Goal: Transaction & Acquisition: Purchase product/service

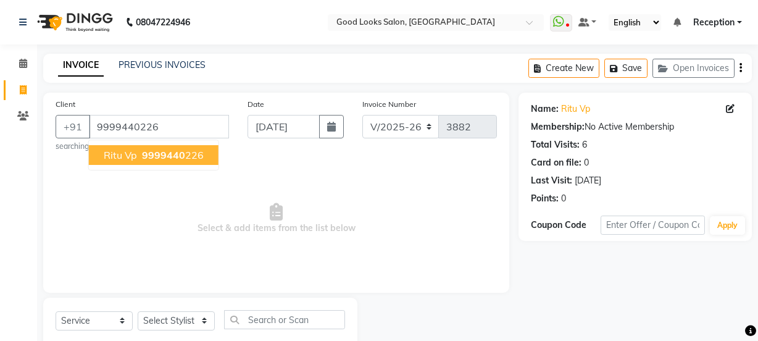
select select "4230"
select select "service"
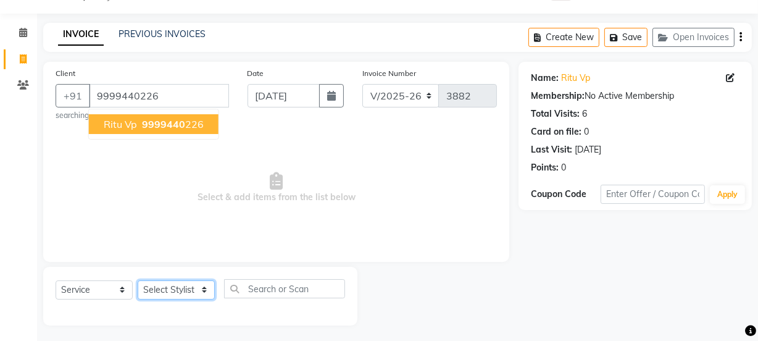
drag, startPoint x: 0, startPoint y: 0, endPoint x: 156, endPoint y: 285, distance: 325.0
click at [156, 285] on select "Select Stylist [PERSON_NAME] Manager [PERSON_NAME] Pooja [PERSON_NAME] Raman 2 …" at bounding box center [176, 289] width 77 height 19
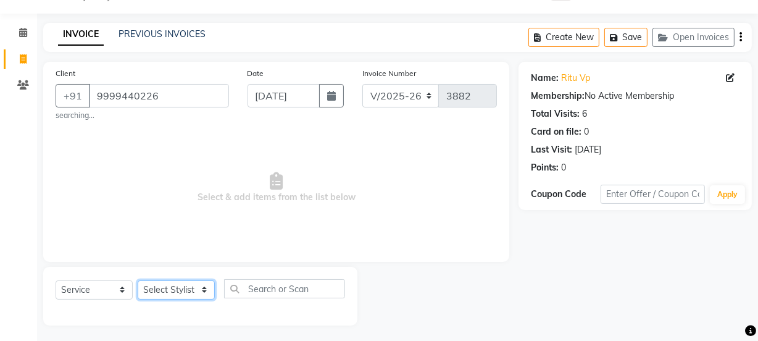
select select "89147"
click at [138, 280] on select "Select Stylist [PERSON_NAME] Manager [PERSON_NAME] Pooja [PERSON_NAME] Raman 2 …" at bounding box center [176, 289] width 77 height 19
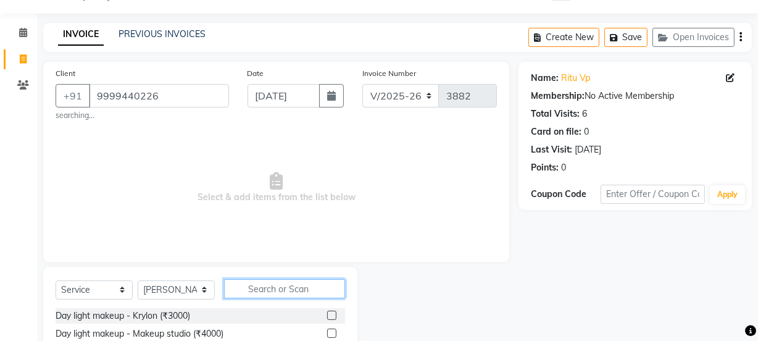
click at [258, 283] on input "text" at bounding box center [284, 288] width 121 height 19
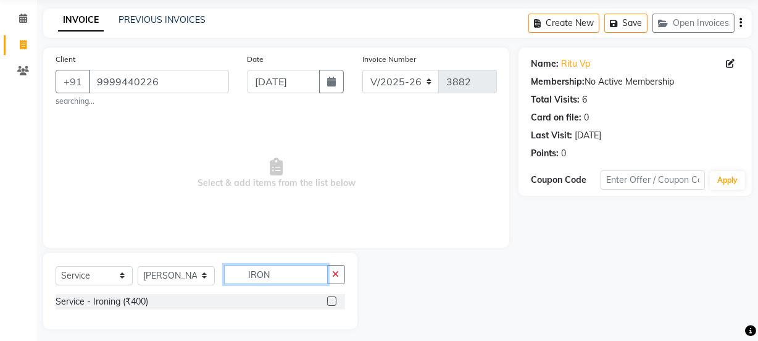
scroll to position [53, 0]
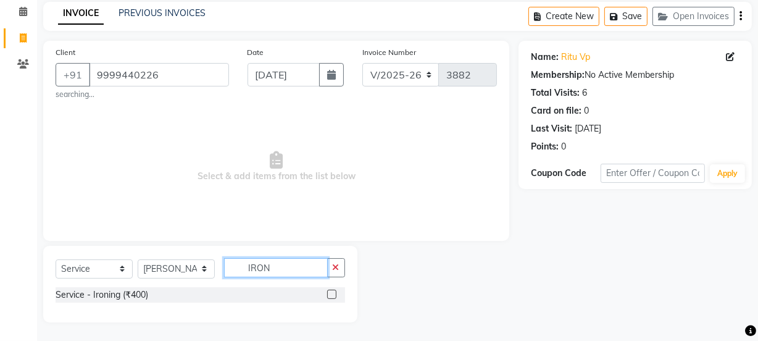
type input "IRON"
click at [329, 291] on label at bounding box center [331, 294] width 9 height 9
click at [329, 291] on input "checkbox" at bounding box center [331, 295] width 8 height 8
checkbox input "true"
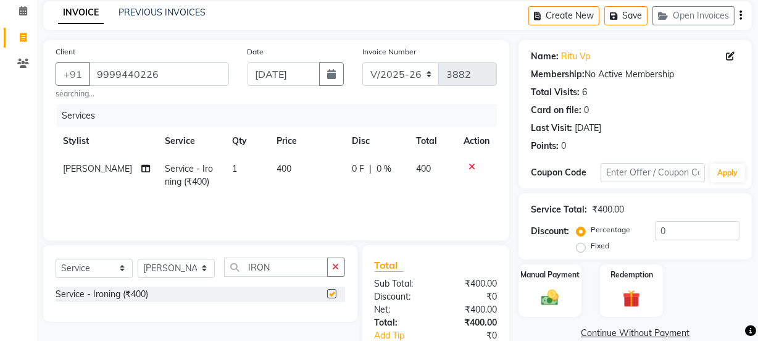
click at [269, 191] on td "400" at bounding box center [307, 175] width 76 height 41
select select "89147"
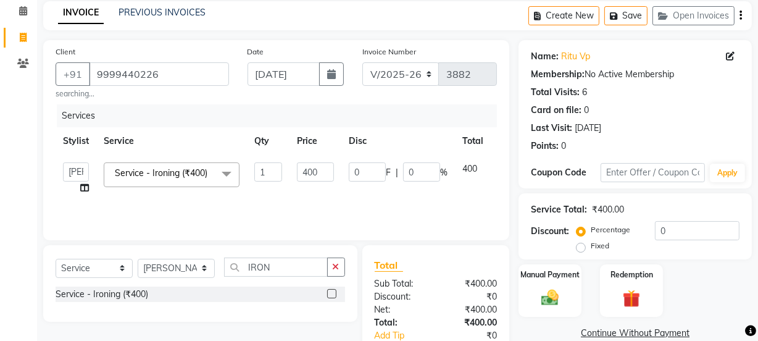
checkbox input "false"
drag, startPoint x: 303, startPoint y: 174, endPoint x: 272, endPoint y: 174, distance: 31.5
click at [261, 174] on tr "[PERSON_NAME] Manager [PERSON_NAME] [PERSON_NAME] Raman 2 Reception [PERSON_NAM…" at bounding box center [294, 178] width 476 height 47
drag, startPoint x: 313, startPoint y: 169, endPoint x: 247, endPoint y: 160, distance: 66.0
click at [247, 160] on tr "[PERSON_NAME] Manager [PERSON_NAME] [PERSON_NAME] Raman 2 Reception [PERSON_NAM…" at bounding box center [294, 178] width 476 height 47
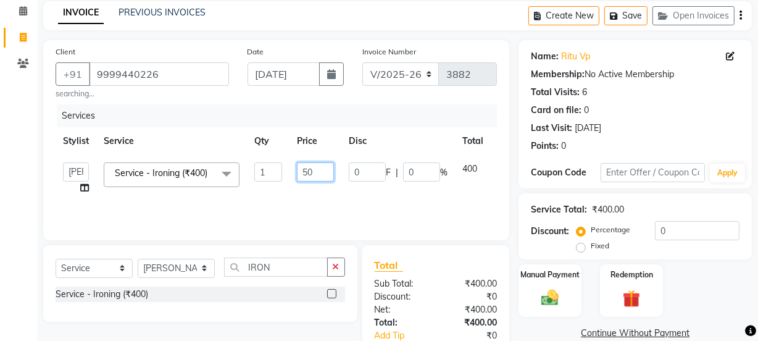
type input "500"
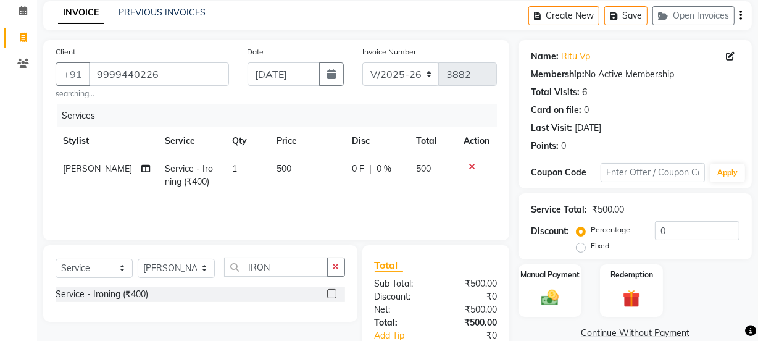
drag, startPoint x: 253, startPoint y: 172, endPoint x: 432, endPoint y: 263, distance: 200.5
click at [253, 181] on td "1" at bounding box center [247, 175] width 44 height 41
select select "89147"
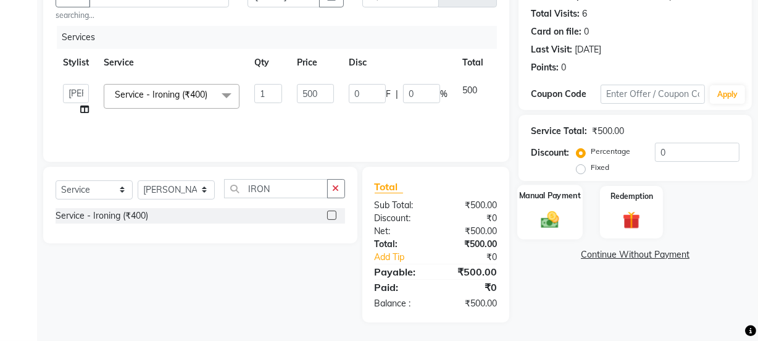
click at [554, 226] on img at bounding box center [551, 219] width 30 height 21
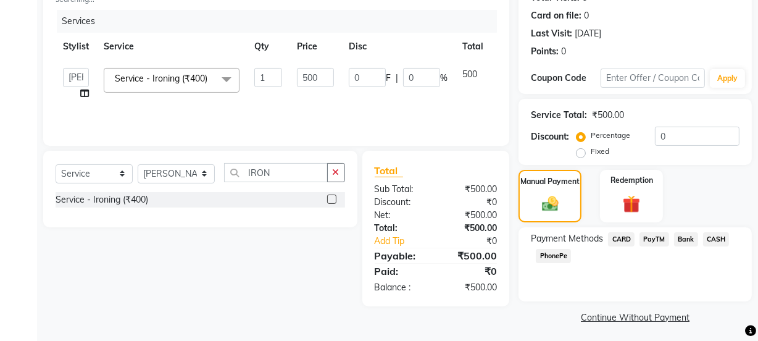
scroll to position [151, 0]
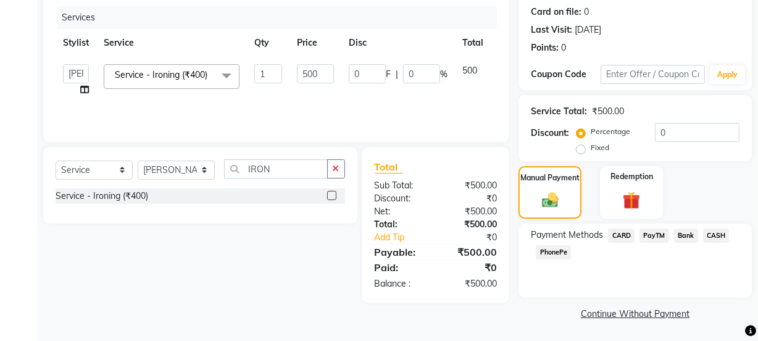
click at [716, 232] on span "CASH" at bounding box center [717, 236] width 27 height 14
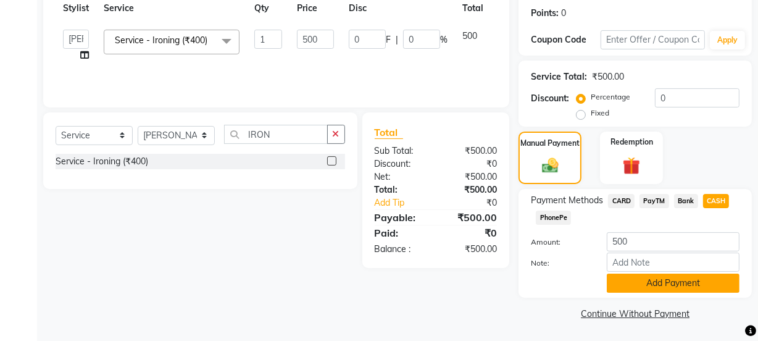
click at [673, 284] on button "Add Payment" at bounding box center [673, 283] width 133 height 19
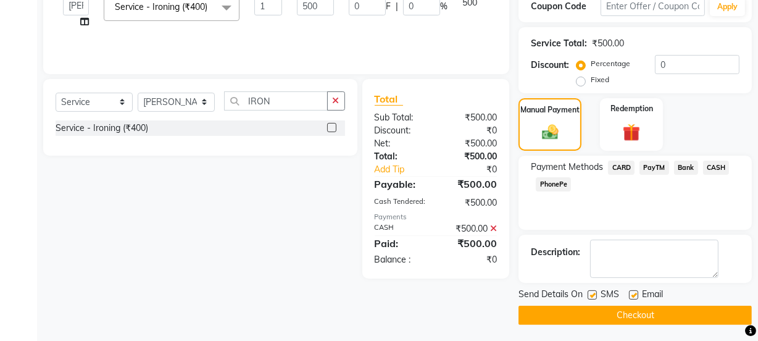
scroll to position [221, 0]
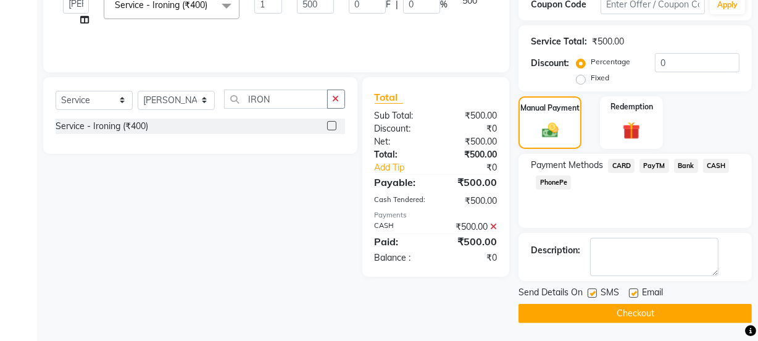
click at [632, 290] on label at bounding box center [633, 292] width 9 height 9
click at [632, 290] on input "checkbox" at bounding box center [633, 294] width 8 height 8
checkbox input "false"
click at [592, 290] on label at bounding box center [592, 292] width 9 height 9
click at [592, 290] on input "checkbox" at bounding box center [592, 294] width 8 height 8
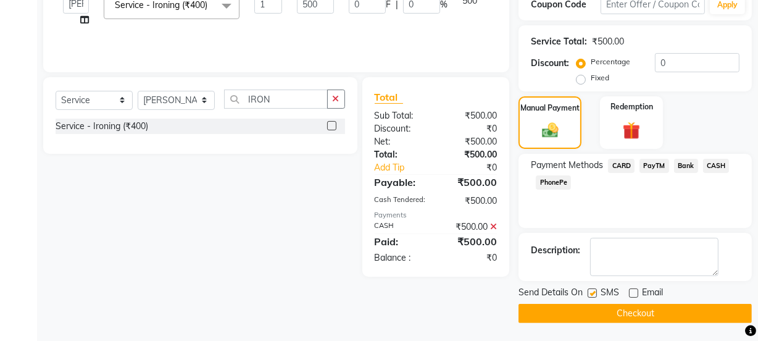
checkbox input "false"
click at [620, 316] on button "Checkout" at bounding box center [635, 313] width 233 height 19
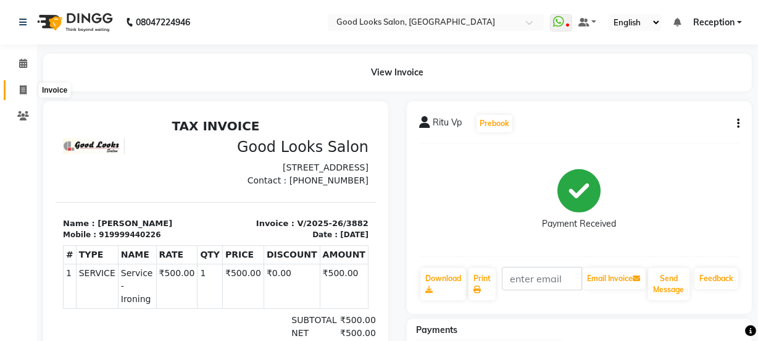
click at [20, 85] on icon at bounding box center [23, 89] width 7 height 9
select select "4230"
select select "service"
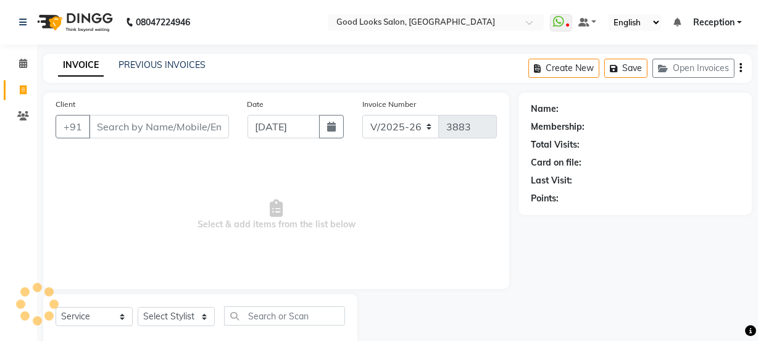
scroll to position [31, 0]
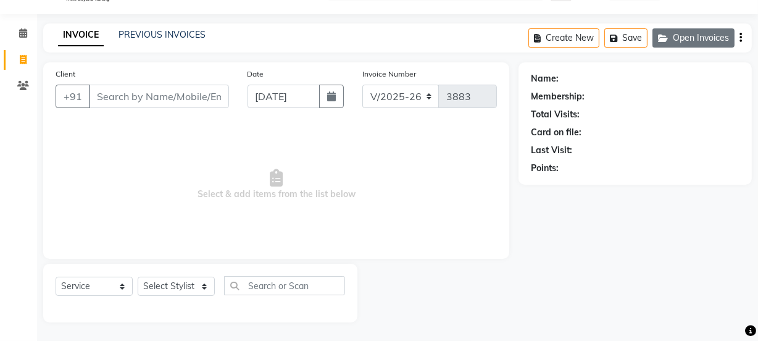
click at [688, 44] on button "Open Invoices" at bounding box center [694, 37] width 82 height 19
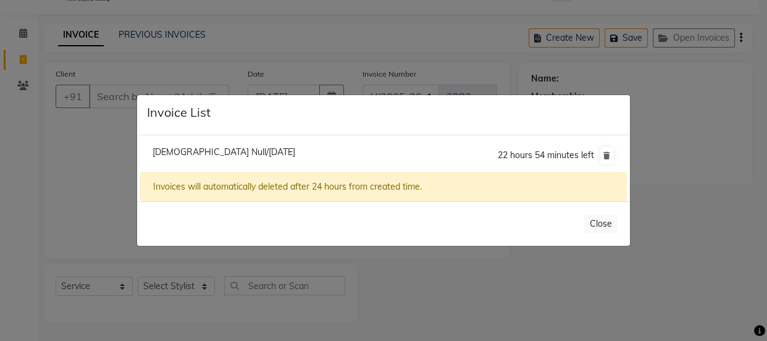
click at [30, 237] on ngb-modal-window "Invoice List [DEMOGRAPHIC_DATA] Null/[DATE] 22 hours 54 minutes left Invoices w…" at bounding box center [383, 170] width 767 height 341
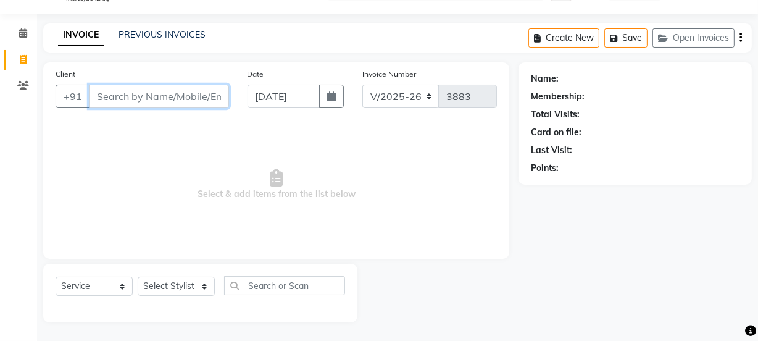
click at [125, 98] on input "Client" at bounding box center [159, 96] width 140 height 23
type input "S"
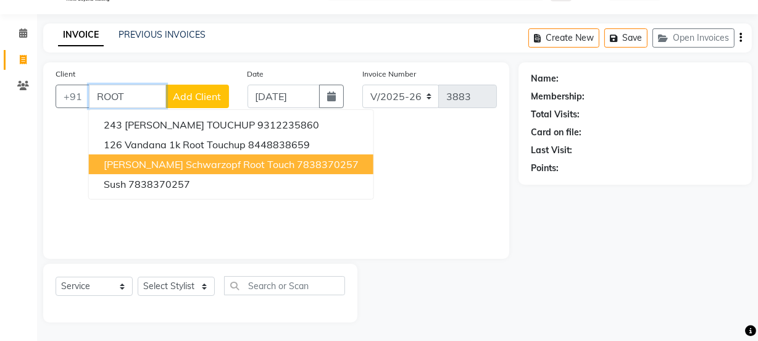
click at [189, 165] on span "[PERSON_NAME] Schwarzopf Root Touch" at bounding box center [199, 164] width 191 height 12
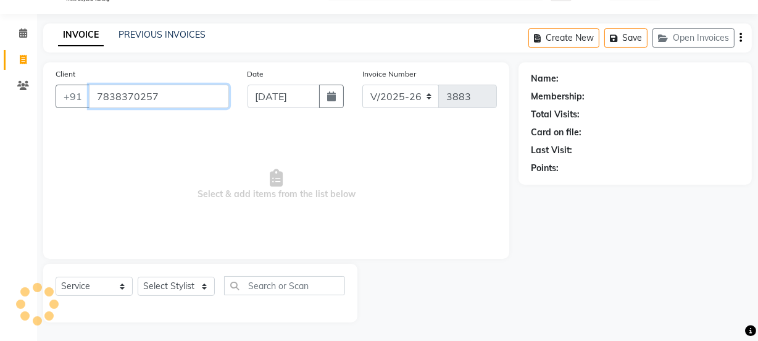
type input "7838370257"
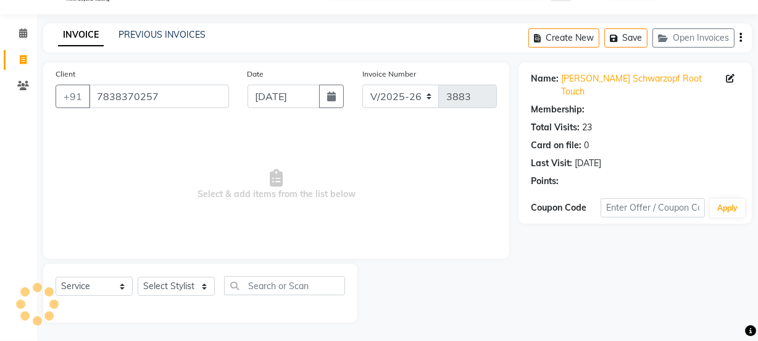
select select "1: Object"
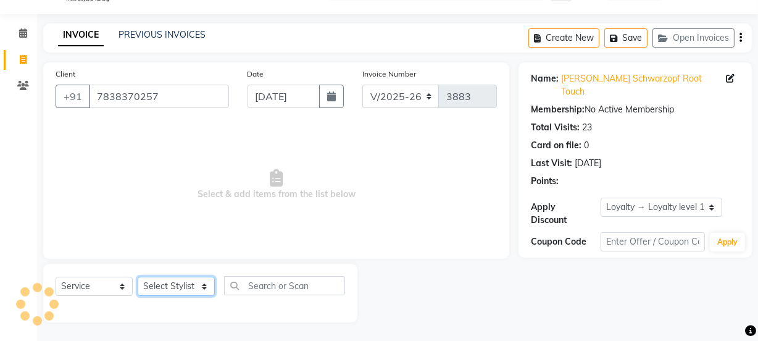
click at [179, 285] on select "Select Stylist [PERSON_NAME] Manager [PERSON_NAME] Pooja [PERSON_NAME] Raman 2 …" at bounding box center [176, 286] width 77 height 19
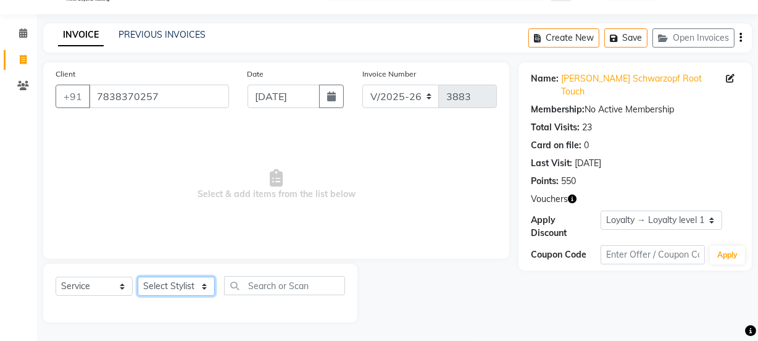
select select "89434"
click at [138, 277] on select "Select Stylist [PERSON_NAME] Manager [PERSON_NAME] Pooja [PERSON_NAME] Raman 2 …" at bounding box center [176, 286] width 77 height 19
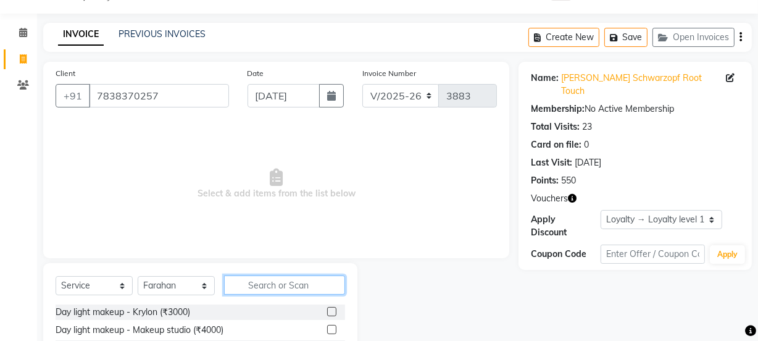
click at [259, 290] on input "text" at bounding box center [284, 284] width 121 height 19
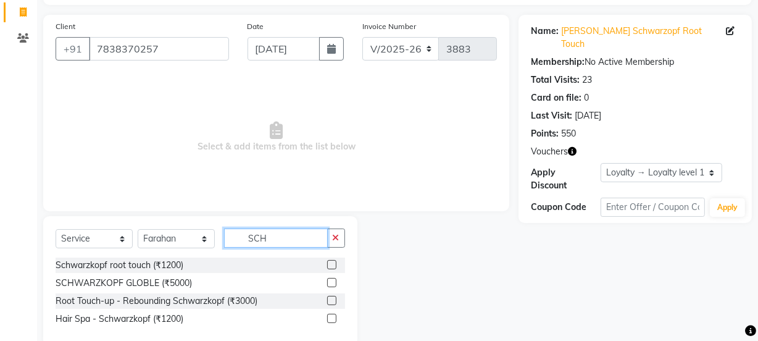
scroll to position [102, 0]
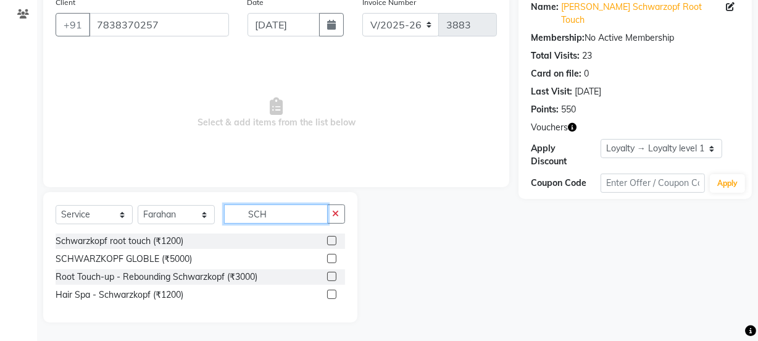
type input "SCH"
click at [334, 241] on label at bounding box center [331, 240] width 9 height 9
click at [334, 241] on input "checkbox" at bounding box center [331, 241] width 8 height 8
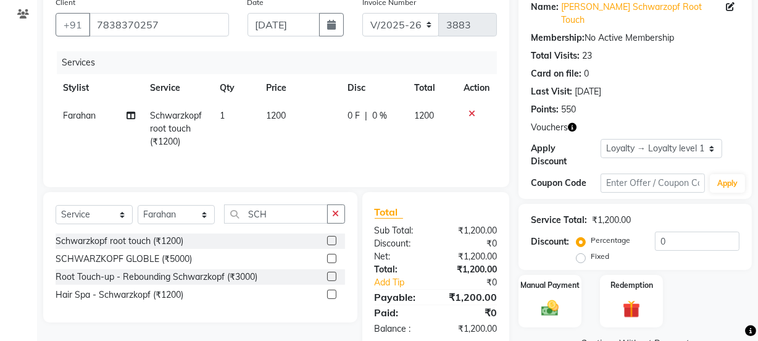
checkbox input "false"
click at [322, 122] on td "1200" at bounding box center [299, 129] width 81 height 54
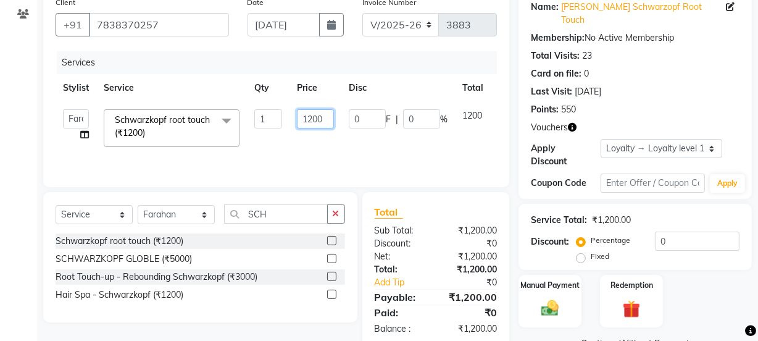
drag, startPoint x: 322, startPoint y: 122, endPoint x: 313, endPoint y: 118, distance: 9.7
click at [319, 121] on input "1200" at bounding box center [315, 118] width 37 height 19
click at [311, 117] on input "1200" at bounding box center [315, 118] width 37 height 19
type input "1000"
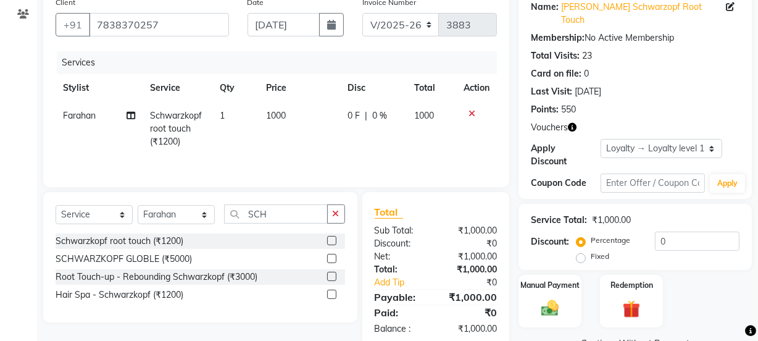
click at [386, 133] on td "0 F | 0 %" at bounding box center [373, 129] width 67 height 54
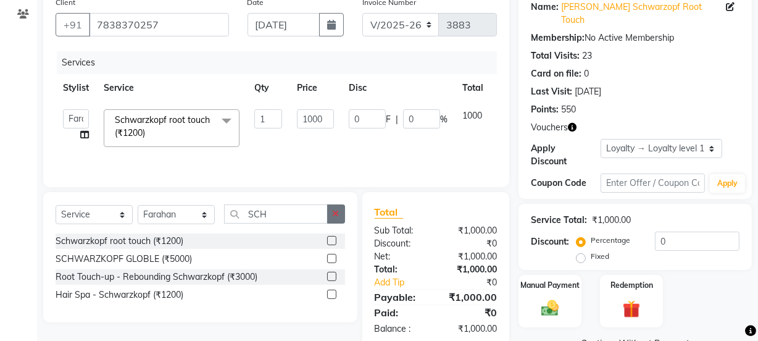
click at [337, 208] on button "button" at bounding box center [336, 213] width 18 height 19
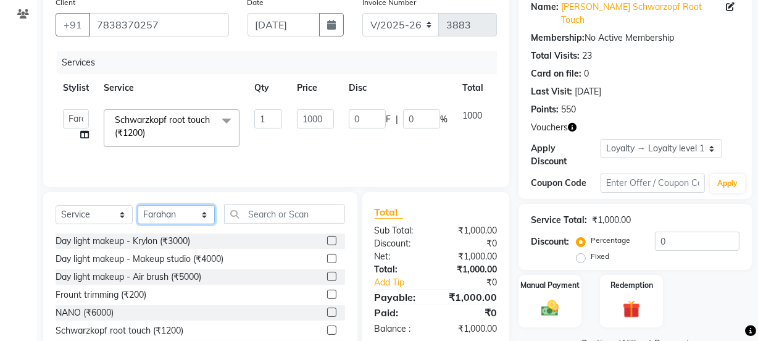
drag, startPoint x: 189, startPoint y: 213, endPoint x: 185, endPoint y: 207, distance: 7.2
click at [189, 213] on select "Select Stylist [PERSON_NAME] Manager [PERSON_NAME] Pooja [PERSON_NAME] Raman 2 …" at bounding box center [176, 214] width 77 height 19
select select "22726"
click at [138, 205] on select "Select Stylist [PERSON_NAME] Manager [PERSON_NAME] Pooja [PERSON_NAME] Raman 2 …" at bounding box center [176, 214] width 77 height 19
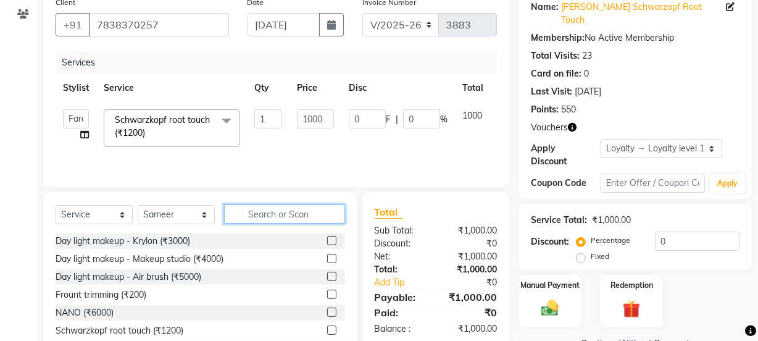
click at [263, 221] on input "text" at bounding box center [284, 213] width 121 height 19
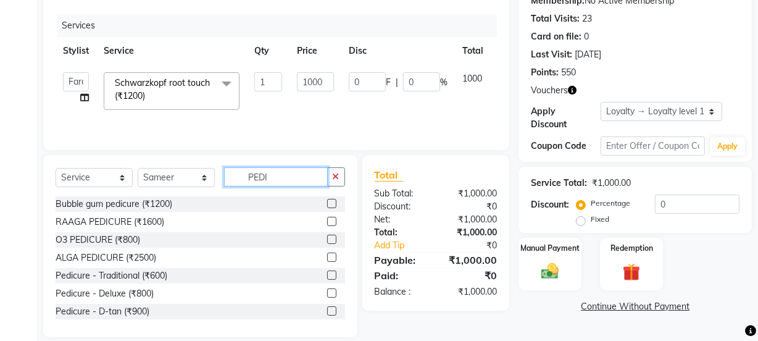
scroll to position [154, 0]
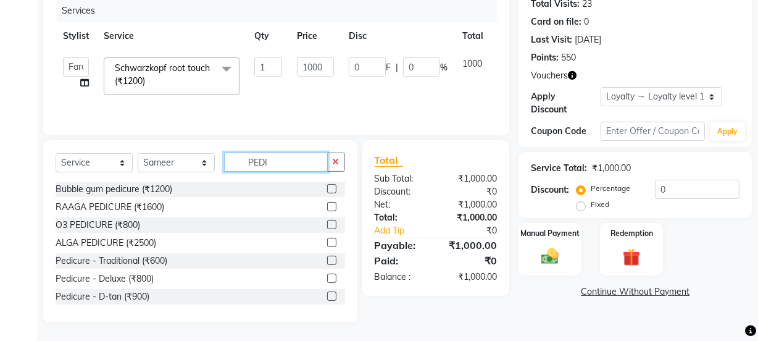
type input "PEDI"
click at [327, 259] on label at bounding box center [331, 260] width 9 height 9
click at [327, 259] on input "checkbox" at bounding box center [331, 261] width 8 height 8
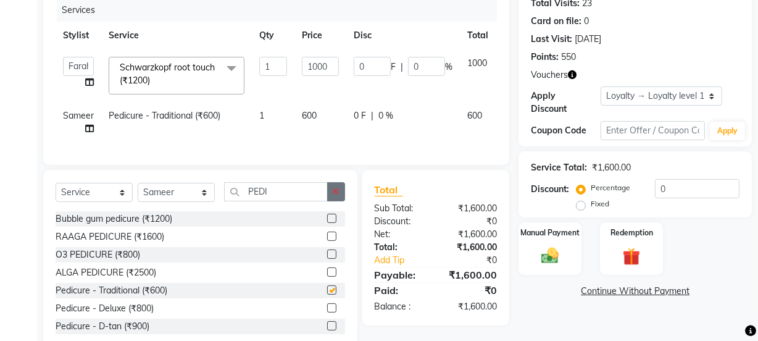
checkbox input "false"
click at [334, 201] on button "button" at bounding box center [336, 191] width 18 height 19
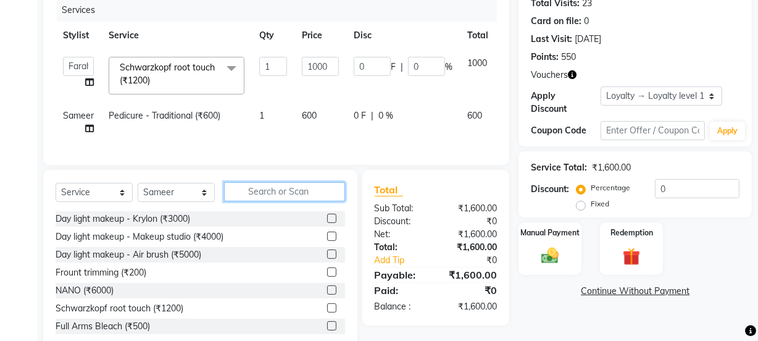
click at [233, 201] on input "text" at bounding box center [284, 191] width 121 height 19
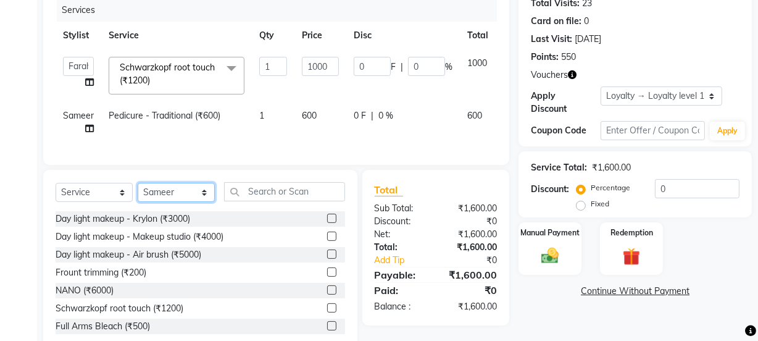
click at [210, 202] on select "Select Stylist [PERSON_NAME] Manager [PERSON_NAME] Pooja [PERSON_NAME] Raman 2 …" at bounding box center [176, 192] width 77 height 19
select select "43944"
click at [138, 191] on select "Select Stylist [PERSON_NAME] Manager [PERSON_NAME] Pooja [PERSON_NAME] Raman 2 …" at bounding box center [176, 192] width 77 height 19
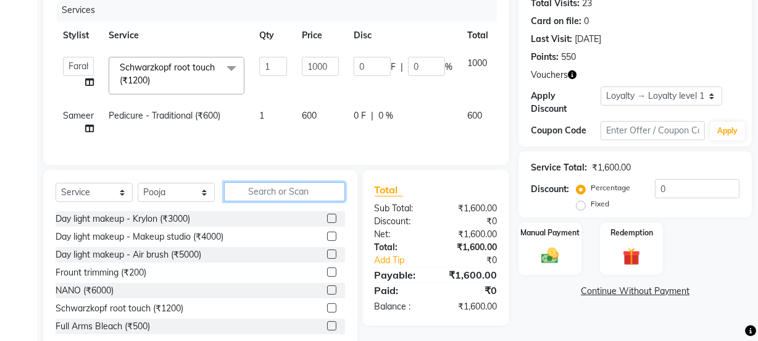
click at [259, 201] on input "text" at bounding box center [284, 191] width 121 height 19
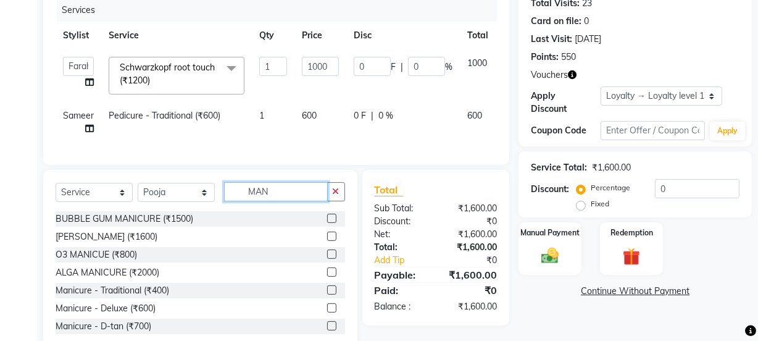
type input "MAN"
click at [327, 295] on label at bounding box center [331, 289] width 9 height 9
click at [327, 295] on input "checkbox" at bounding box center [331, 291] width 8 height 8
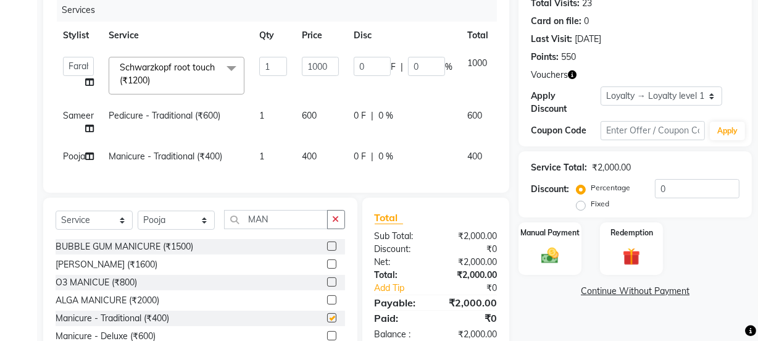
checkbox input "false"
click at [334, 116] on td "600" at bounding box center [321, 122] width 52 height 41
select select "22726"
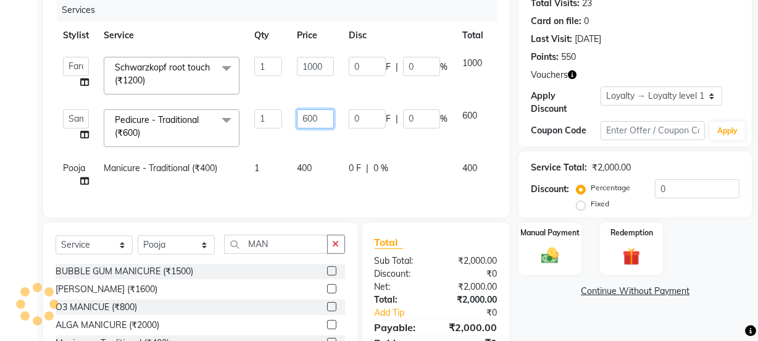
drag, startPoint x: 301, startPoint y: 118, endPoint x: 280, endPoint y: 109, distance: 23.0
click at [280, 109] on tr "[PERSON_NAME] Manager [PERSON_NAME] [PERSON_NAME] Raman 2 Reception [PERSON_NAM…" at bounding box center [294, 128] width 476 height 53
drag, startPoint x: 306, startPoint y: 119, endPoint x: 284, endPoint y: 105, distance: 26.9
click at [284, 105] on tr "[PERSON_NAME] Manager [PERSON_NAME] [PERSON_NAME] Raman 2 Reception [PERSON_NAM…" at bounding box center [294, 128] width 476 height 53
type input "400"
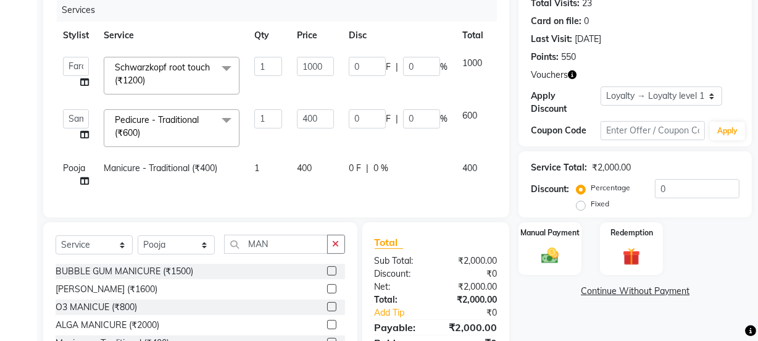
click at [288, 133] on td "1" at bounding box center [268, 128] width 43 height 53
select select "22726"
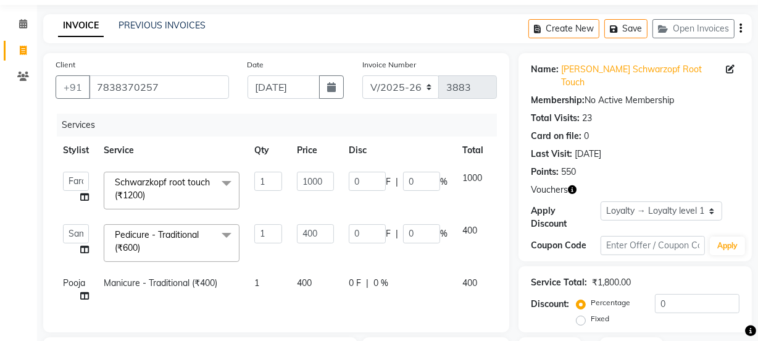
scroll to position [0, 0]
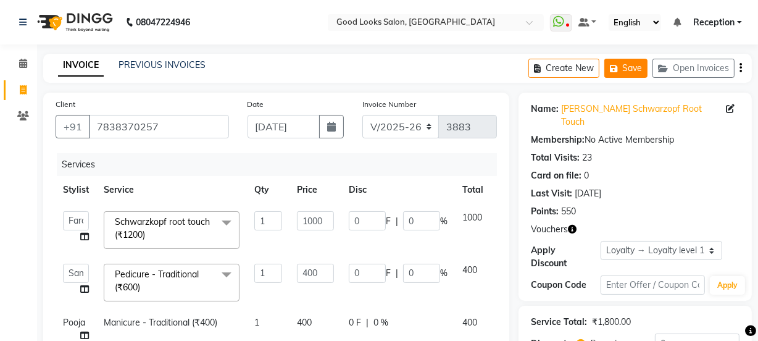
click at [628, 62] on button "Save" at bounding box center [626, 68] width 43 height 19
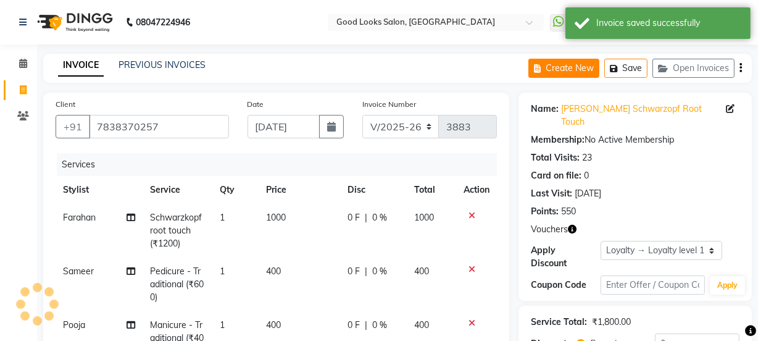
click at [568, 72] on button "Create New" at bounding box center [564, 68] width 71 height 19
select select "service"
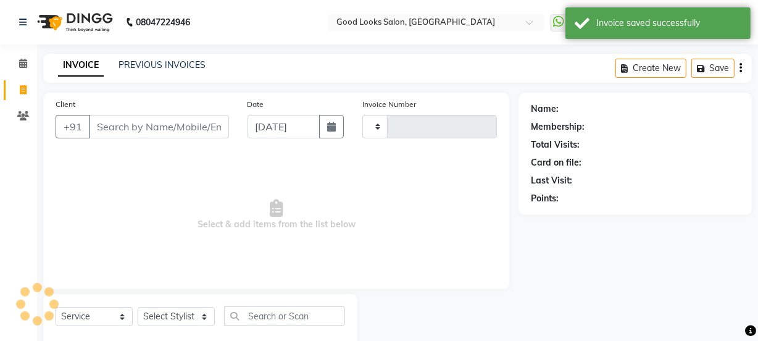
scroll to position [31, 0]
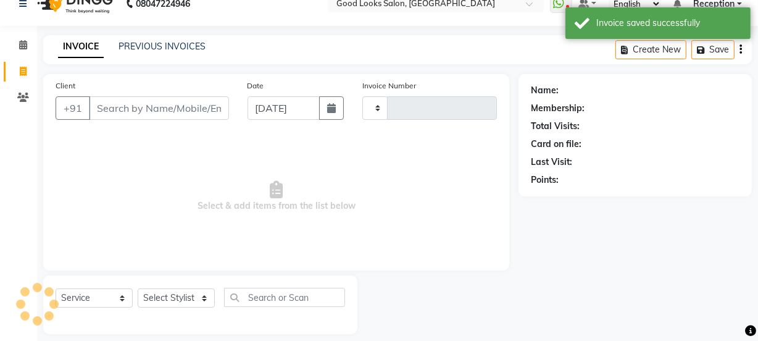
type input "3883"
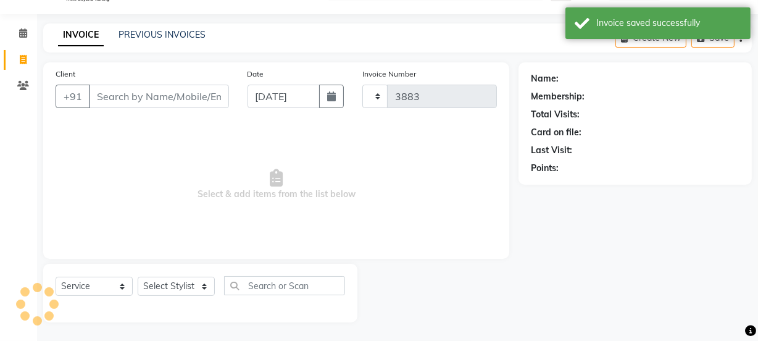
select select "4230"
click at [154, 98] on input "Client" at bounding box center [159, 96] width 140 height 23
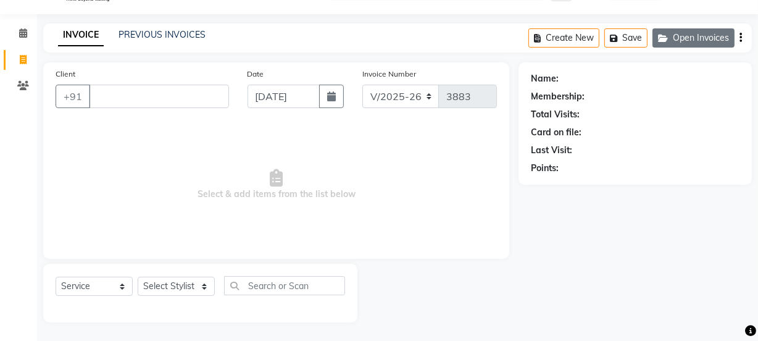
click at [668, 34] on icon "button" at bounding box center [665, 38] width 15 height 9
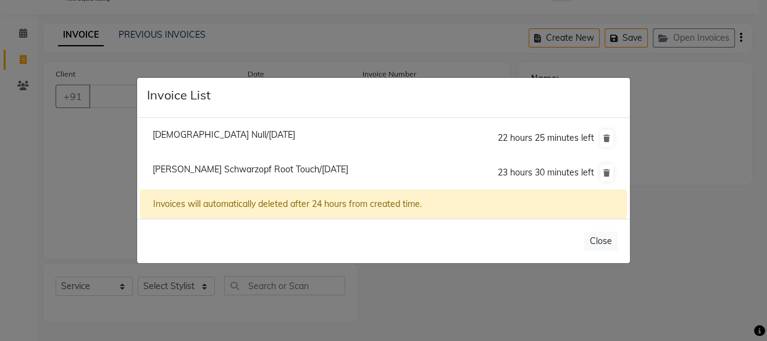
click at [258, 168] on span "[PERSON_NAME] Schwarzopf Root Touch/[DATE]" at bounding box center [251, 169] width 196 height 11
type input "7838370257"
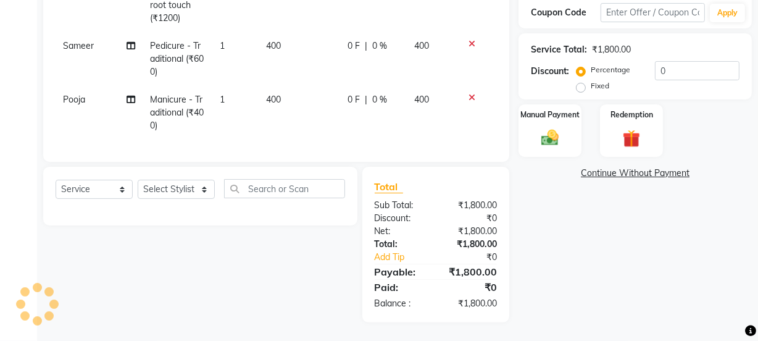
select select "1: Object"
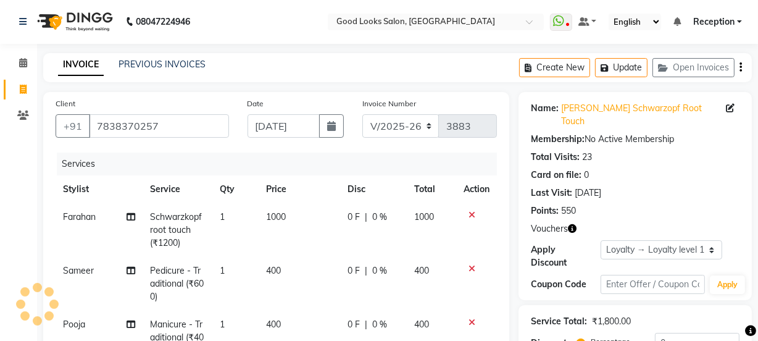
scroll to position [0, 0]
click at [306, 217] on td "1000" at bounding box center [299, 231] width 81 height 54
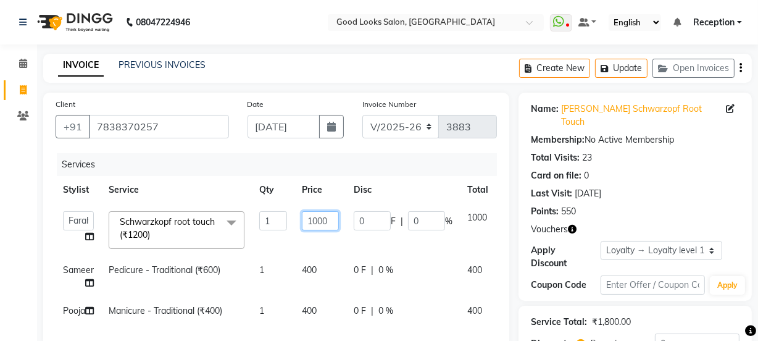
drag, startPoint x: 319, startPoint y: 222, endPoint x: 267, endPoint y: 215, distance: 52.3
click at [267, 215] on tr "[PERSON_NAME] Manager [PERSON_NAME] [PERSON_NAME] Raman 2 Reception [PERSON_NAM…" at bounding box center [296, 230] width 481 height 53
type input "800"
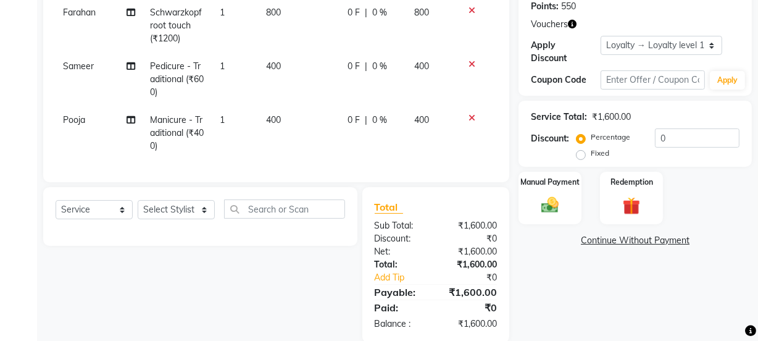
scroll to position [234, 0]
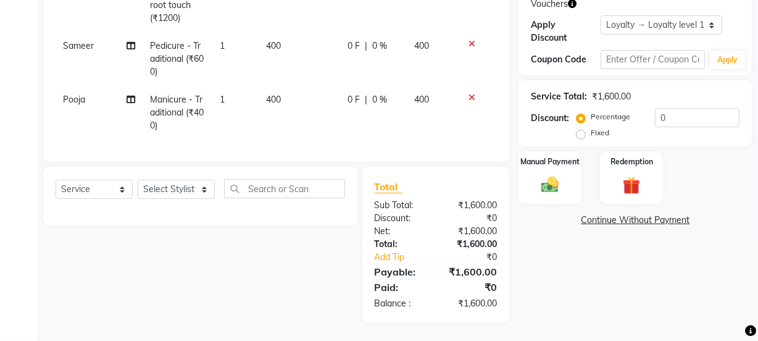
click at [177, 203] on div "Select Service Product Membership Package Voucher Prepaid Gift Card Select Styl…" at bounding box center [201, 193] width 290 height 29
click at [182, 192] on select "Select Stylist [PERSON_NAME] Manager [PERSON_NAME] Pooja [PERSON_NAME] Raman 2 …" at bounding box center [176, 189] width 77 height 19
select select "22726"
click at [138, 180] on select "Select Stylist [PERSON_NAME] Manager [PERSON_NAME] Pooja [PERSON_NAME] Raman 2 …" at bounding box center [176, 189] width 77 height 19
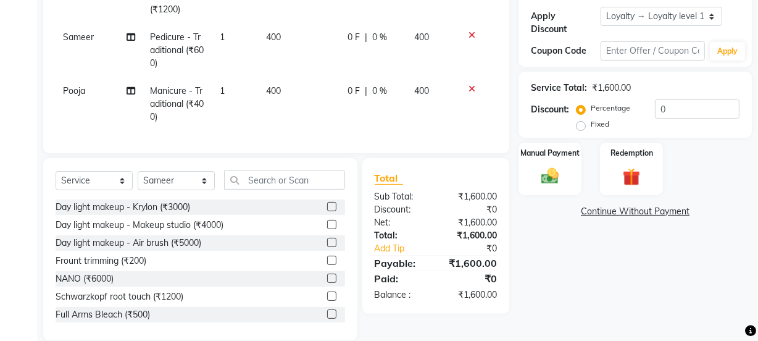
click at [259, 177] on div "Select Service Product Membership Package Voucher Prepaid Gift Card Select Styl…" at bounding box center [200, 249] width 314 height 182
click at [258, 182] on input "text" at bounding box center [284, 179] width 121 height 19
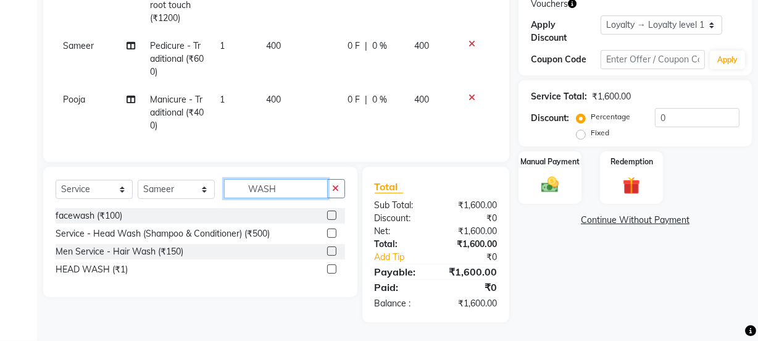
type input "WASH"
click at [329, 272] on label at bounding box center [331, 268] width 9 height 9
click at [329, 272] on input "checkbox" at bounding box center [331, 270] width 8 height 8
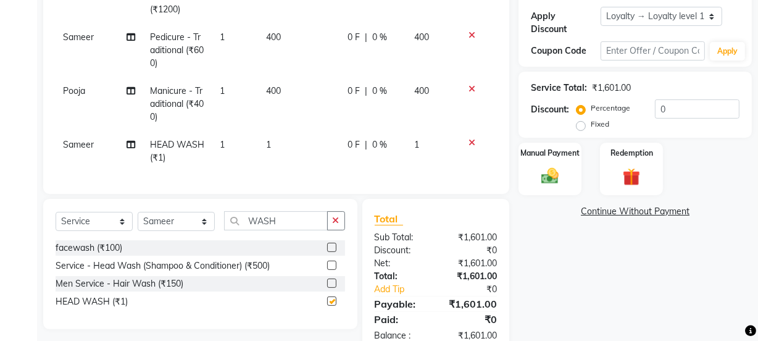
click at [316, 170] on td "1" at bounding box center [299, 151] width 81 height 41
checkbox input "false"
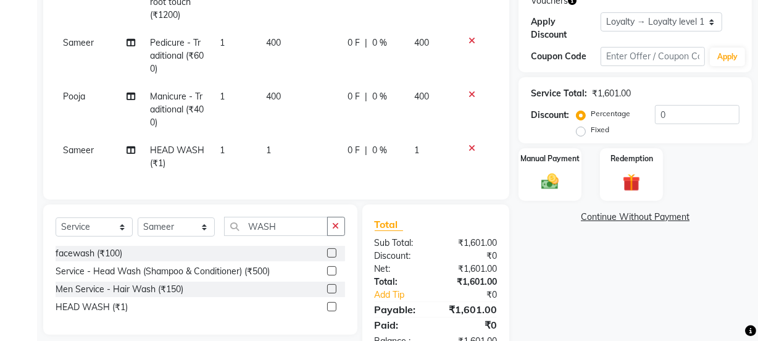
select select "22726"
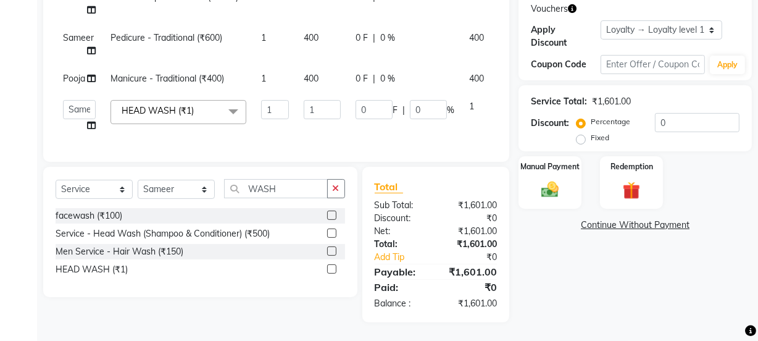
click at [314, 154] on div "Client [PHONE_NUMBER] Date [DATE] Invoice Number V/2025 V/[PHONE_NUMBER] Servic…" at bounding box center [276, 17] width 466 height 290
drag, startPoint x: 321, startPoint y: 106, endPoint x: 306, endPoint y: 103, distance: 15.7
click at [306, 103] on input "1" at bounding box center [322, 109] width 37 height 19
type input "200"
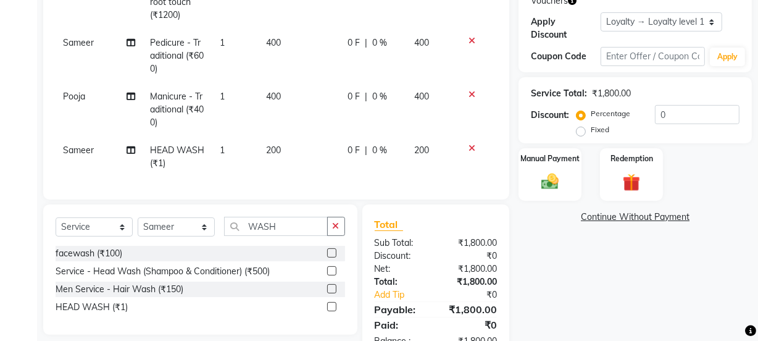
click at [372, 140] on div "Services Stylist Service Qty Price Disc Total Action [PERSON_NAME] root touch (…" at bounding box center [277, 56] width 442 height 263
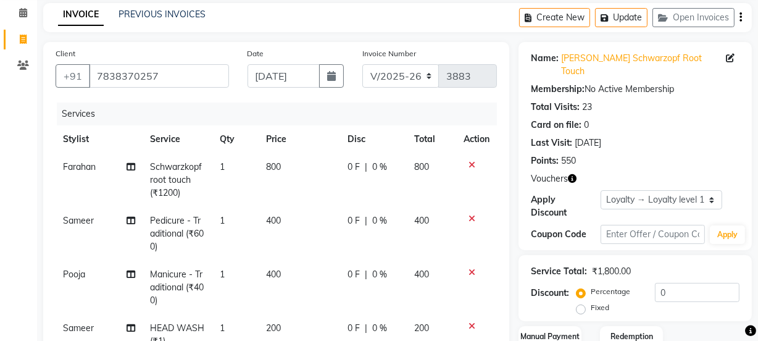
scroll to position [0, 0]
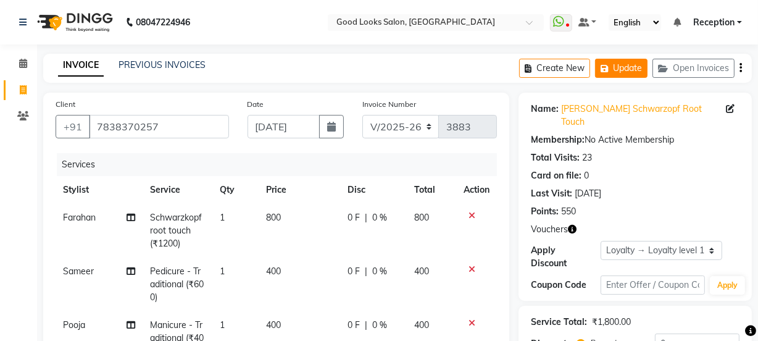
click at [637, 69] on button "Update" at bounding box center [621, 68] width 53 height 19
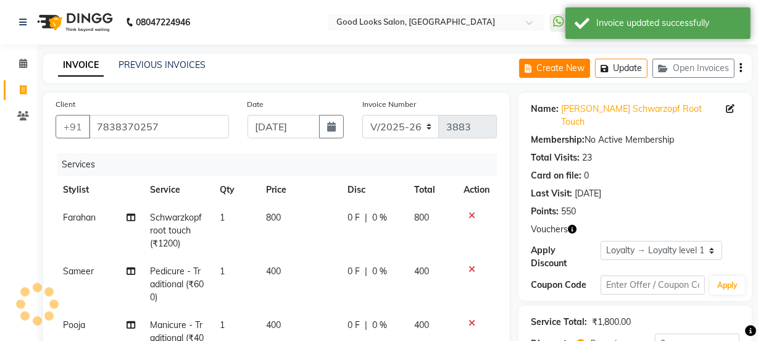
click at [547, 77] on button "Create New" at bounding box center [554, 68] width 71 height 19
select select "service"
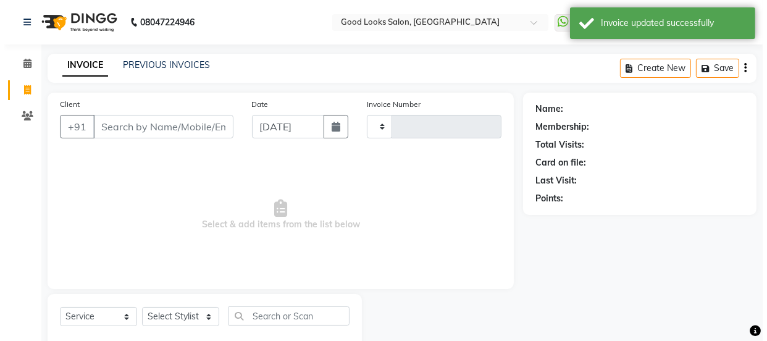
scroll to position [31, 0]
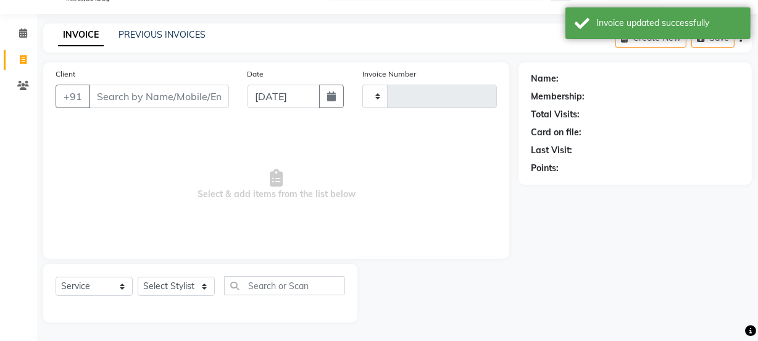
type input "3883"
select select "4230"
click at [180, 96] on input "Client" at bounding box center [159, 96] width 140 height 23
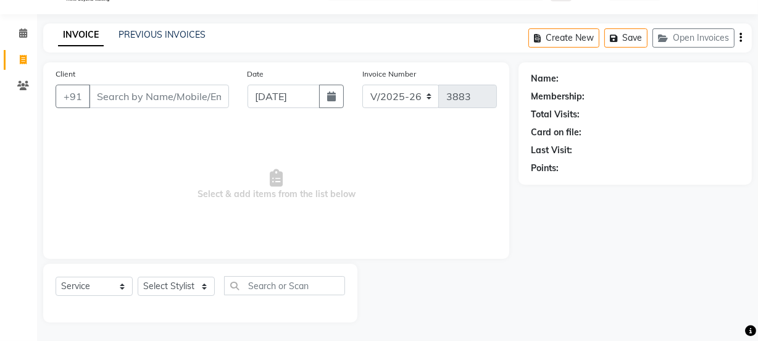
click at [120, 104] on input "Client" at bounding box center [159, 96] width 140 height 23
type input "FDHGR"
click at [194, 82] on div "Client +91 FDHGR Add Client" at bounding box center [142, 92] width 192 height 51
click at [196, 98] on span "Add Client" at bounding box center [197, 96] width 49 height 12
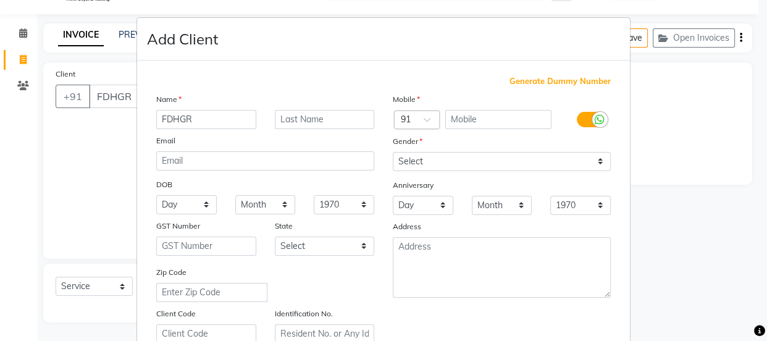
click at [523, 75] on span "Generate Dummy Number" at bounding box center [560, 81] width 101 height 12
type input "1174800001079"
checkbox input "false"
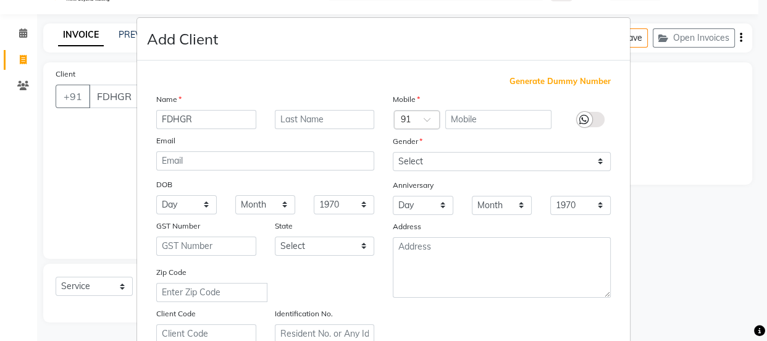
checkbox input "false"
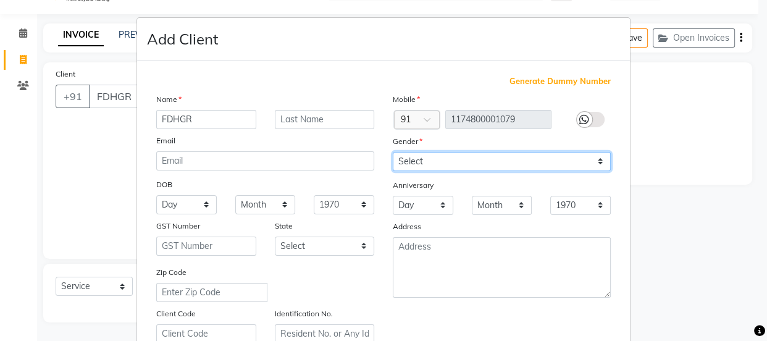
click at [495, 166] on select "Select [DEMOGRAPHIC_DATA] [DEMOGRAPHIC_DATA] Other Prefer Not To Say" at bounding box center [502, 161] width 218 height 19
select select "[DEMOGRAPHIC_DATA]"
click at [393, 152] on select "Select [DEMOGRAPHIC_DATA] [DEMOGRAPHIC_DATA] Other Prefer Not To Say" at bounding box center [502, 161] width 218 height 19
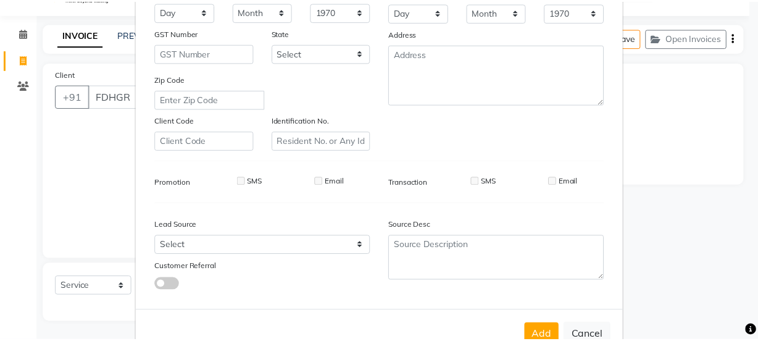
scroll to position [233, 0]
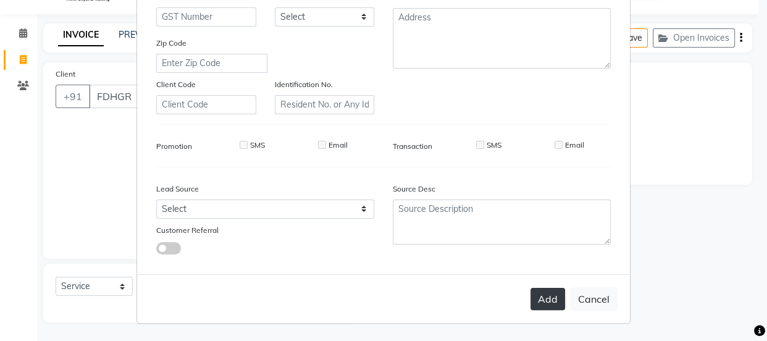
click at [551, 301] on button "Add" at bounding box center [548, 299] width 35 height 22
type input "1174800001079"
select select
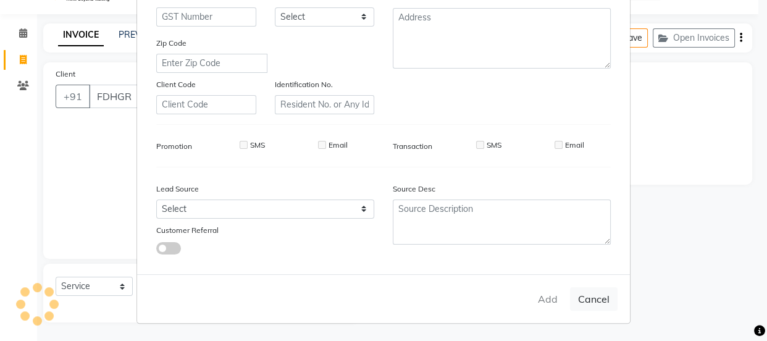
select select
checkbox input "false"
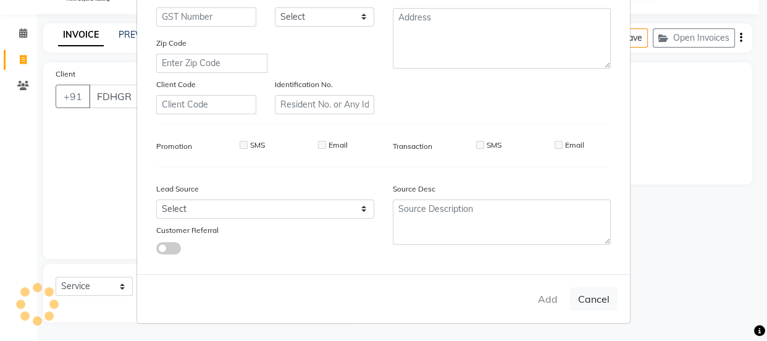
checkbox input "false"
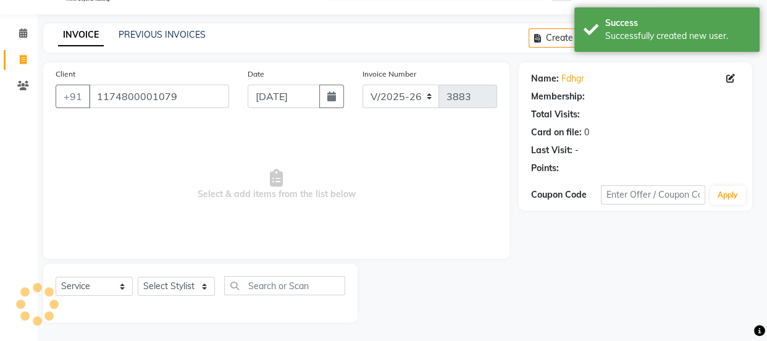
select select "1: Object"
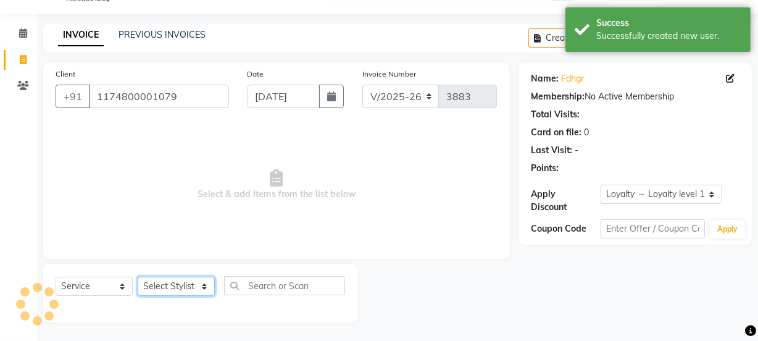
click at [174, 285] on select "Select Stylist [PERSON_NAME] Manager [PERSON_NAME] Pooja [PERSON_NAME] Raman 2 …" at bounding box center [176, 286] width 77 height 19
select select "43944"
click at [138, 277] on select "Select Stylist [PERSON_NAME] Manager [PERSON_NAME] Pooja [PERSON_NAME] Raman 2 …" at bounding box center [176, 286] width 77 height 19
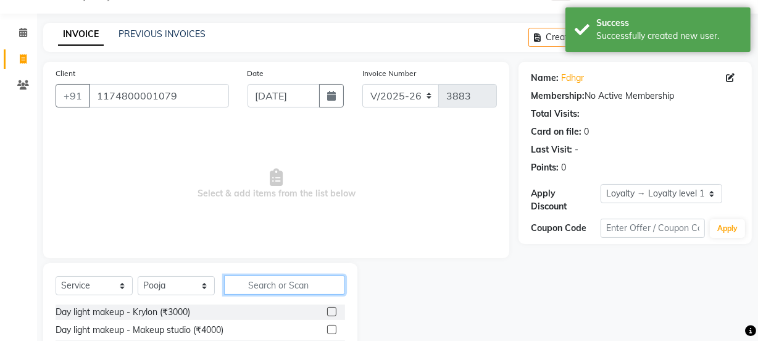
click at [259, 293] on input "text" at bounding box center [284, 284] width 121 height 19
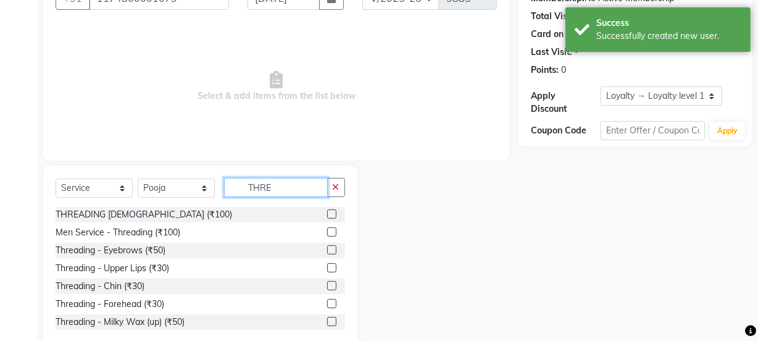
scroll to position [154, 0]
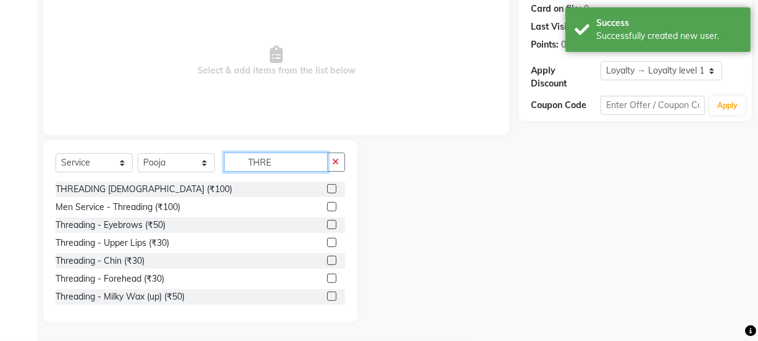
type input "THRE"
click at [327, 224] on label at bounding box center [331, 224] width 9 height 9
click at [327, 224] on input "checkbox" at bounding box center [331, 225] width 8 height 8
checkbox input "true"
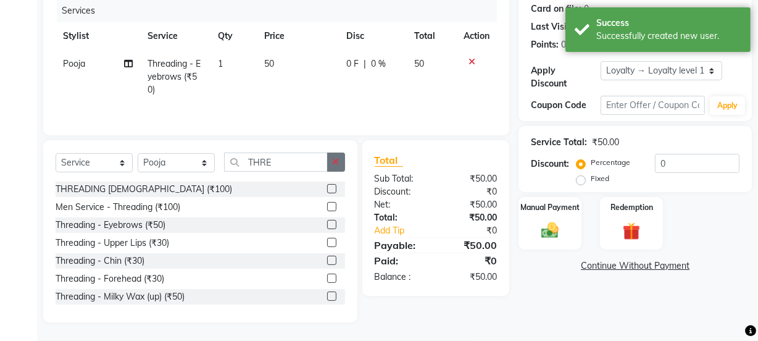
click at [335, 160] on icon "button" at bounding box center [336, 162] width 7 height 9
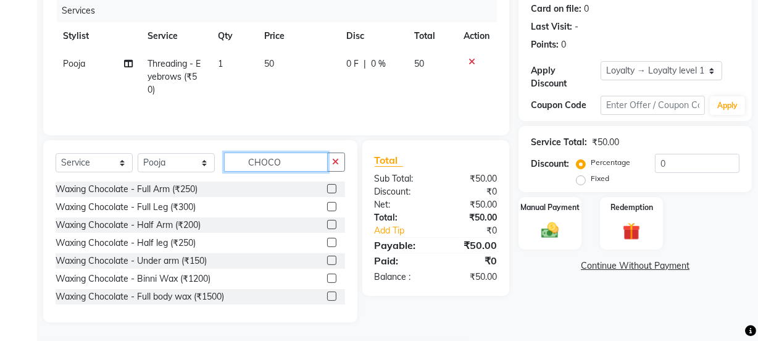
type input "CHOCO"
click at [327, 261] on label at bounding box center [331, 260] width 9 height 9
click at [327, 261] on input "checkbox" at bounding box center [331, 261] width 8 height 8
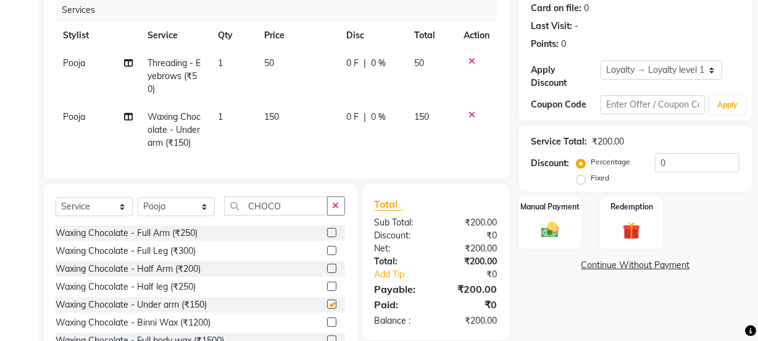
checkbox input "false"
click at [597, 226] on div "Manual Payment Redemption" at bounding box center [636, 222] width 252 height 53
click at [566, 222] on div "Manual Payment" at bounding box center [550, 222] width 65 height 55
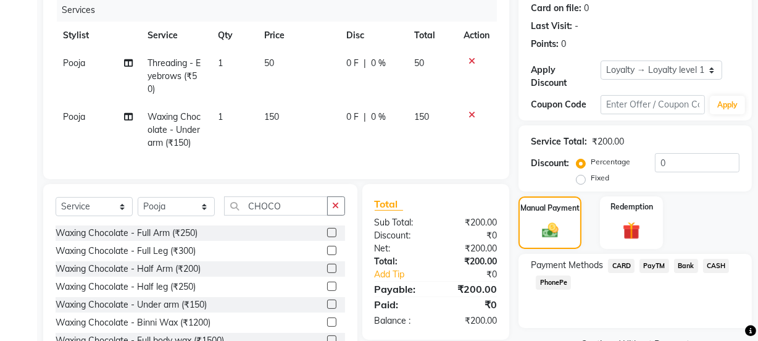
click at [701, 261] on div "CASH" at bounding box center [715, 267] width 32 height 17
click at [711, 266] on span "CASH" at bounding box center [717, 266] width 27 height 14
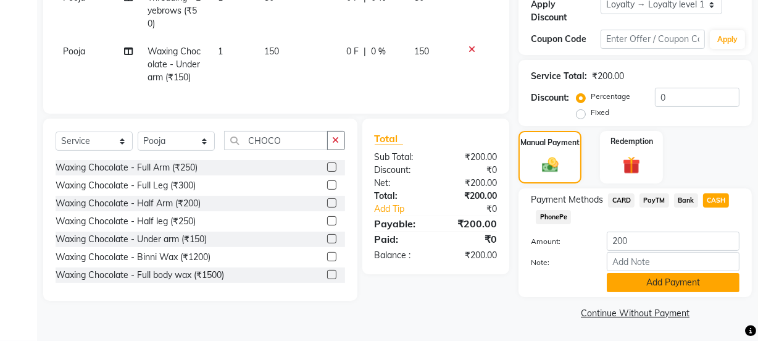
click at [689, 274] on button "Add Payment" at bounding box center [673, 282] width 133 height 19
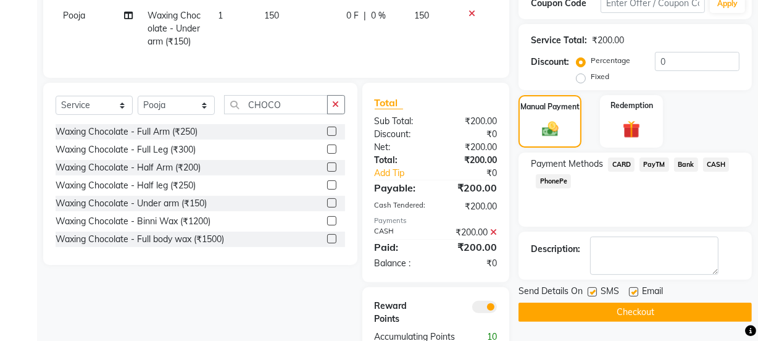
scroll to position [310, 0]
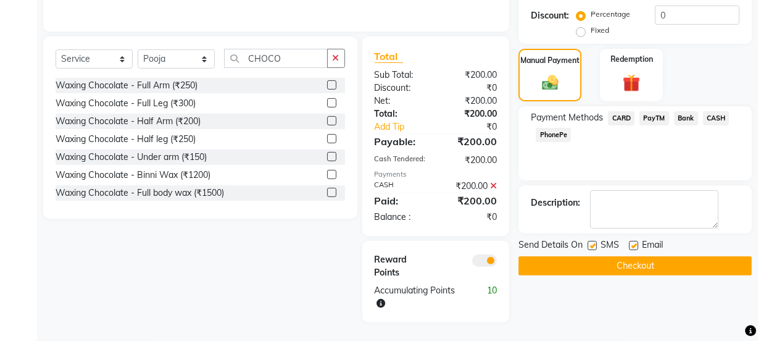
click at [597, 262] on button "Checkout" at bounding box center [635, 265] width 233 height 19
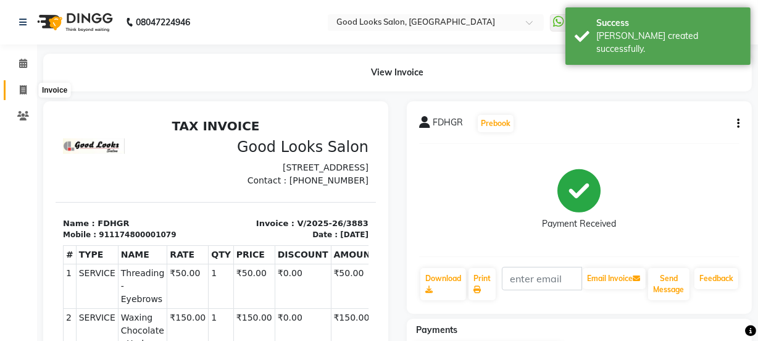
click at [25, 92] on icon at bounding box center [23, 89] width 7 height 9
select select "4230"
select select "service"
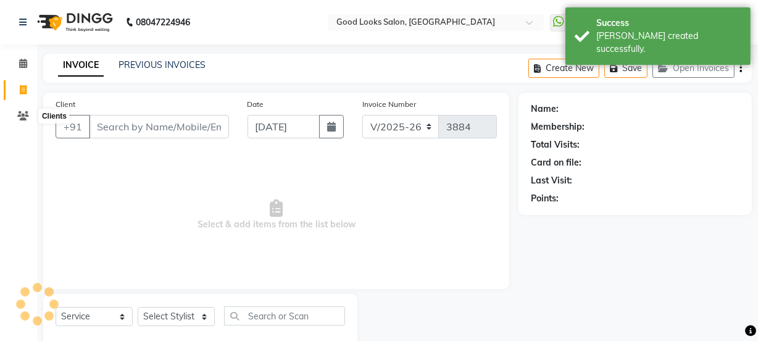
scroll to position [31, 0]
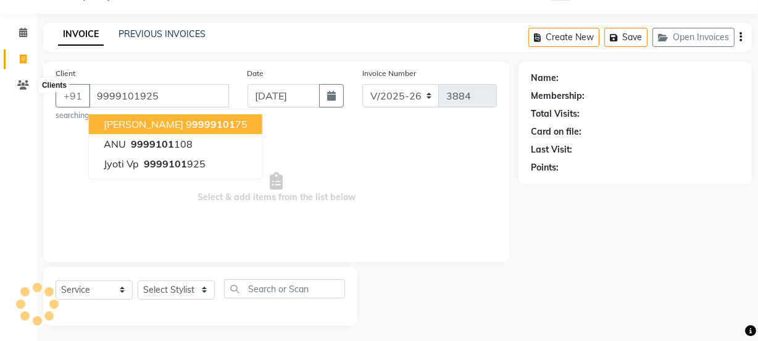
type input "9999101925"
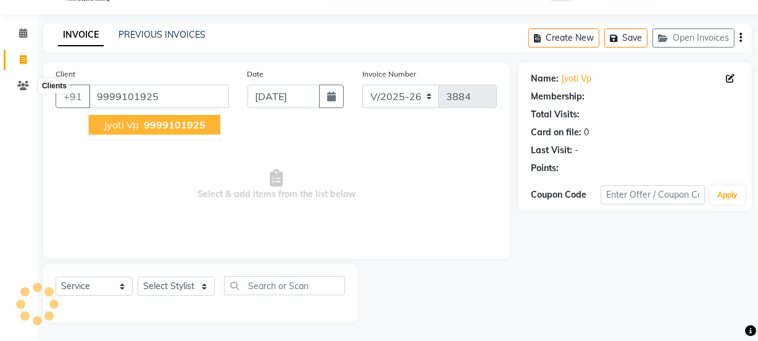
select select "1: Object"
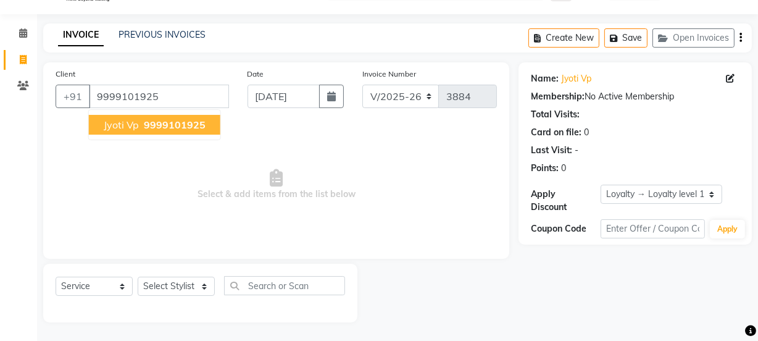
click at [159, 127] on span "9999101925" at bounding box center [175, 125] width 62 height 12
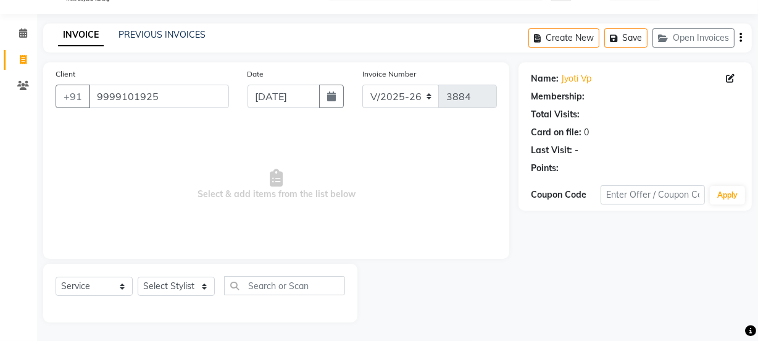
select select "1: Object"
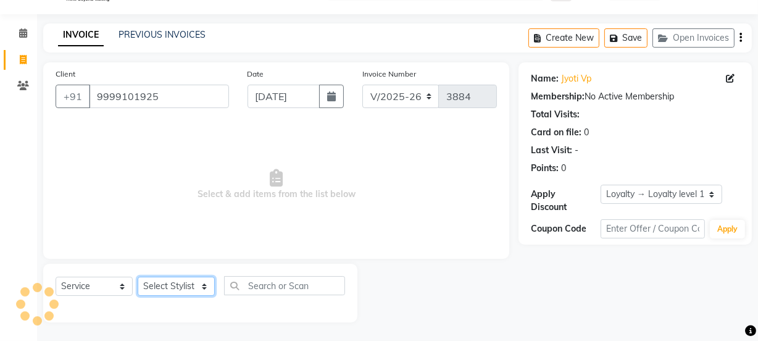
click at [208, 287] on select "Select Stylist [PERSON_NAME] Manager [PERSON_NAME] Pooja [PERSON_NAME] Raman 2 …" at bounding box center [176, 286] width 77 height 19
select select "89147"
click at [138, 277] on select "Select Stylist [PERSON_NAME] Manager [PERSON_NAME] Pooja [PERSON_NAME] Raman 2 …" at bounding box center [176, 286] width 77 height 19
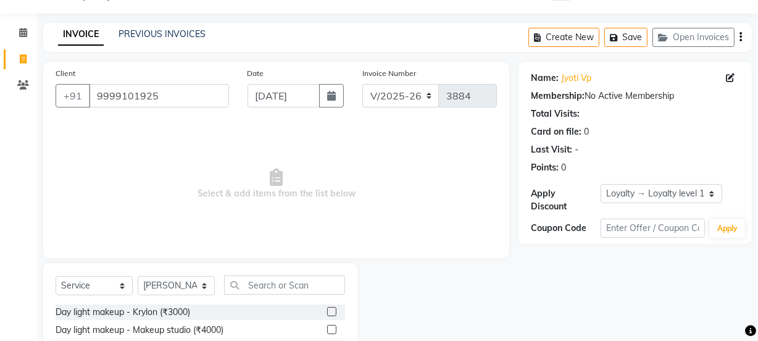
click at [274, 278] on input "text" at bounding box center [284, 284] width 121 height 19
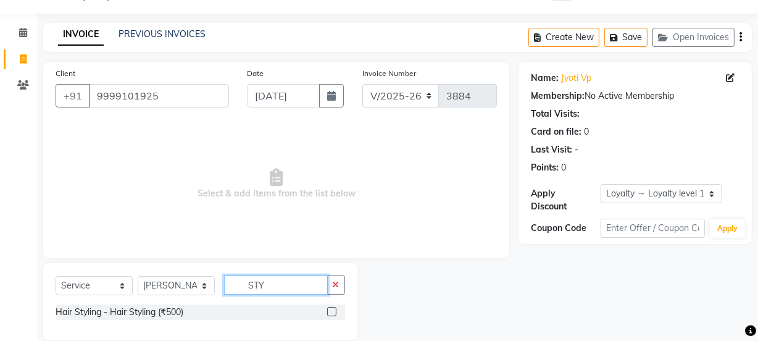
drag, startPoint x: 304, startPoint y: 277, endPoint x: 213, endPoint y: 287, distance: 91.3
click at [213, 287] on div "Select Service Product Membership Package Voucher Prepaid Gift Card Select Styl…" at bounding box center [201, 289] width 290 height 29
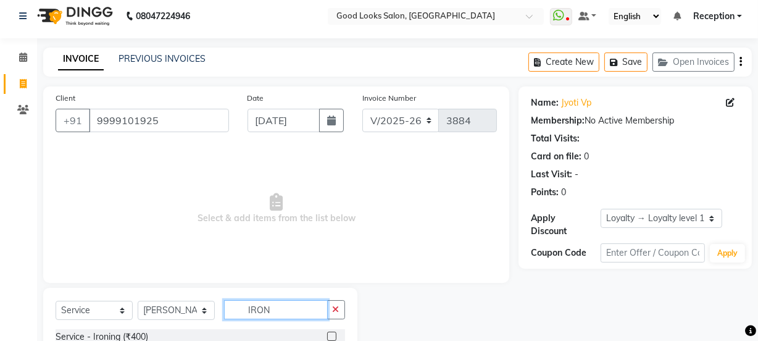
scroll to position [49, 0]
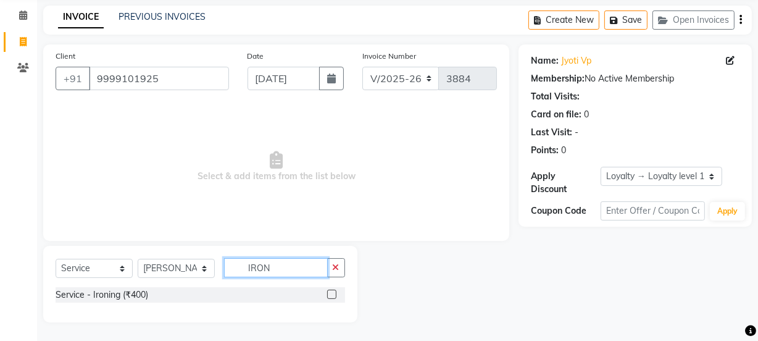
type input "IRON"
click at [332, 293] on label at bounding box center [331, 294] width 9 height 9
click at [332, 293] on input "checkbox" at bounding box center [331, 295] width 8 height 8
checkbox input "true"
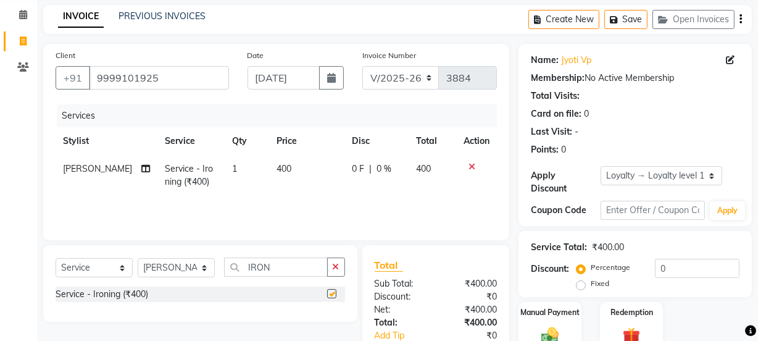
click at [312, 181] on td "400" at bounding box center [307, 175] width 76 height 41
select select "89147"
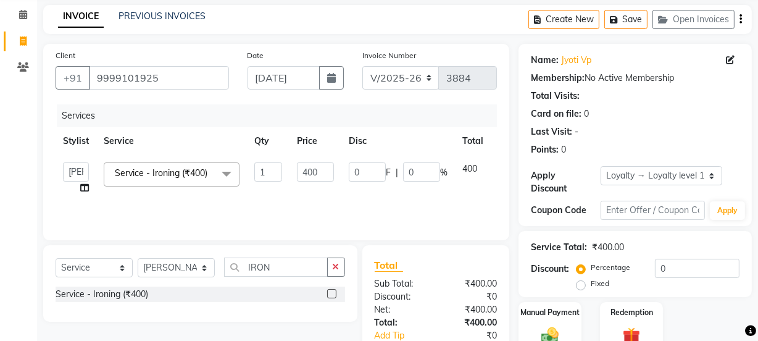
checkbox input "false"
drag, startPoint x: 308, startPoint y: 177, endPoint x: 290, endPoint y: 168, distance: 20.7
click at [290, 168] on td "400" at bounding box center [316, 178] width 52 height 47
type input "500"
click at [185, 263] on select "Select Stylist [PERSON_NAME] Manager [PERSON_NAME] Pooja [PERSON_NAME] Raman 2 …" at bounding box center [176, 267] width 77 height 19
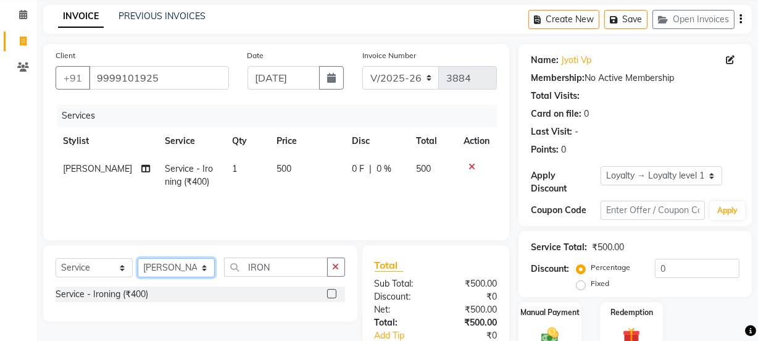
select select "22725"
click at [138, 258] on select "Select Stylist [PERSON_NAME] Manager [PERSON_NAME] Pooja [PERSON_NAME] Raman 2 …" at bounding box center [176, 267] width 77 height 19
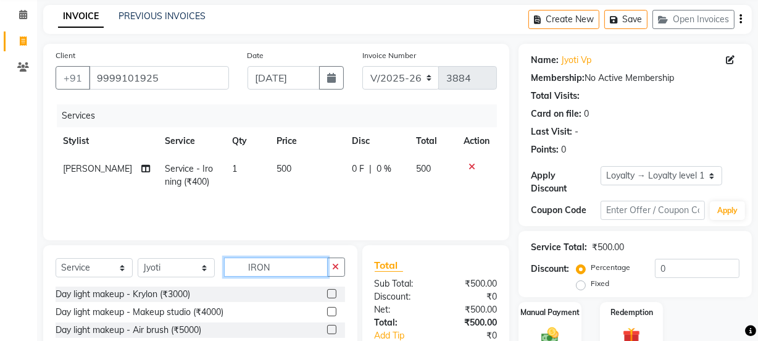
drag, startPoint x: 267, startPoint y: 277, endPoint x: 211, endPoint y: 275, distance: 55.6
click at [211, 275] on div "Select Service Product Membership Package Voucher Prepaid Gift Card Select Styl…" at bounding box center [201, 272] width 290 height 29
type input "V"
type input "CON"
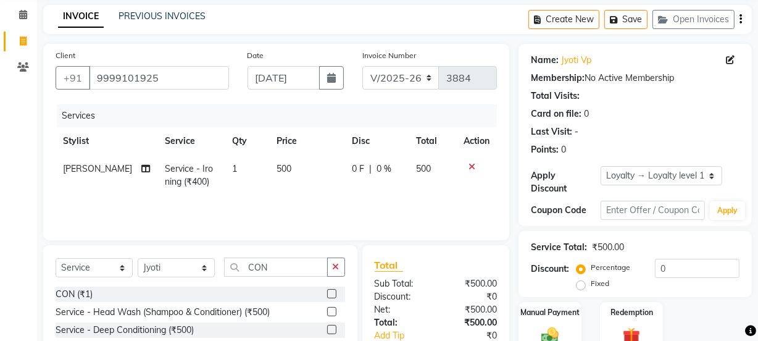
click at [328, 296] on label at bounding box center [331, 293] width 9 height 9
click at [328, 296] on input "checkbox" at bounding box center [331, 294] width 8 height 8
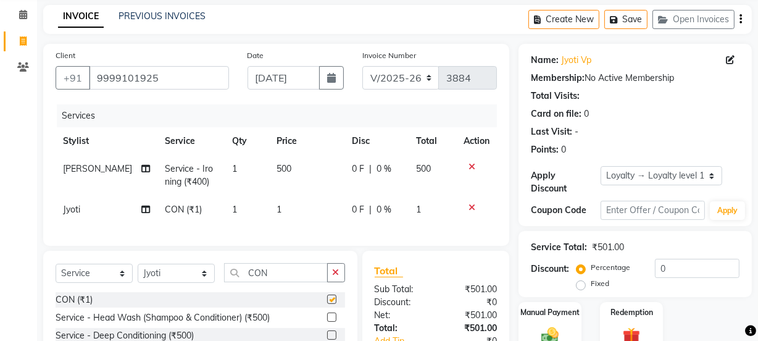
checkbox input "false"
click at [319, 208] on td "1" at bounding box center [307, 210] width 76 height 28
select select "22725"
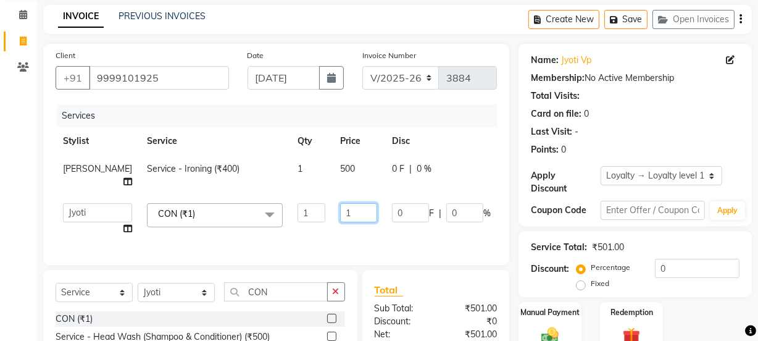
drag, startPoint x: 319, startPoint y: 208, endPoint x: 261, endPoint y: 205, distance: 58.8
click at [261, 205] on tr "[PERSON_NAME] Manager [PERSON_NAME] [PERSON_NAME] Raman 2 Reception [PERSON_NAM…" at bounding box center [315, 219] width 519 height 47
drag, startPoint x: 300, startPoint y: 204, endPoint x: 306, endPoint y: 209, distance: 8.3
click at [340, 206] on input "1" at bounding box center [358, 212] width 37 height 19
drag, startPoint x: 308, startPoint y: 212, endPoint x: 285, endPoint y: 212, distance: 22.9
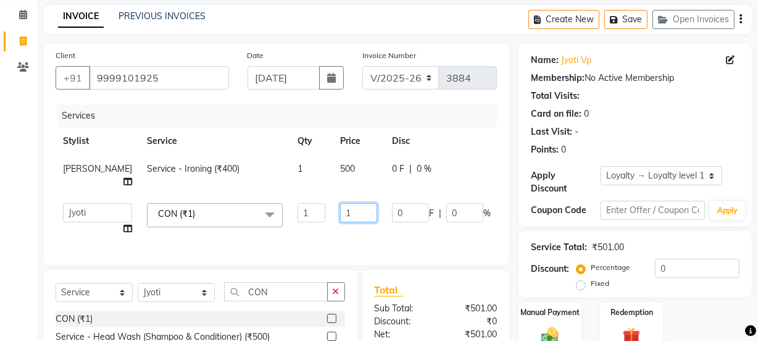
click at [285, 212] on tr "[PERSON_NAME] Manager [PERSON_NAME] [PERSON_NAME] Raman 2 Reception [PERSON_NAM…" at bounding box center [315, 219] width 519 height 47
type input "20"
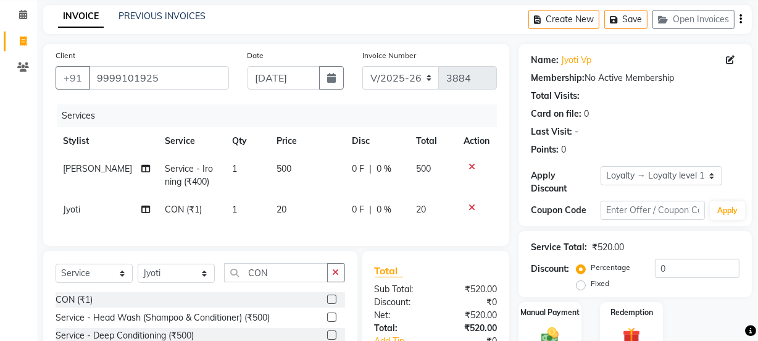
click at [352, 246] on div "Client [PHONE_NUMBER] Date [DATE] Invoice Number V/2025 V/[PHONE_NUMBER] Servic…" at bounding box center [276, 145] width 466 height 202
click at [345, 223] on td "0 F | 0 %" at bounding box center [377, 210] width 64 height 28
select select "22725"
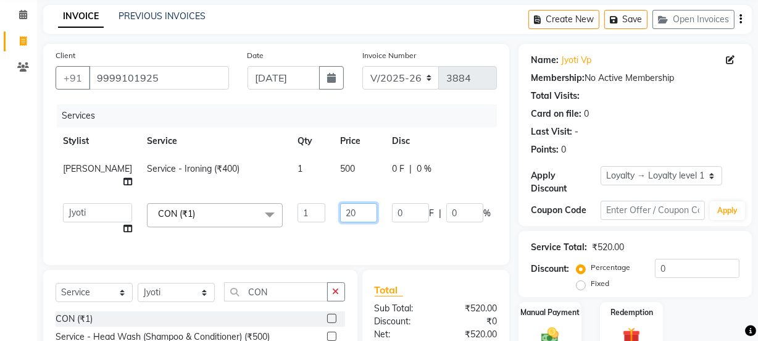
click at [340, 216] on input "20" at bounding box center [358, 212] width 37 height 19
type input "200"
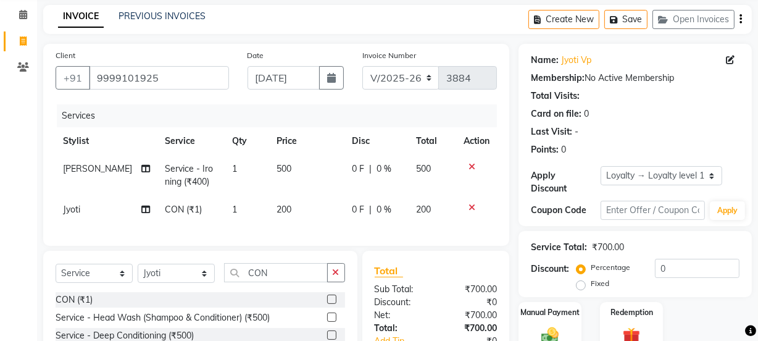
click at [344, 233] on div "Services Stylist Service Qty Price Disc Total Action [PERSON_NAME] Service - Ir…" at bounding box center [277, 168] width 442 height 129
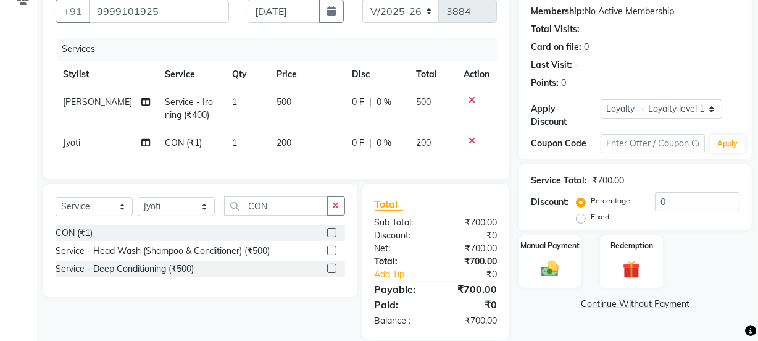
scroll to position [141, 0]
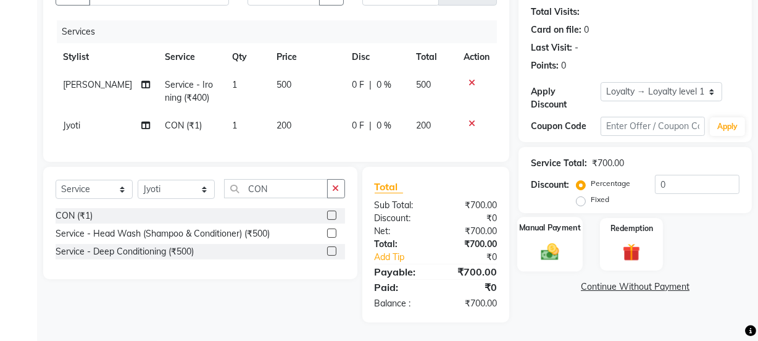
click at [563, 250] on img at bounding box center [551, 251] width 30 height 21
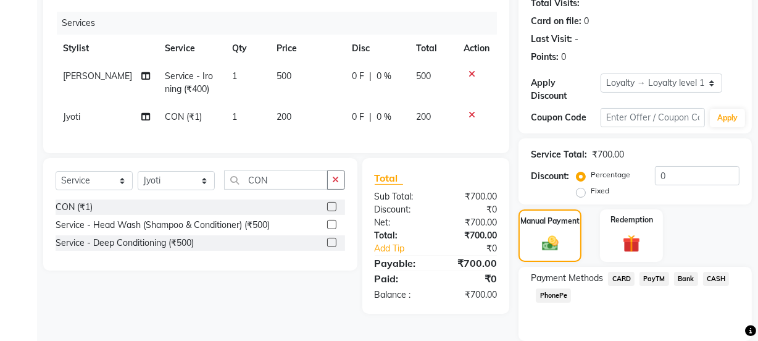
click at [670, 279] on div "Bank" at bounding box center [684, 280] width 29 height 17
click at [658, 277] on span "PayTM" at bounding box center [655, 279] width 30 height 14
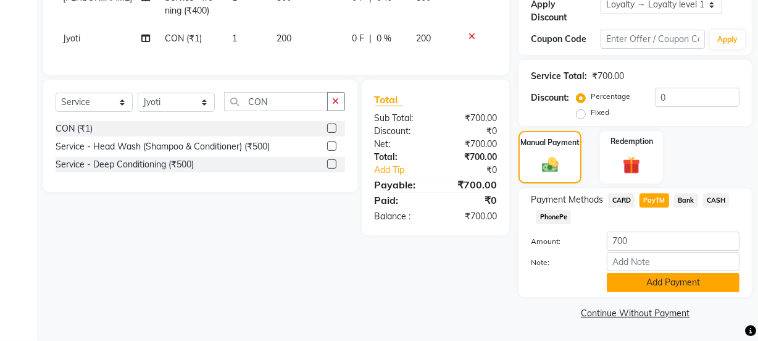
click at [655, 281] on button "Add Payment" at bounding box center [673, 282] width 133 height 19
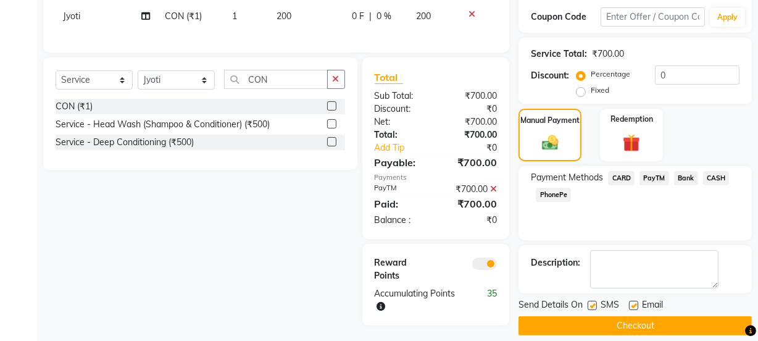
scroll to position [254, 0]
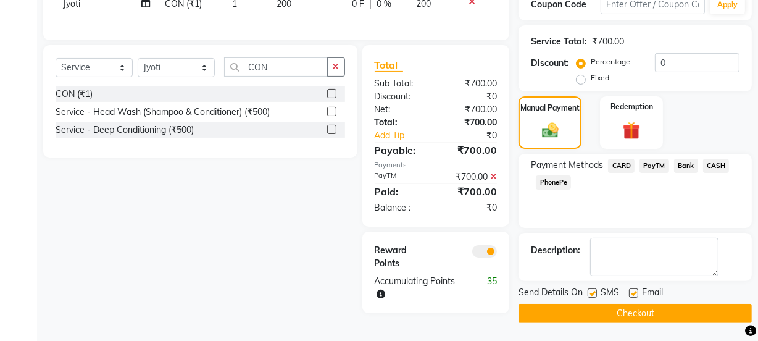
click at [632, 288] on label at bounding box center [633, 292] width 9 height 9
click at [632, 290] on input "checkbox" at bounding box center [633, 294] width 8 height 8
checkbox input "false"
click at [595, 292] on label at bounding box center [592, 292] width 9 height 9
click at [595, 292] on input "checkbox" at bounding box center [592, 294] width 8 height 8
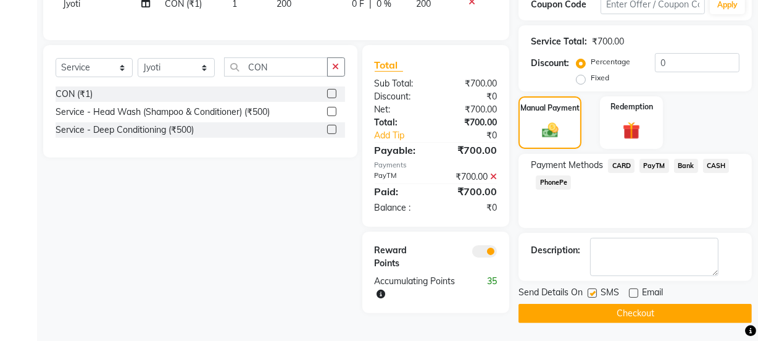
checkbox input "false"
click at [596, 307] on button "Checkout" at bounding box center [635, 313] width 233 height 19
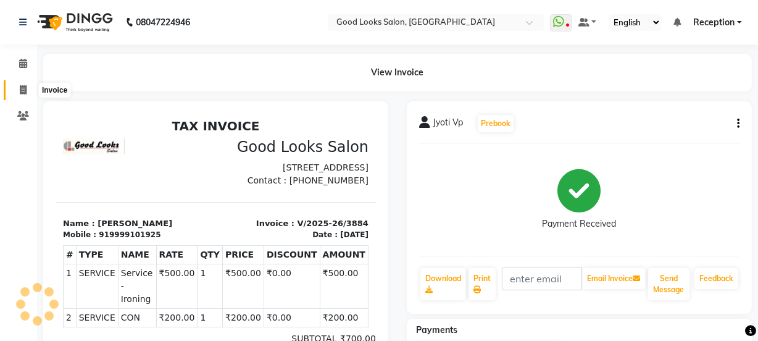
click at [15, 91] on span at bounding box center [23, 90] width 22 height 14
select select "service"
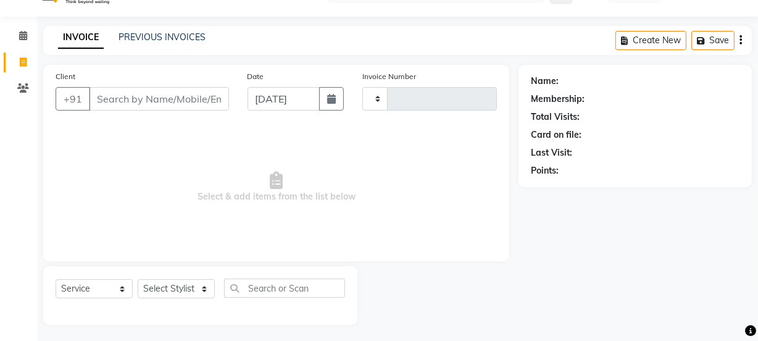
type input "3885"
select select "4230"
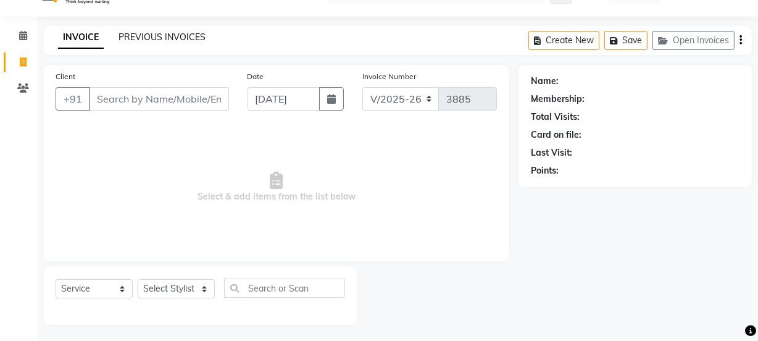
scroll to position [31, 0]
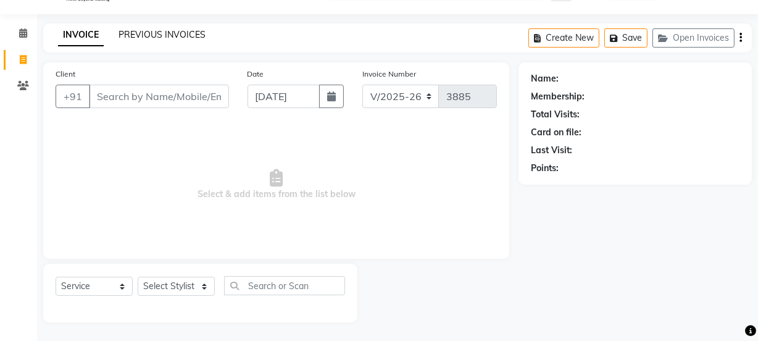
click at [130, 30] on link "PREVIOUS INVOICES" at bounding box center [162, 34] width 87 height 11
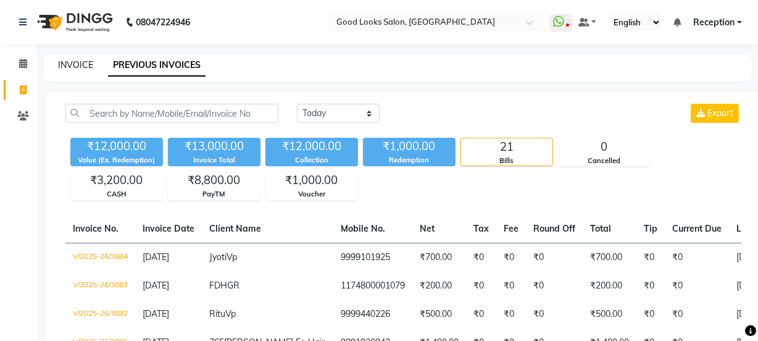
click at [82, 63] on link "INVOICE" at bounding box center [75, 64] width 35 height 11
select select "4230"
select select "service"
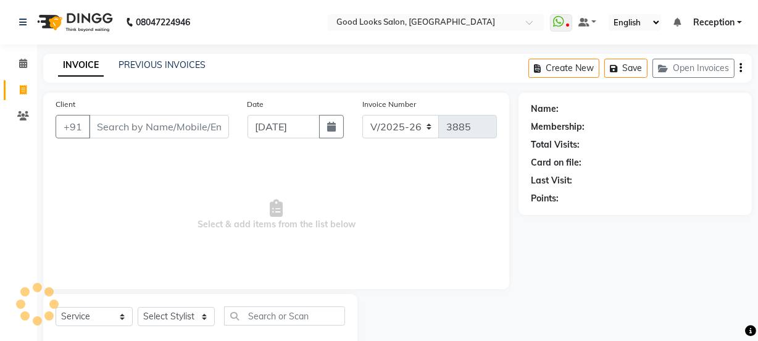
scroll to position [31, 0]
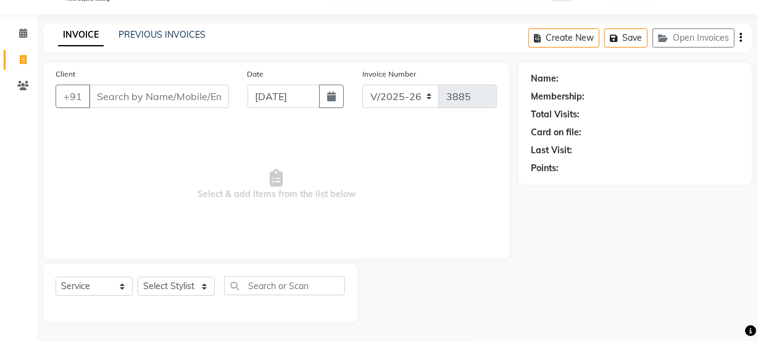
click at [51, 143] on div "Client +91 Date [DATE] Invoice Number V/2025 V/[PHONE_NUMBER] Select & add item…" at bounding box center [276, 160] width 466 height 196
click at [104, 101] on input "Client" at bounding box center [159, 96] width 140 height 23
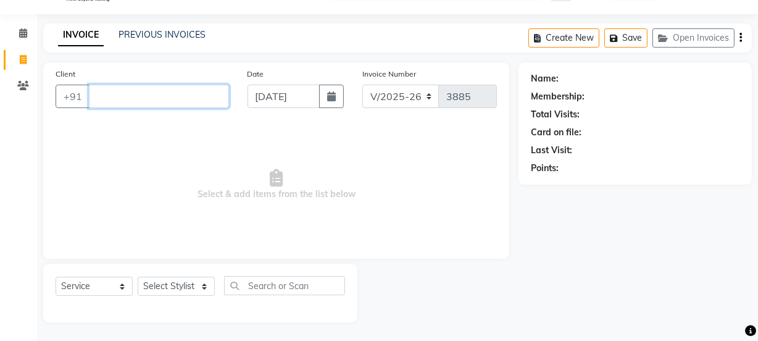
type input "["
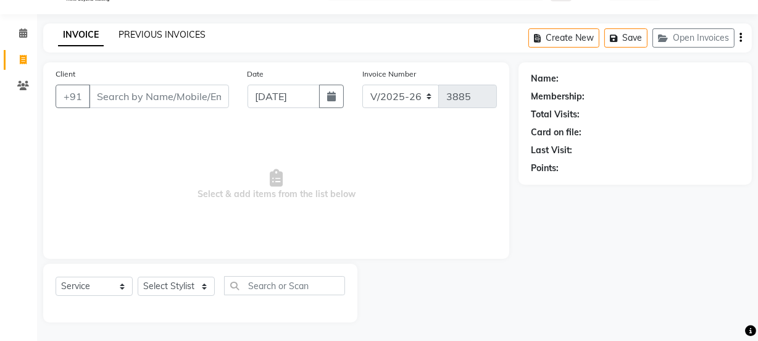
click at [159, 31] on link "PREVIOUS INVOICES" at bounding box center [162, 34] width 87 height 11
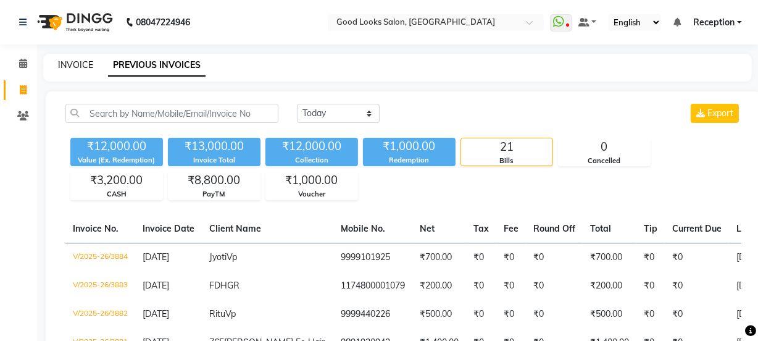
click at [75, 63] on link "INVOICE" at bounding box center [75, 64] width 35 height 11
select select "service"
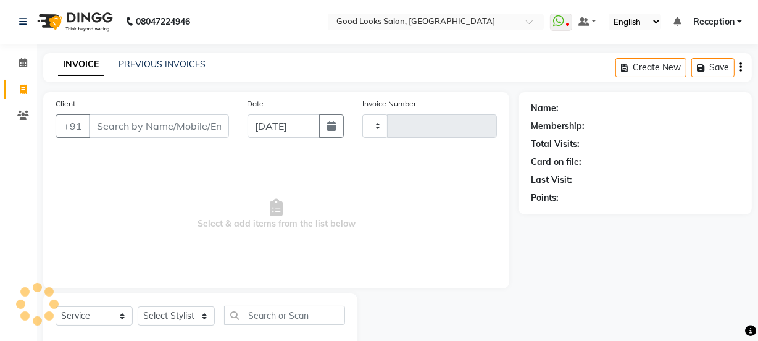
type input "3885"
select select "4230"
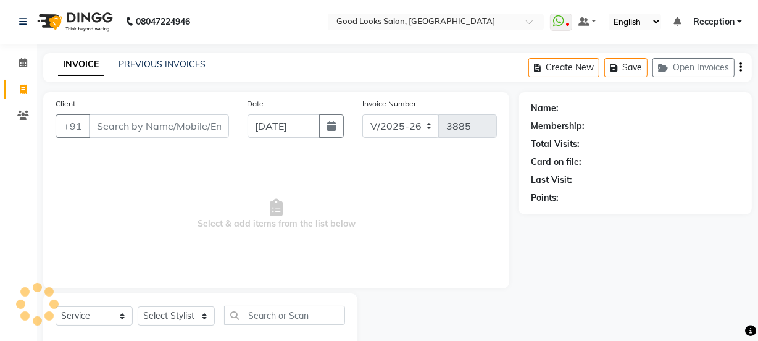
scroll to position [31, 0]
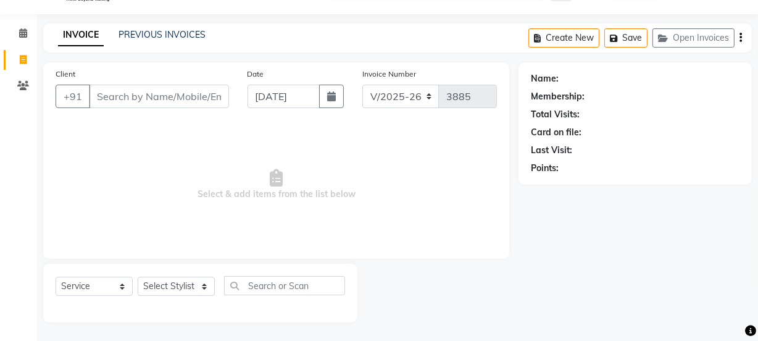
click at [683, 48] on div "Create New Save Open Invoices" at bounding box center [641, 37] width 224 height 29
click at [683, 41] on button "Open Invoices" at bounding box center [694, 37] width 82 height 19
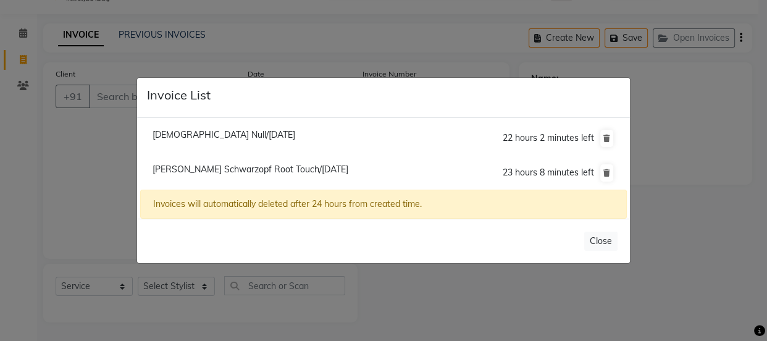
click at [253, 166] on span "[PERSON_NAME] Schwarzopf Root Touch/[DATE]" at bounding box center [251, 169] width 196 height 11
type input "7838370257"
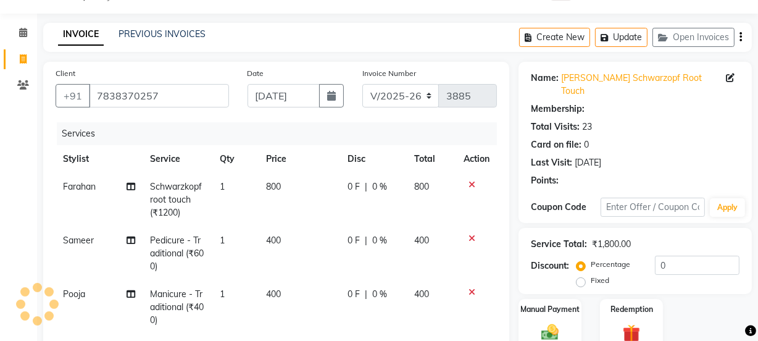
select select "1: Object"
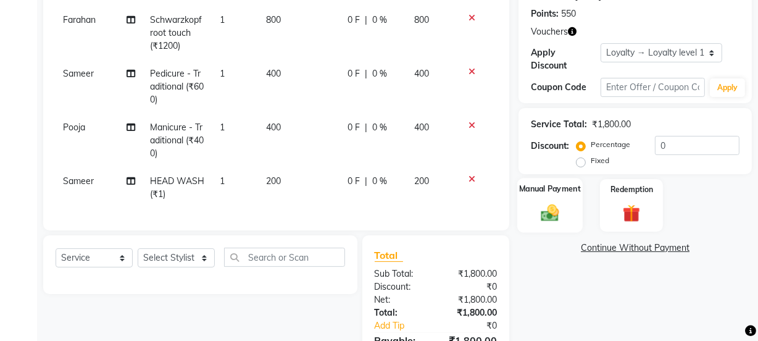
scroll to position [199, 0]
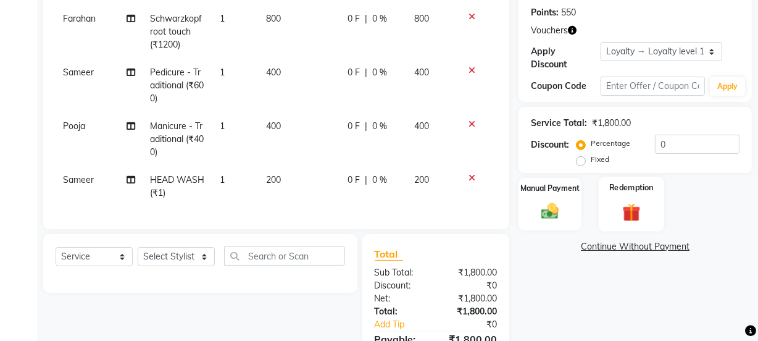
click at [638, 201] on img at bounding box center [632, 212] width 30 height 23
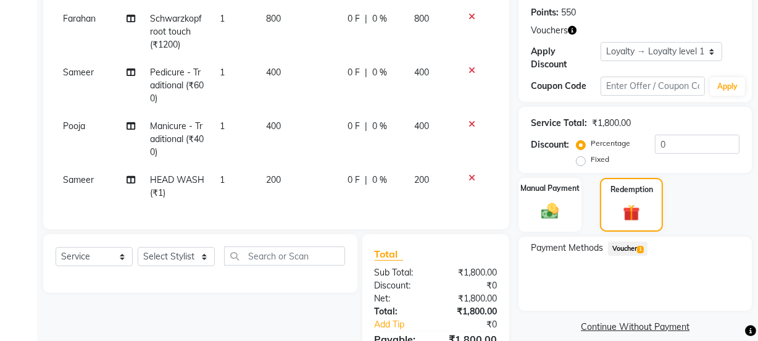
click at [624, 242] on span "Voucher 1" at bounding box center [628, 249] width 40 height 14
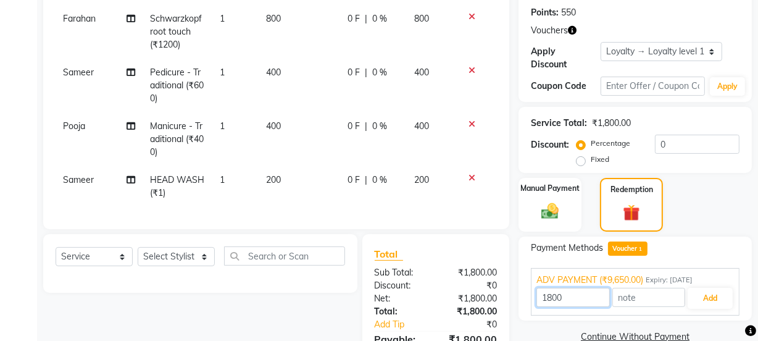
click at [552, 288] on input "1800" at bounding box center [573, 297] width 73 height 19
type input "1000"
click at [710, 288] on button "Add" at bounding box center [710, 298] width 45 height 21
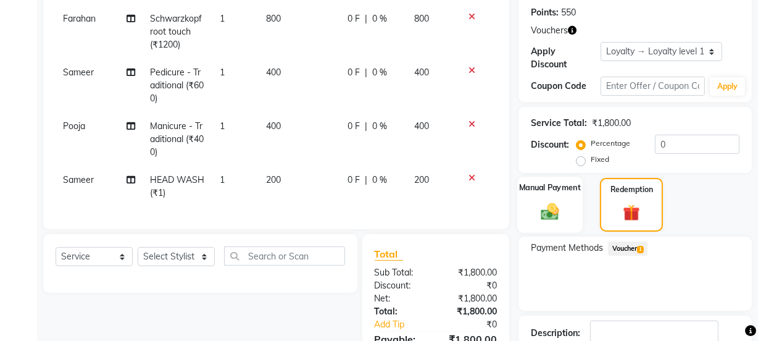
click at [563, 204] on img at bounding box center [551, 211] width 30 height 21
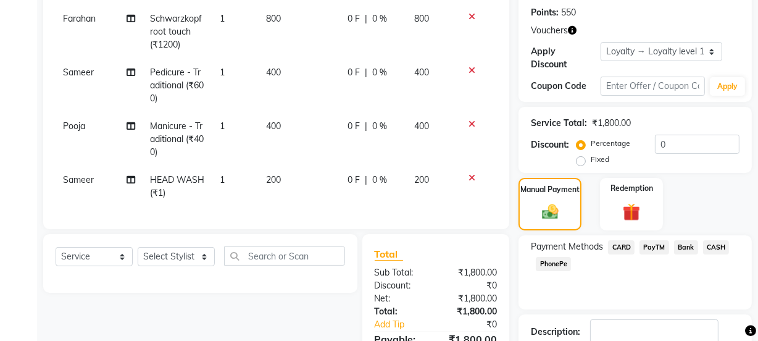
click at [657, 240] on span "PayTM" at bounding box center [655, 247] width 30 height 14
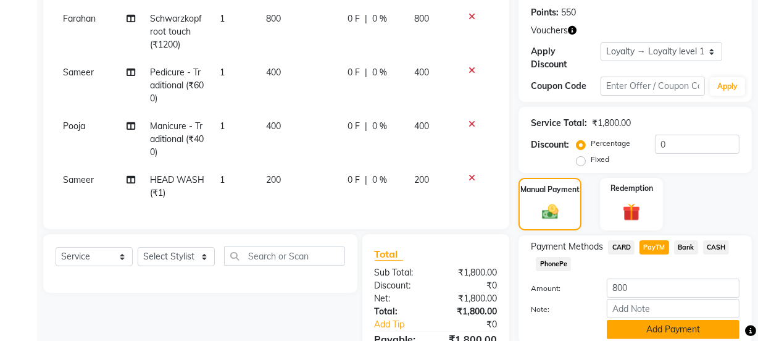
click at [652, 320] on button "Add Payment" at bounding box center [673, 329] width 133 height 19
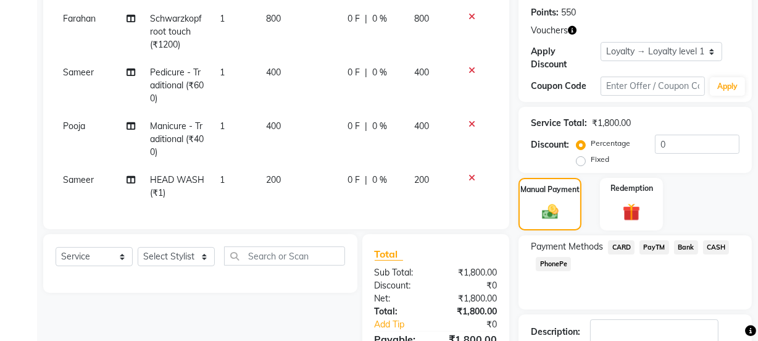
scroll to position [400, 0]
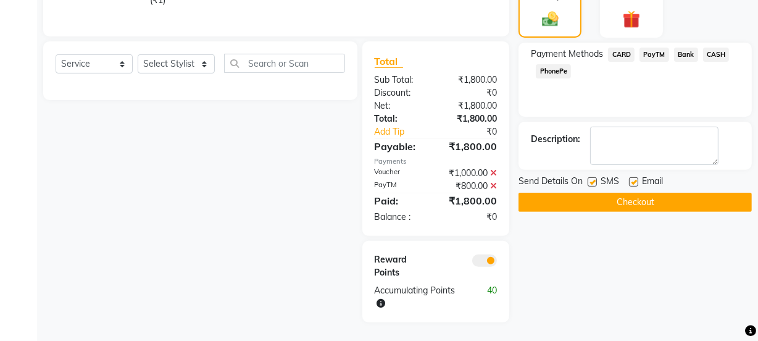
click at [628, 175] on div "SMS" at bounding box center [608, 182] width 41 height 15
click at [632, 177] on label at bounding box center [633, 181] width 9 height 9
click at [632, 179] on input "checkbox" at bounding box center [633, 183] width 8 height 8
checkbox input "false"
click at [588, 177] on label at bounding box center [592, 181] width 9 height 9
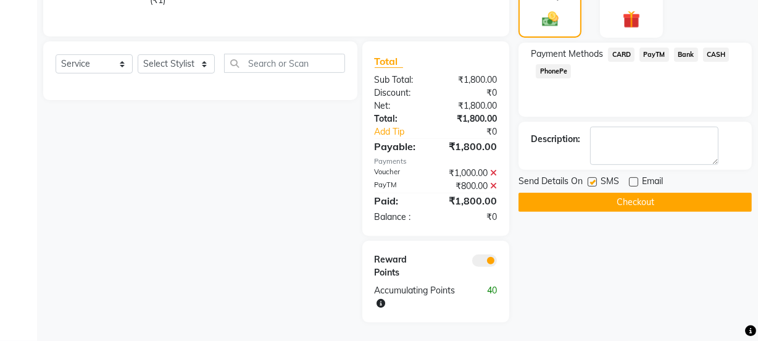
click at [588, 179] on input "checkbox" at bounding box center [592, 183] width 8 height 8
checkbox input "false"
click at [622, 193] on button "Checkout" at bounding box center [635, 202] width 233 height 19
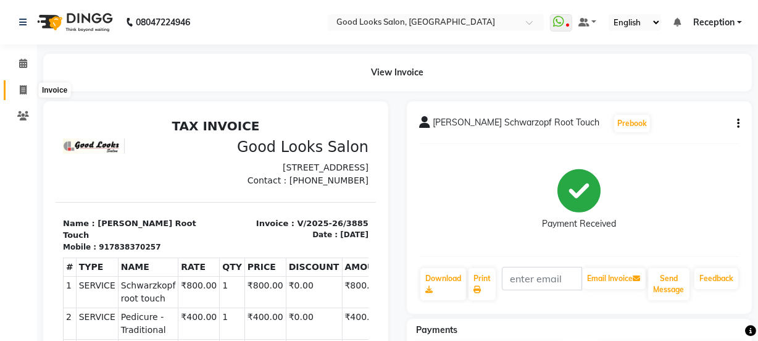
click at [24, 90] on icon at bounding box center [23, 89] width 7 height 9
select select "service"
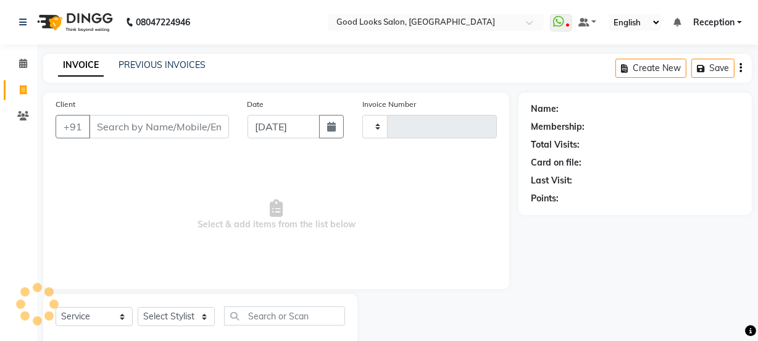
scroll to position [31, 0]
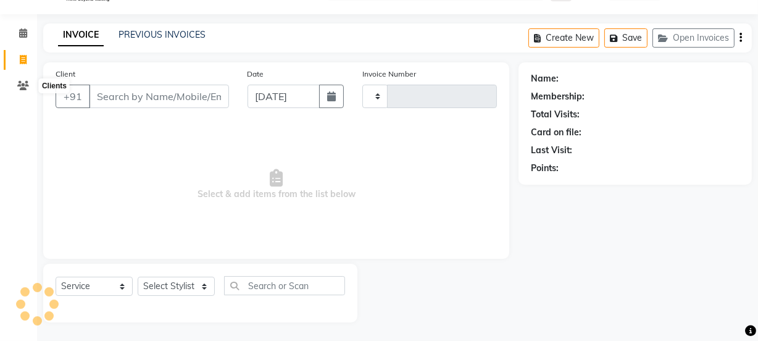
type input "3886"
select select "4230"
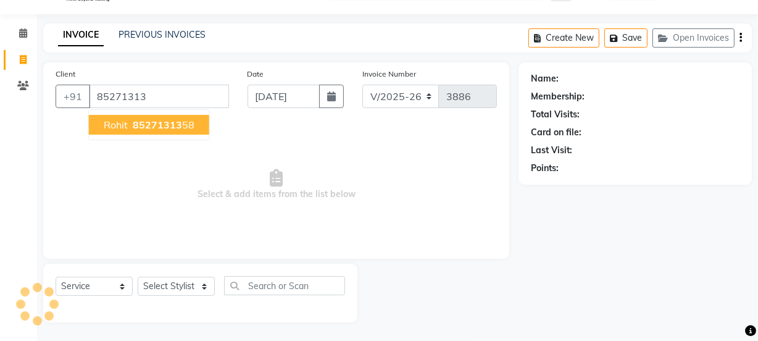
click at [148, 125] on span "85271313" at bounding box center [157, 125] width 49 height 12
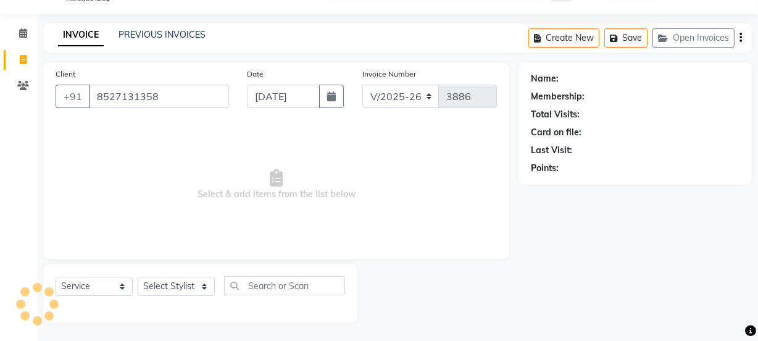
type input "8527131358"
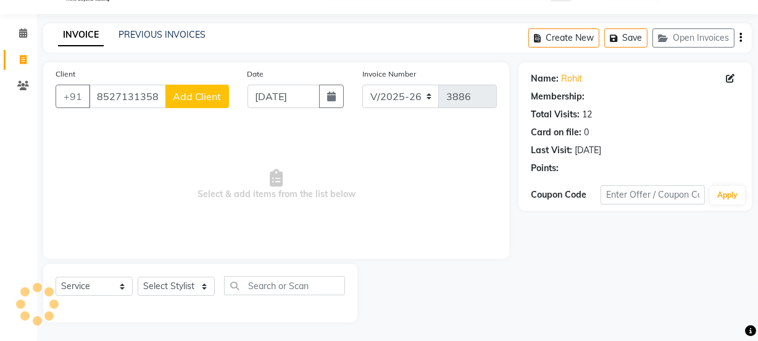
select select "1: Object"
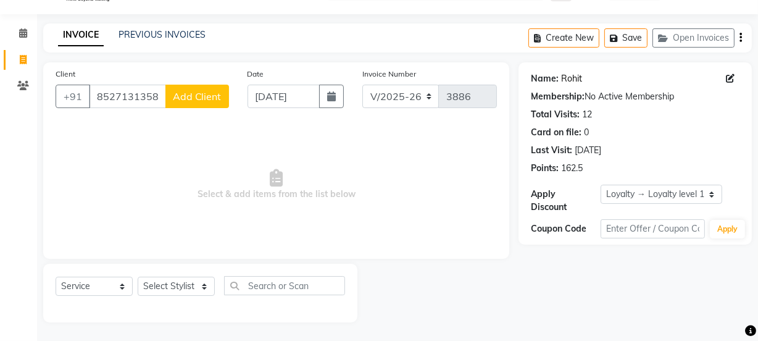
click at [578, 81] on link "Rohit" at bounding box center [571, 78] width 21 height 13
click at [679, 35] on button "Open Invoices" at bounding box center [694, 37] width 82 height 19
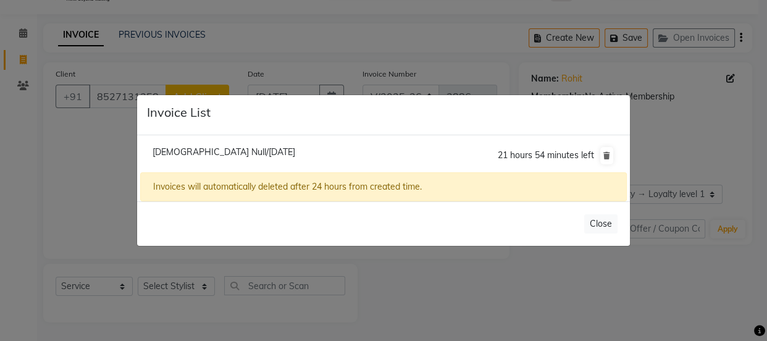
click at [392, 267] on ngb-modal-window "Invoice List [DEMOGRAPHIC_DATA] Null/[DATE] 21 hours 54 minutes left Invoices w…" at bounding box center [383, 170] width 767 height 341
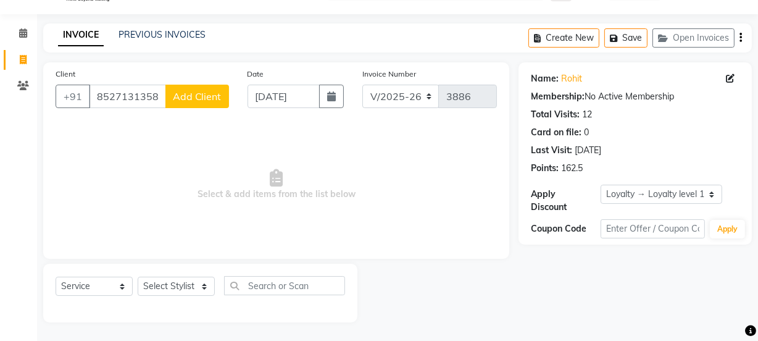
click at [173, 272] on div "Select Service Product Membership Package Voucher Prepaid Gift Card Select Styl…" at bounding box center [200, 293] width 314 height 59
click at [170, 284] on select "Select Stylist [PERSON_NAME] Manager [PERSON_NAME] Pooja [PERSON_NAME] Raman 2 …" at bounding box center [176, 286] width 77 height 19
select select "43944"
click at [138, 277] on select "Select Stylist [PERSON_NAME] Manager [PERSON_NAME] Pooja [PERSON_NAME] Raman 2 …" at bounding box center [176, 286] width 77 height 19
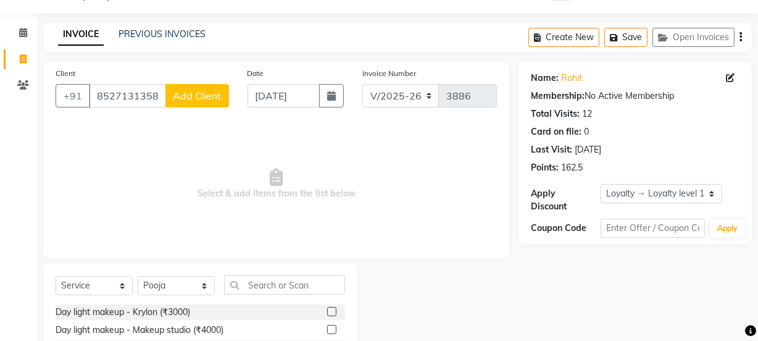
click at [257, 298] on div "Select Service Product Membership Package Voucher Prepaid Gift Card Select Styl…" at bounding box center [201, 289] width 290 height 29
click at [252, 284] on input "text" at bounding box center [284, 284] width 121 height 19
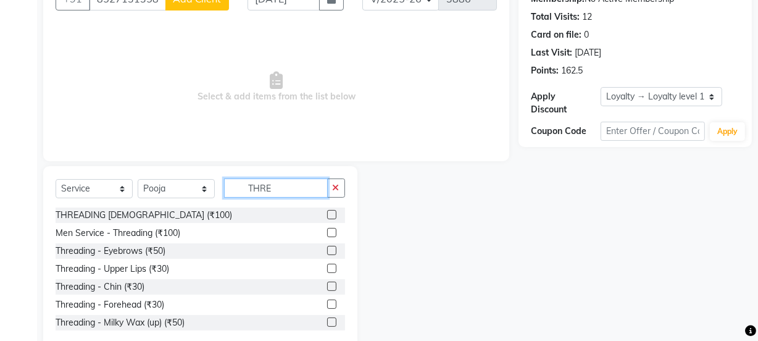
scroll to position [154, 0]
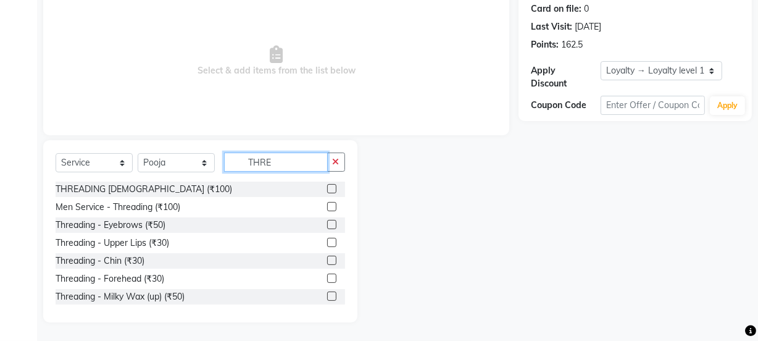
type input "THRE"
click at [327, 225] on label at bounding box center [331, 224] width 9 height 9
click at [327, 225] on input "checkbox" at bounding box center [331, 225] width 8 height 8
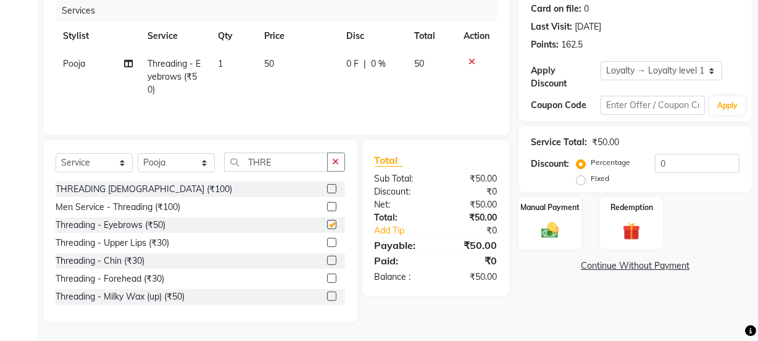
checkbox input "false"
click at [327, 301] on div at bounding box center [331, 298] width 8 height 13
click at [327, 297] on label at bounding box center [331, 296] width 9 height 9
click at [327, 297] on input "checkbox" at bounding box center [331, 297] width 8 height 8
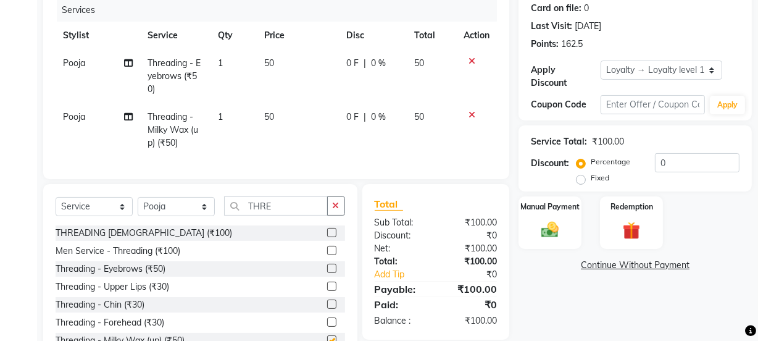
checkbox input "false"
drag, startPoint x: 193, startPoint y: 213, endPoint x: 191, endPoint y: 206, distance: 6.9
click at [193, 213] on select "Select Stylist [PERSON_NAME] Manager [PERSON_NAME] Pooja [PERSON_NAME] Raman 2 …" at bounding box center [176, 206] width 77 height 19
select select "79136"
click at [138, 206] on select "Select Stylist [PERSON_NAME] Manager [PERSON_NAME] Pooja [PERSON_NAME] Raman 2 …" at bounding box center [176, 206] width 77 height 19
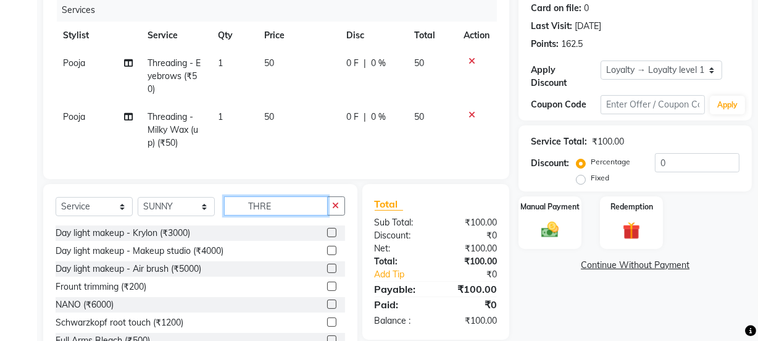
drag, startPoint x: 280, startPoint y: 211, endPoint x: 217, endPoint y: 206, distance: 63.2
click at [217, 206] on div "Select Service Product Membership Package Voucher Prepaid Gift Card Select Styl…" at bounding box center [201, 210] width 290 height 29
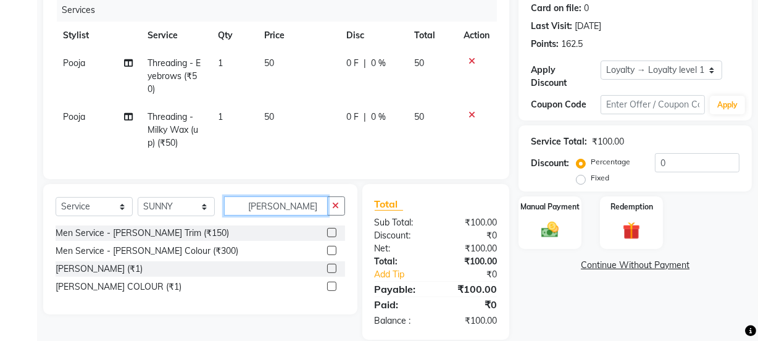
type input "[PERSON_NAME]"
click at [334, 237] on label at bounding box center [331, 232] width 9 height 9
click at [334, 237] on input "checkbox" at bounding box center [331, 233] width 8 height 8
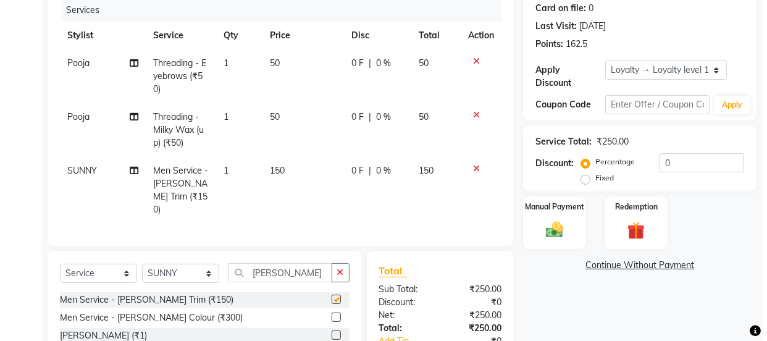
scroll to position [0, 0]
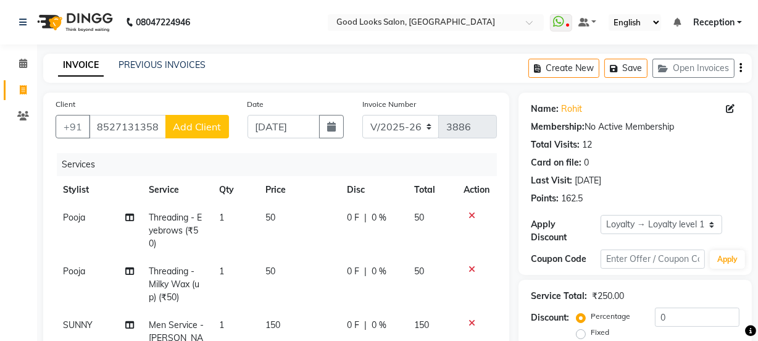
checkbox input "false"
click at [634, 74] on button "Save" at bounding box center [626, 68] width 43 height 19
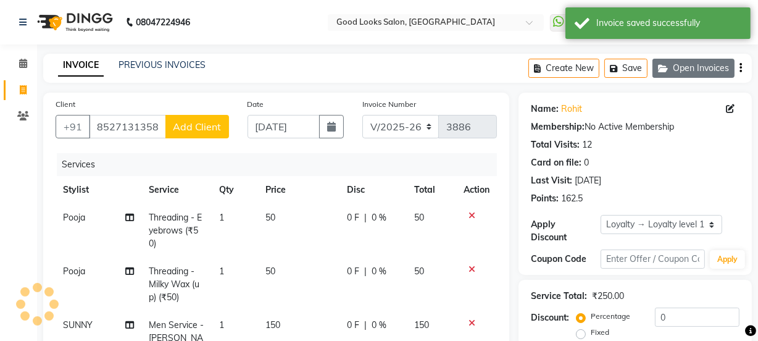
click at [666, 69] on icon "button" at bounding box center [665, 68] width 15 height 9
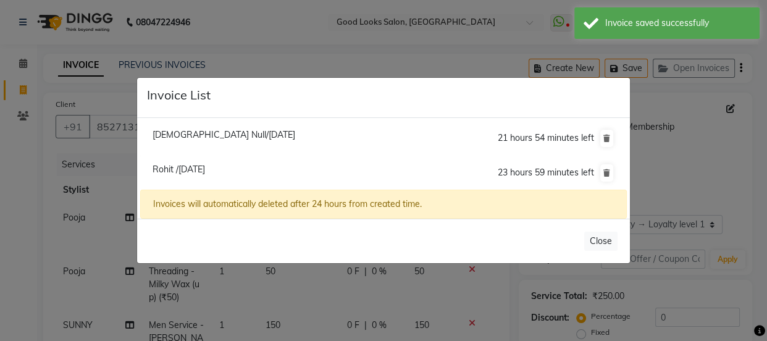
click at [243, 130] on span "[DEMOGRAPHIC_DATA] Null/[DATE]" at bounding box center [224, 134] width 143 height 11
type input "9818724081"
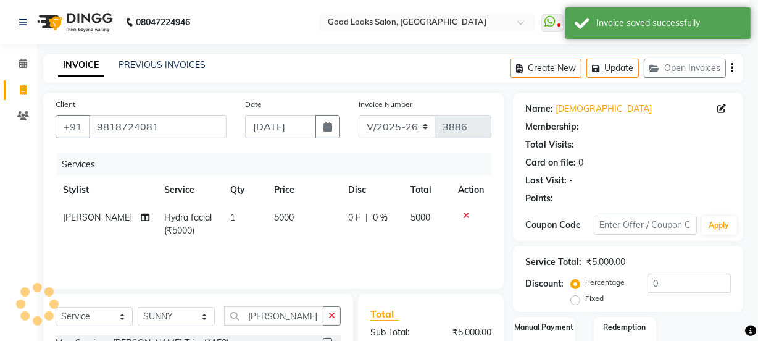
select select "1: Object"
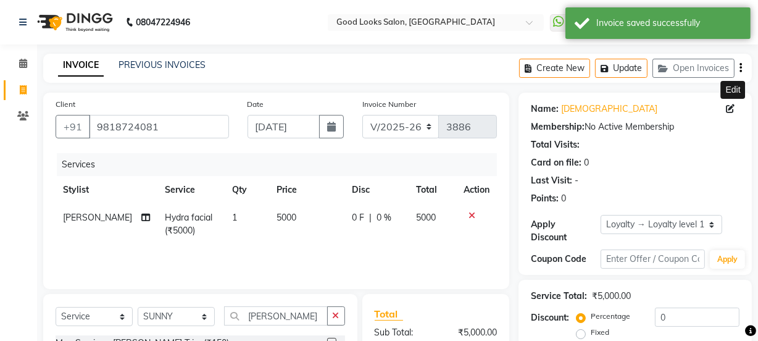
click at [730, 105] on icon at bounding box center [730, 108] width 9 height 9
select select
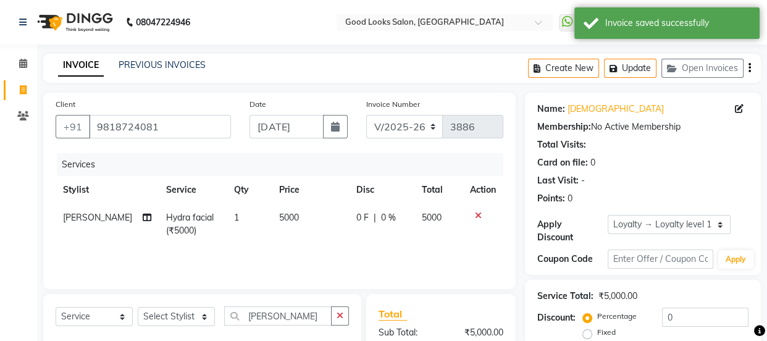
select select "[DEMOGRAPHIC_DATA]"
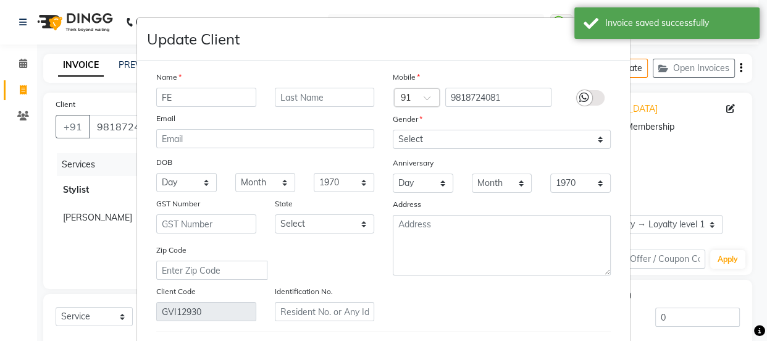
type input "F"
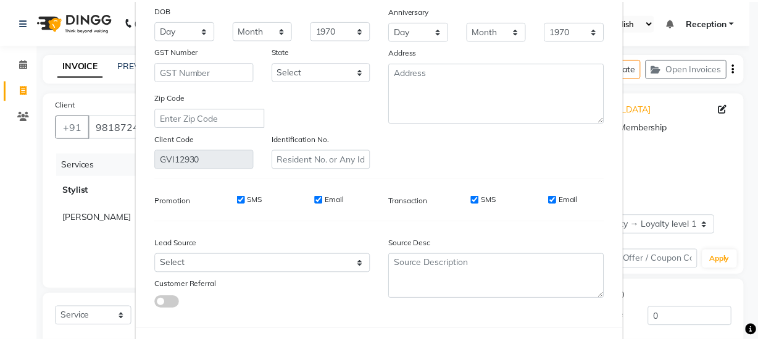
scroll to position [211, 0]
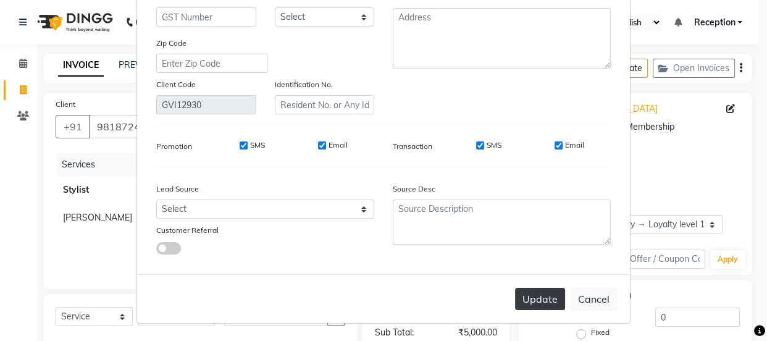
type input "[PERSON_NAME] NEW CLIENT"
click at [539, 301] on button "Update" at bounding box center [540, 299] width 50 height 22
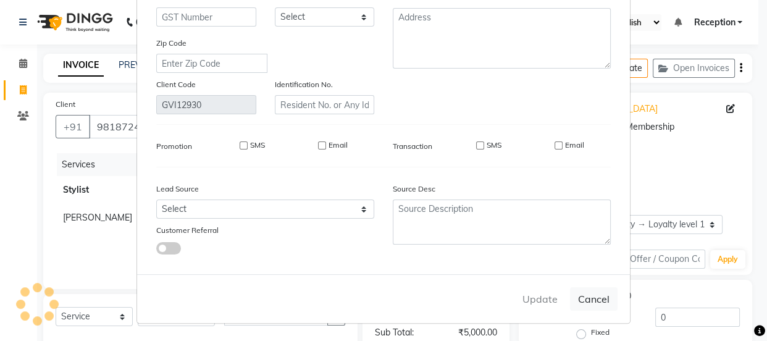
select select
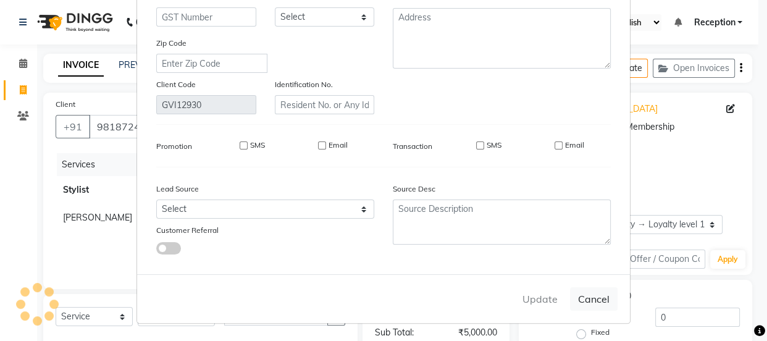
select select
checkbox input "false"
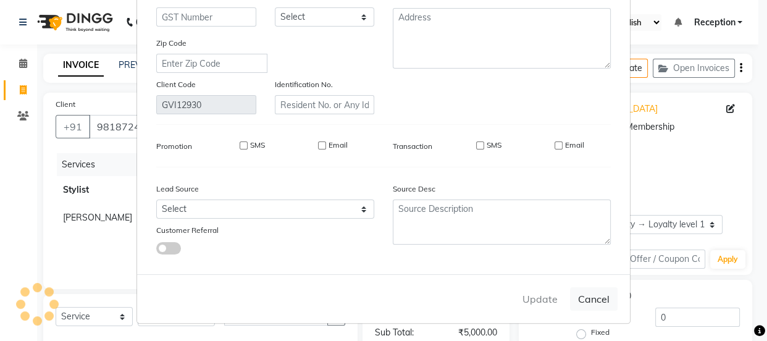
checkbox input "false"
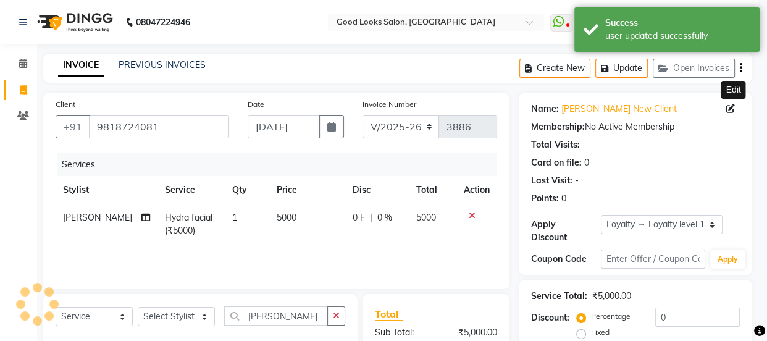
select select "1: Object"
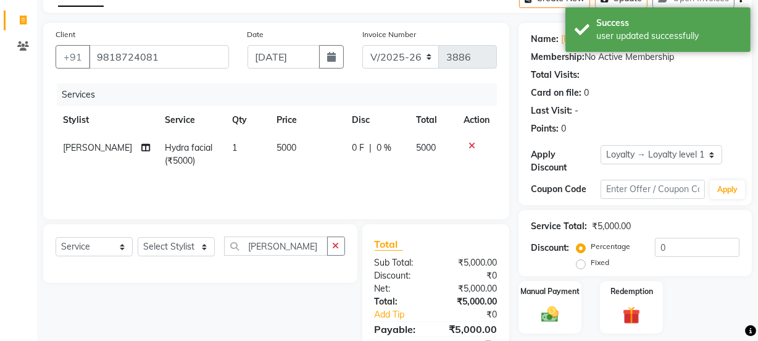
scroll to position [127, 0]
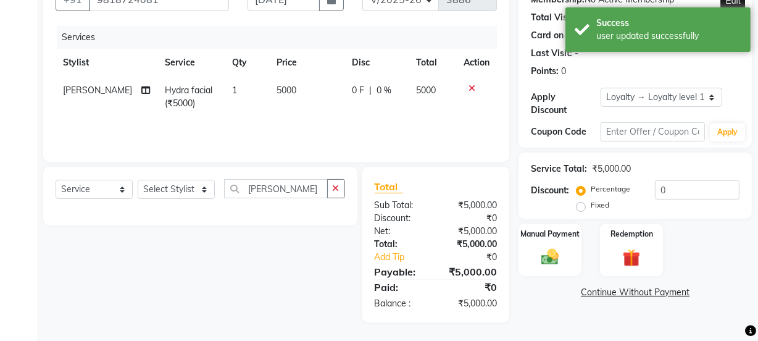
click at [296, 82] on td "5000" at bounding box center [307, 97] width 76 height 41
select select "70835"
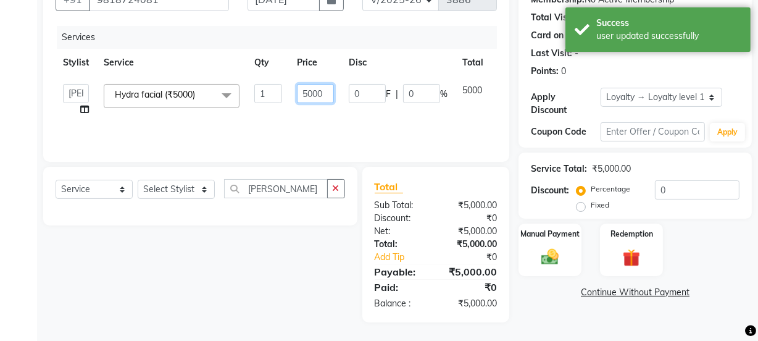
drag, startPoint x: 314, startPoint y: 91, endPoint x: 298, endPoint y: 93, distance: 16.8
click at [298, 93] on input "5000" at bounding box center [315, 93] width 37 height 19
type input "1500"
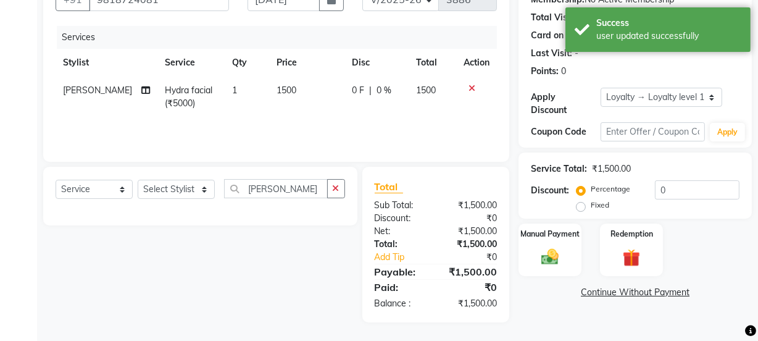
click at [295, 111] on td "1500" at bounding box center [307, 97] width 76 height 41
select select "70835"
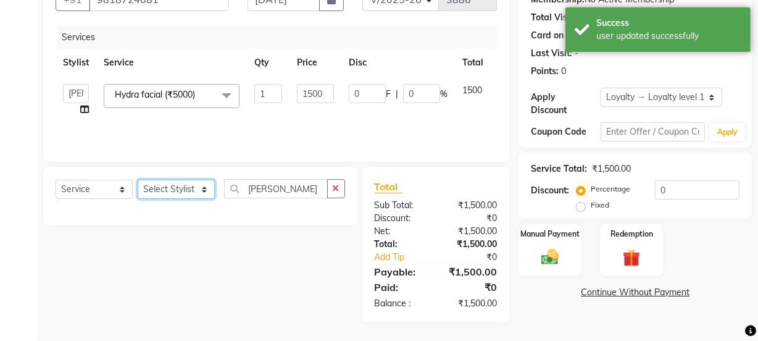
click at [199, 185] on select "Select Stylist [PERSON_NAME] Manager [PERSON_NAME] Pooja [PERSON_NAME] Raman 2 …" at bounding box center [176, 189] width 77 height 19
select select "22725"
click at [138, 180] on select "Select Stylist [PERSON_NAME] Manager [PERSON_NAME] Pooja [PERSON_NAME] Raman 2 …" at bounding box center [176, 189] width 77 height 19
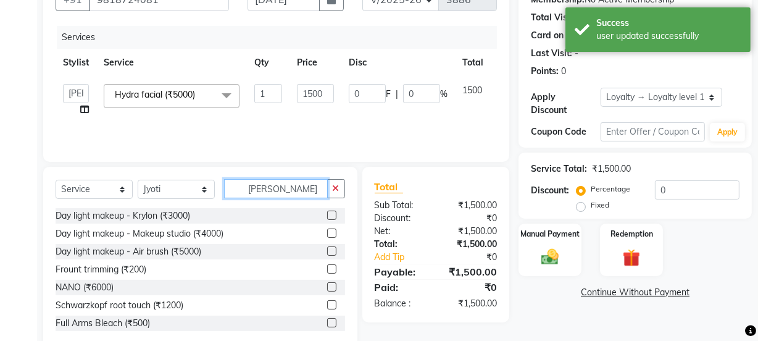
drag, startPoint x: 290, startPoint y: 191, endPoint x: 208, endPoint y: 187, distance: 81.6
click at [208, 187] on div "Select Service Product Membership Package Voucher Prepaid Gift Card Select Styl…" at bounding box center [201, 193] width 290 height 29
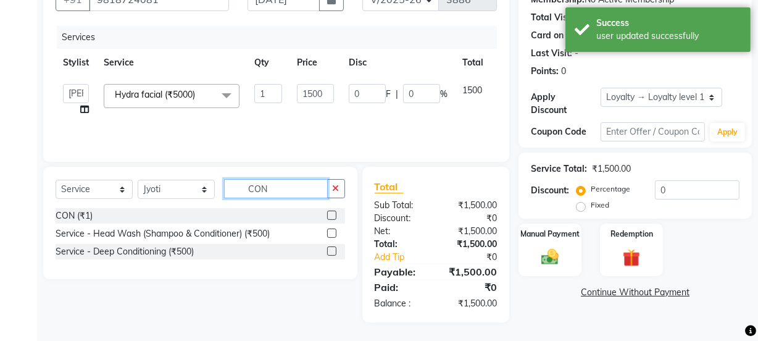
type input "CON"
click at [331, 216] on label at bounding box center [331, 215] width 9 height 9
click at [331, 216] on input "checkbox" at bounding box center [331, 216] width 8 height 8
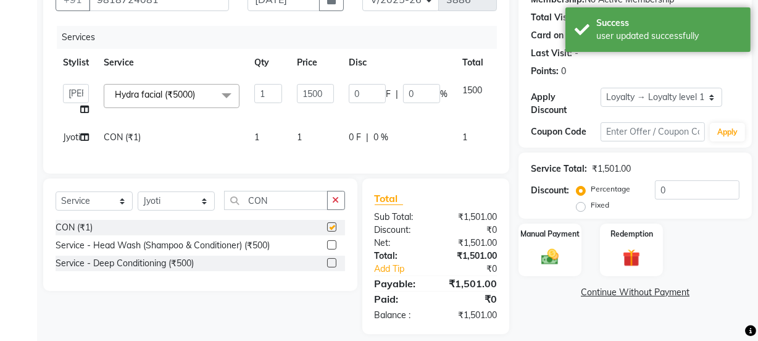
checkbox input "false"
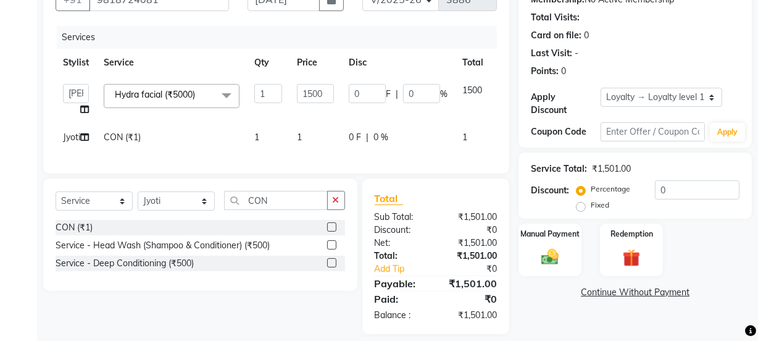
click at [342, 83] on td "0 F | 0 %" at bounding box center [399, 100] width 114 height 47
click at [330, 114] on td "1500" at bounding box center [316, 100] width 52 height 47
click at [321, 141] on td "1" at bounding box center [316, 138] width 52 height 28
select select "22725"
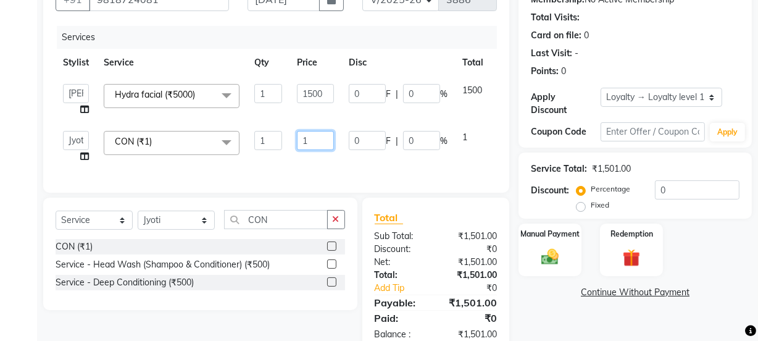
click at [321, 141] on input "1" at bounding box center [315, 140] width 37 height 19
type input "900"
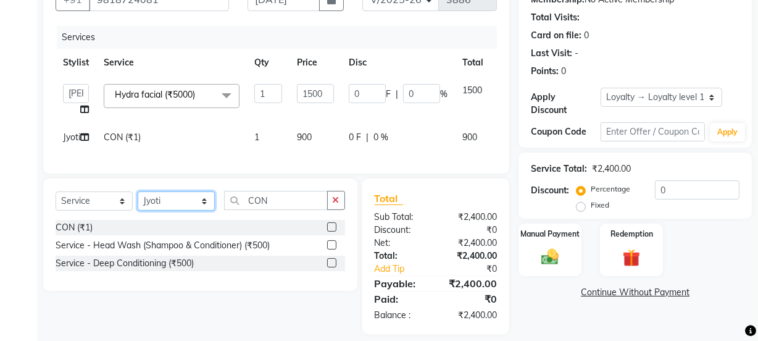
click at [159, 211] on select "Select Stylist [PERSON_NAME] Manager [PERSON_NAME] Pooja [PERSON_NAME] Raman 2 …" at bounding box center [176, 200] width 77 height 19
select select "70835"
click at [138, 211] on select "Select Stylist [PERSON_NAME] Manager [PERSON_NAME] Pooja [PERSON_NAME] Raman 2 …" at bounding box center [176, 200] width 77 height 19
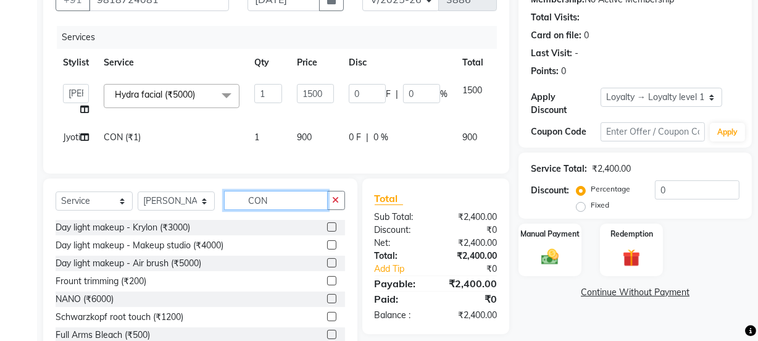
drag, startPoint x: 290, startPoint y: 216, endPoint x: 201, endPoint y: 222, distance: 89.8
click at [201, 220] on div "Select Service Product Membership Package Voucher Prepaid Gift Card Select Styl…" at bounding box center [201, 205] width 290 height 29
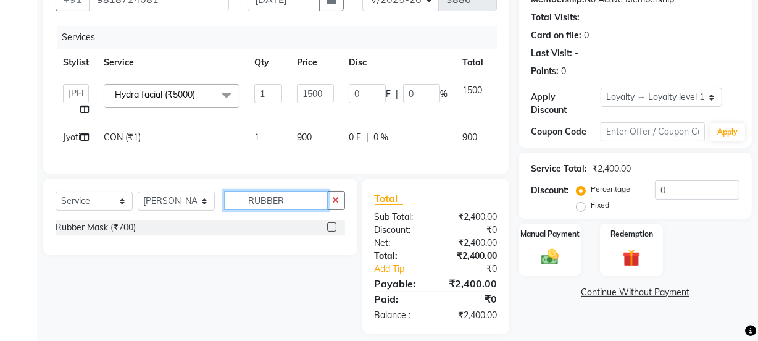
type input "RUBBER"
click at [333, 232] on label at bounding box center [331, 226] width 9 height 9
click at [333, 232] on input "checkbox" at bounding box center [331, 228] width 8 height 8
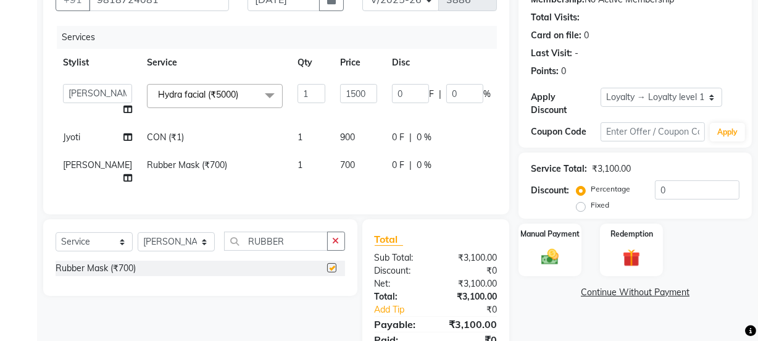
click at [340, 170] on span "700" at bounding box center [347, 164] width 15 height 11
checkbox input "false"
select select "70835"
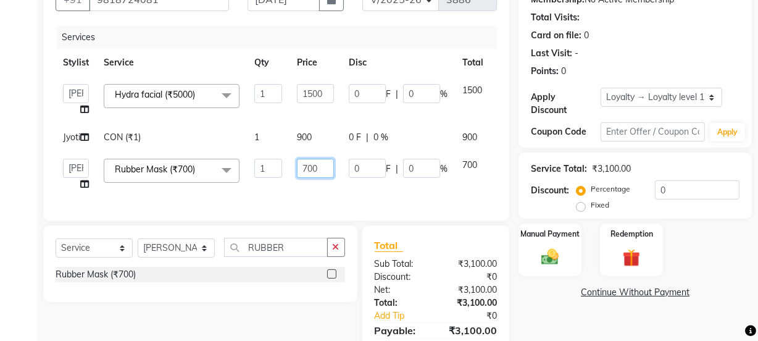
drag, startPoint x: 308, startPoint y: 182, endPoint x: 280, endPoint y: 176, distance: 28.5
click at [280, 176] on tr "[PERSON_NAME] Manager [PERSON_NAME] [PERSON_NAME] Raman 2 Reception [PERSON_NAM…" at bounding box center [294, 174] width 476 height 47
type input "6"
type input "500"
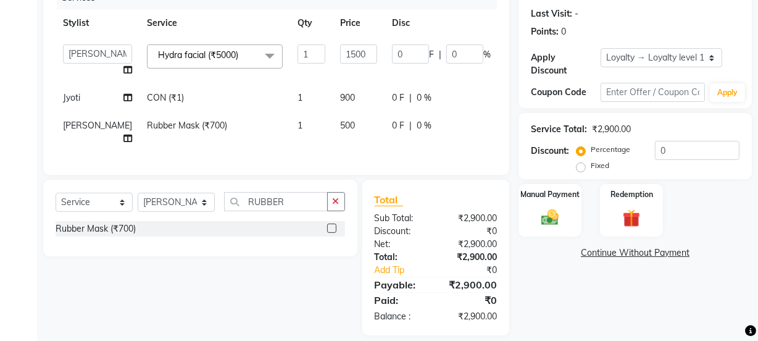
scroll to position [201, 0]
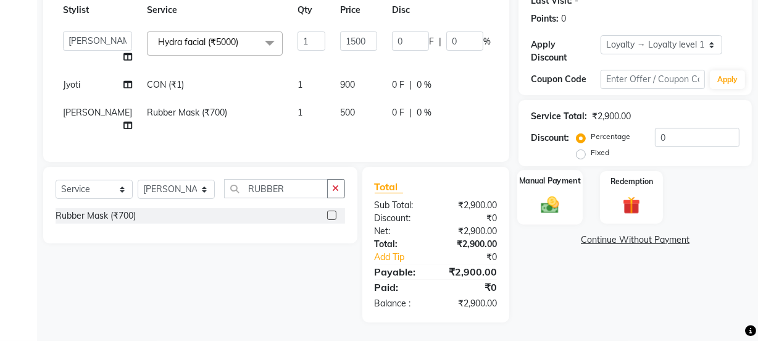
click at [528, 185] on div "Manual Payment" at bounding box center [550, 197] width 65 height 55
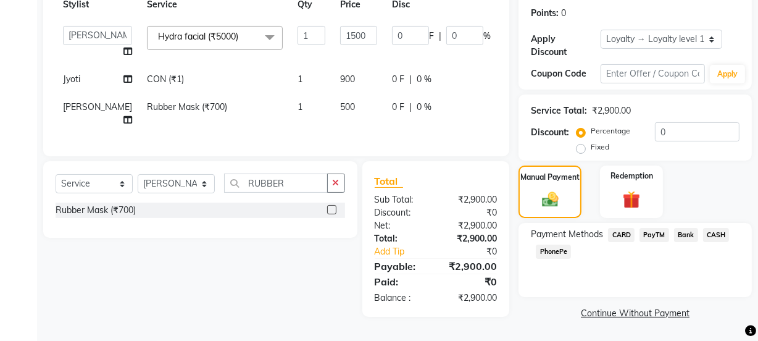
click at [666, 228] on span "PayTM" at bounding box center [655, 235] width 30 height 14
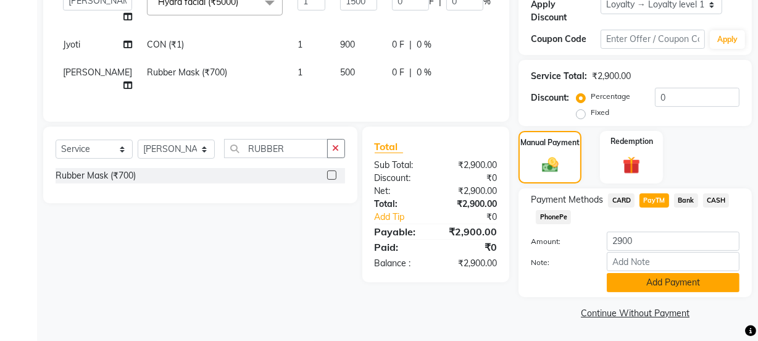
click at [649, 282] on button "Add Payment" at bounding box center [673, 282] width 133 height 19
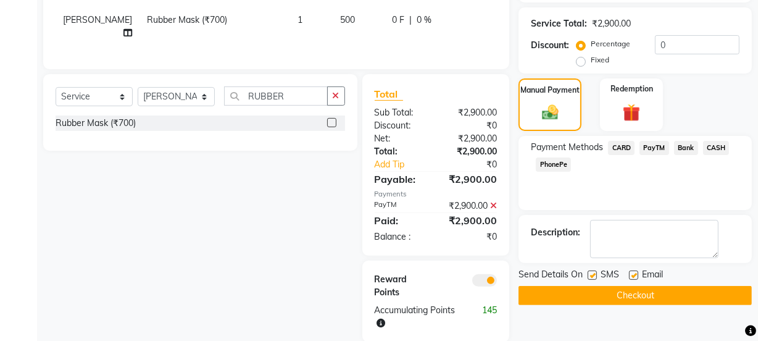
scroll to position [314, 0]
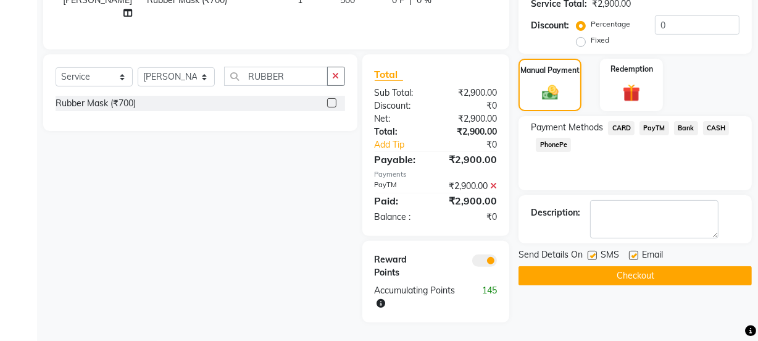
click at [634, 251] on label at bounding box center [633, 255] width 9 height 9
click at [634, 252] on input "checkbox" at bounding box center [633, 256] width 8 height 8
checkbox input "false"
click at [595, 251] on label at bounding box center [592, 255] width 9 height 9
click at [595, 252] on input "checkbox" at bounding box center [592, 256] width 8 height 8
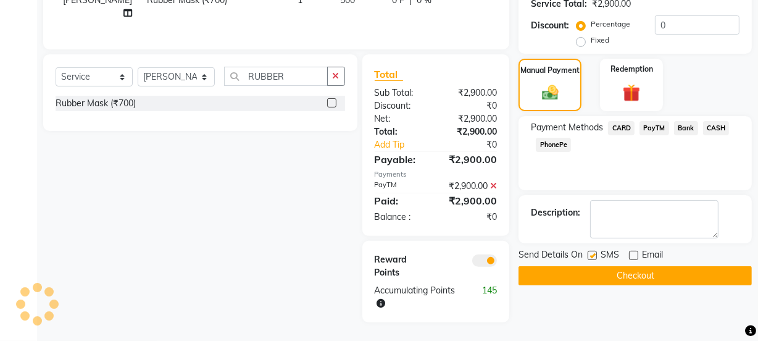
checkbox input "false"
click at [598, 266] on button "Checkout" at bounding box center [635, 275] width 233 height 19
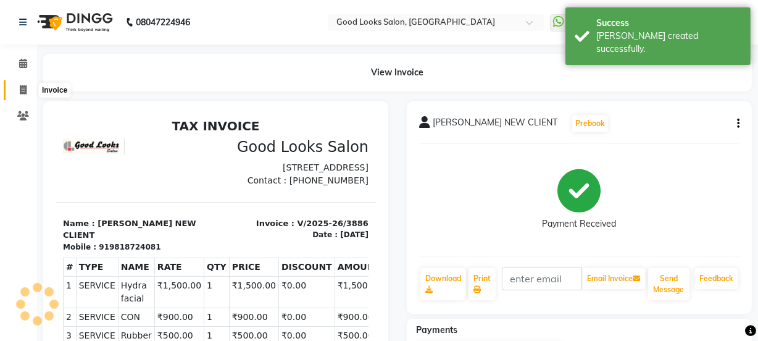
click at [16, 90] on span at bounding box center [23, 90] width 22 height 14
select select "service"
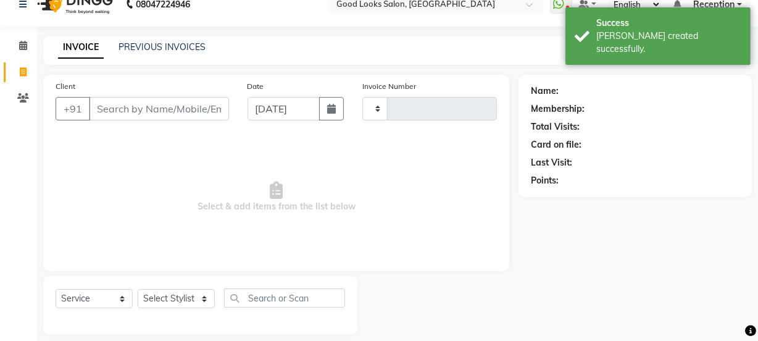
type input "3887"
select select "4230"
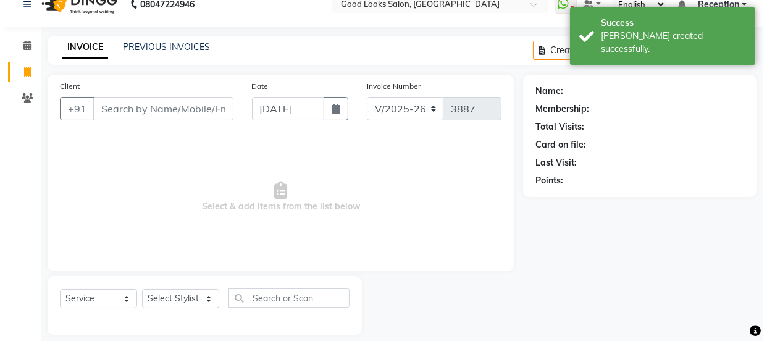
scroll to position [31, 0]
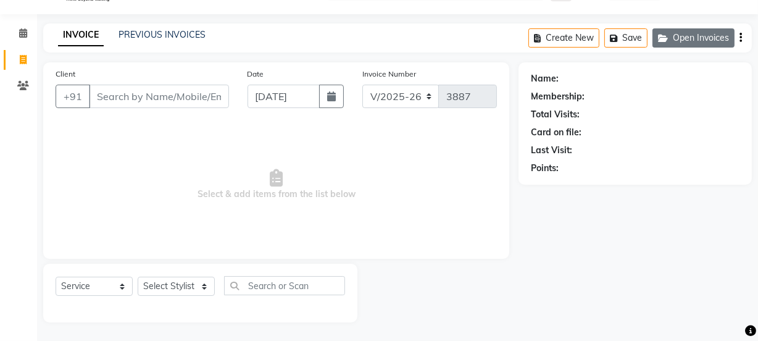
click at [694, 39] on button "Open Invoices" at bounding box center [694, 37] width 82 height 19
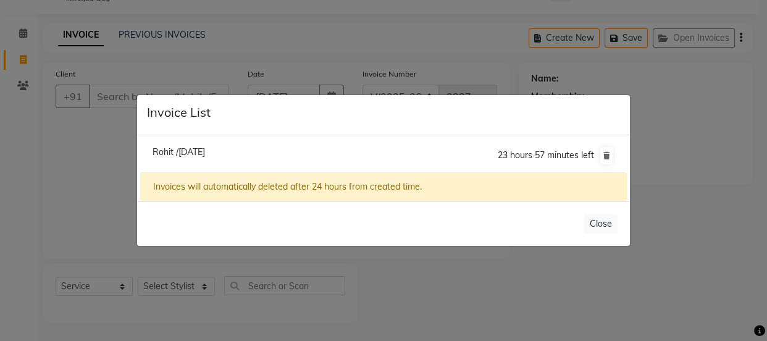
click at [206, 145] on li "Rohit /[DATE] 23 hours 57 minutes left" at bounding box center [383, 155] width 487 height 35
click at [205, 149] on span "Rohit /[DATE]" at bounding box center [179, 151] width 53 height 11
type input "8527131358"
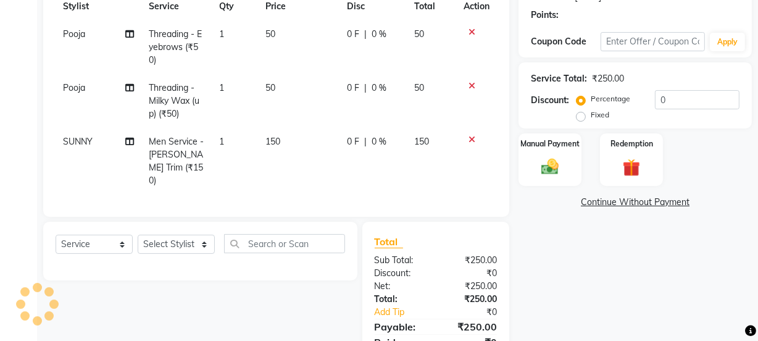
scroll to position [234, 0]
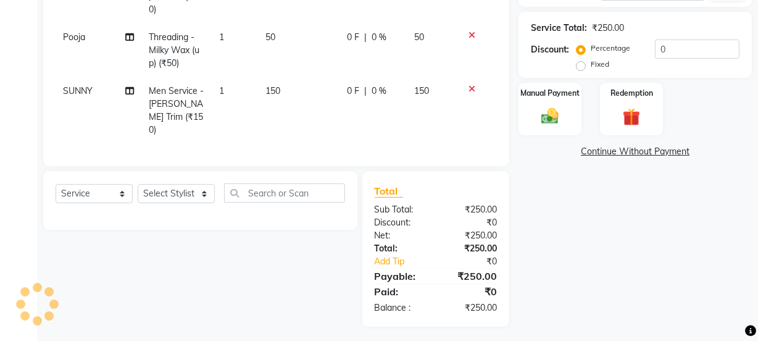
select select "1: Object"
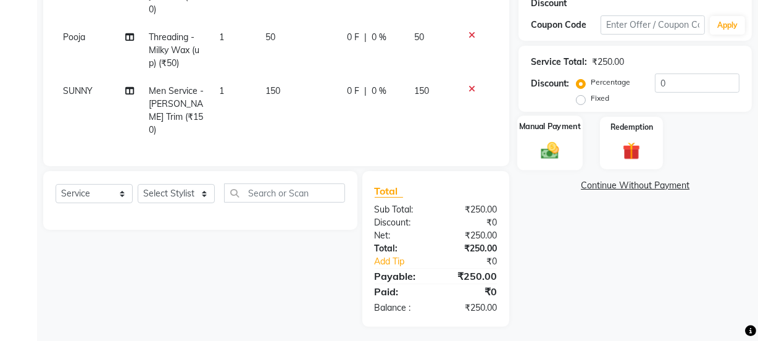
click at [542, 149] on img at bounding box center [551, 150] width 30 height 21
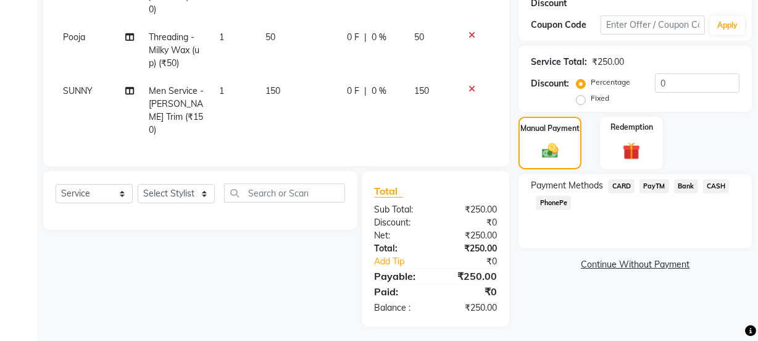
click at [637, 180] on div "PayTM" at bounding box center [652, 187] width 35 height 17
click at [655, 188] on span "PayTM" at bounding box center [655, 186] width 30 height 14
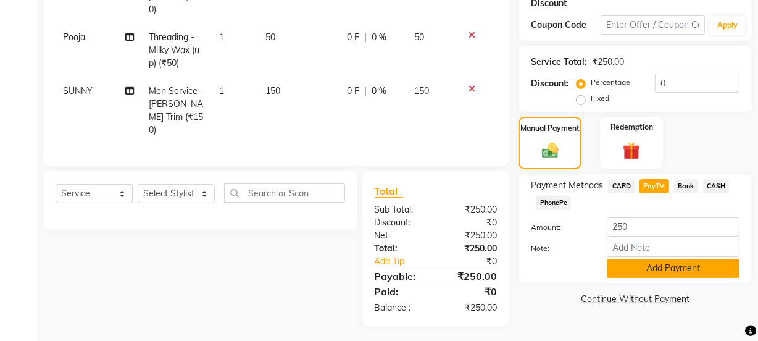
click at [655, 261] on button "Add Payment" at bounding box center [673, 268] width 133 height 19
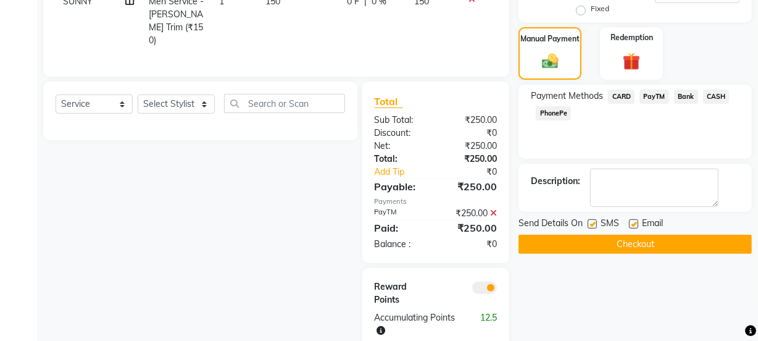
scroll to position [359, 0]
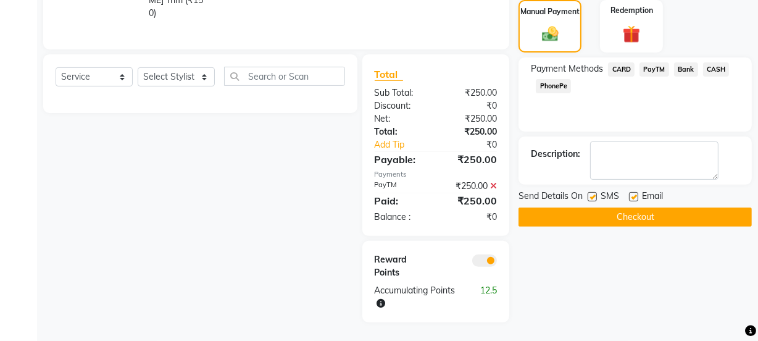
click at [633, 192] on label at bounding box center [633, 196] width 9 height 9
click at [633, 193] on input "checkbox" at bounding box center [633, 197] width 8 height 8
checkbox input "false"
click at [595, 192] on label at bounding box center [592, 196] width 9 height 9
click at [595, 193] on input "checkbox" at bounding box center [592, 197] width 8 height 8
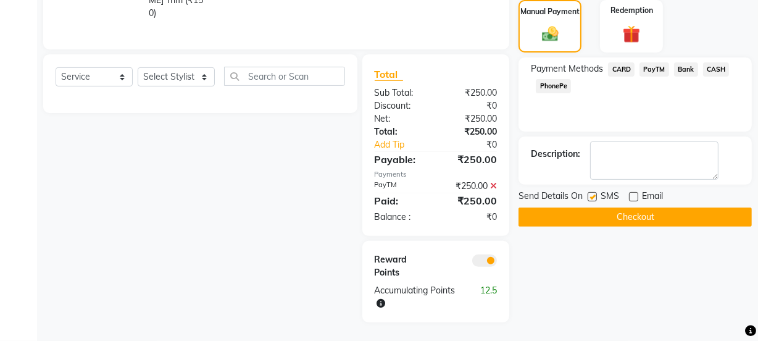
checkbox input "false"
click at [626, 212] on button "Checkout" at bounding box center [635, 217] width 233 height 19
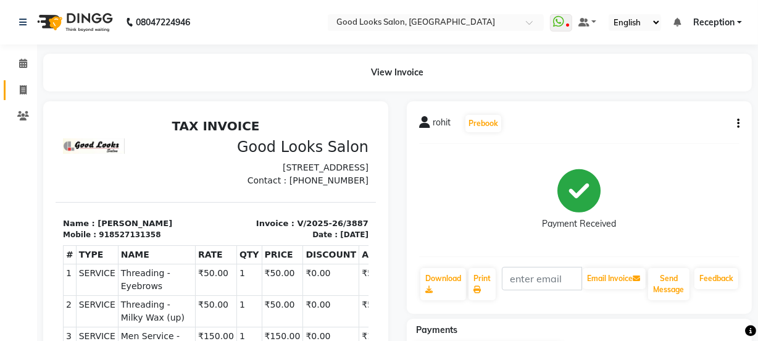
click at [19, 97] on link "Invoice" at bounding box center [19, 90] width 30 height 20
select select "service"
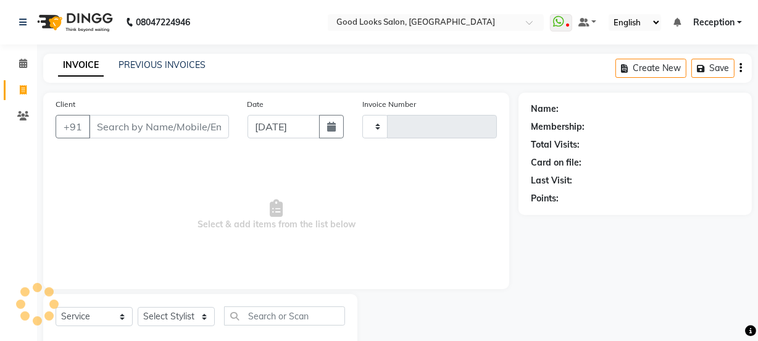
scroll to position [31, 0]
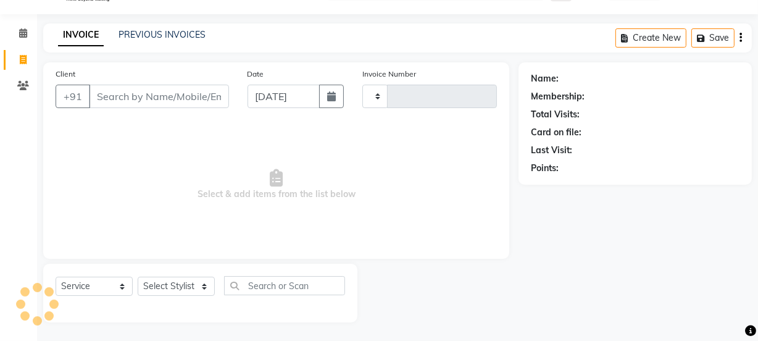
type input "3888"
select select "4230"
click at [154, 101] on input "Client" at bounding box center [159, 96] width 140 height 23
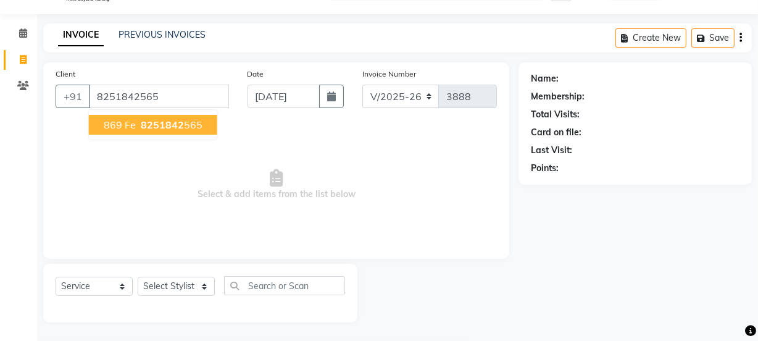
type input "8251842565"
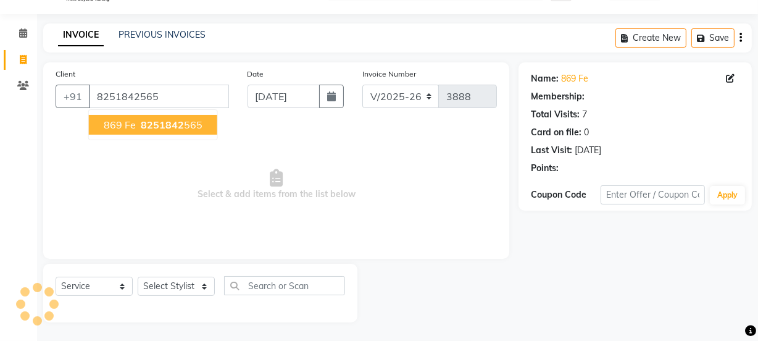
click at [172, 116] on button "869 Fe 8251842 565" at bounding box center [153, 125] width 128 height 20
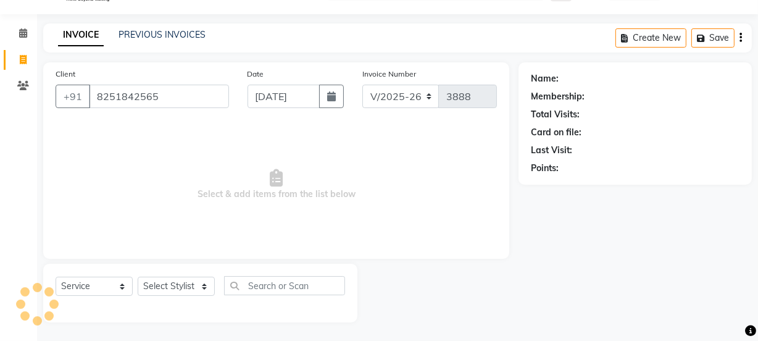
select select "1: Object"
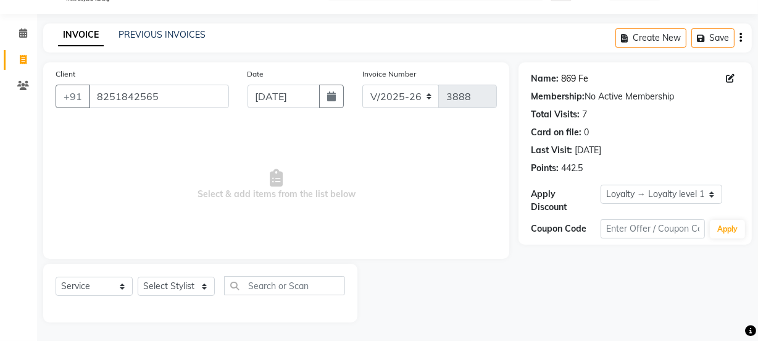
click at [579, 76] on link "869 Fe" at bounding box center [574, 78] width 27 height 13
click at [182, 277] on select "Select Stylist [PERSON_NAME] Manager [PERSON_NAME] Pooja [PERSON_NAME] Raman 2 …" at bounding box center [176, 286] width 77 height 19
select select "89434"
click at [138, 277] on select "Select Stylist [PERSON_NAME] Manager [PERSON_NAME] Pooja [PERSON_NAME] Raman 2 …" at bounding box center [176, 286] width 77 height 19
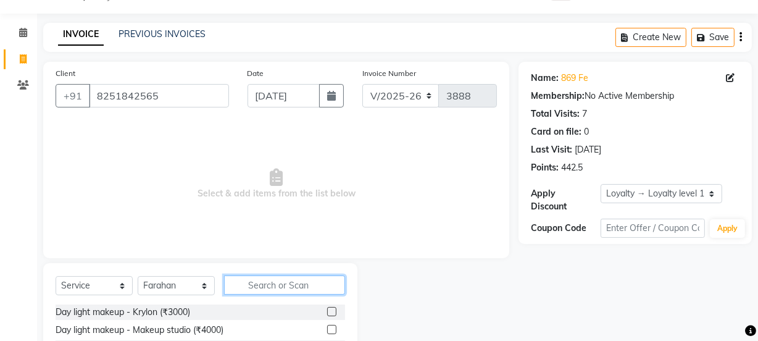
click at [251, 283] on input "text" at bounding box center [284, 284] width 121 height 19
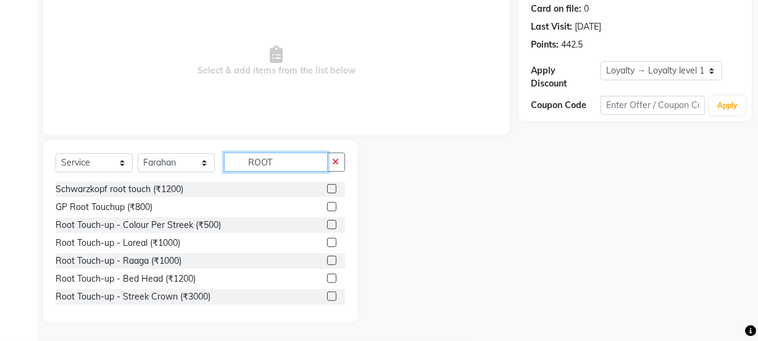
type input "ROOT"
click at [327, 245] on label at bounding box center [331, 242] width 9 height 9
click at [327, 245] on input "checkbox" at bounding box center [331, 243] width 8 height 8
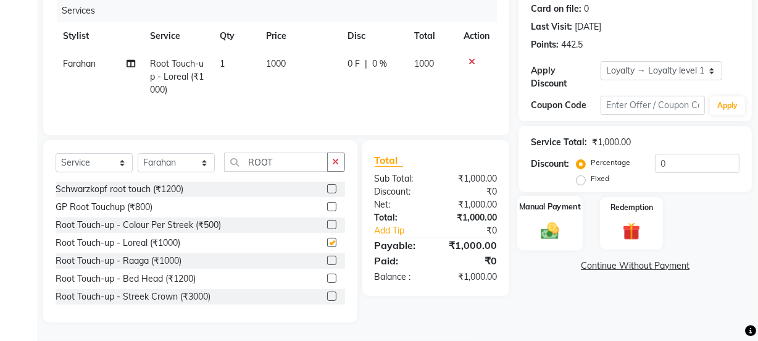
checkbox input "false"
click at [553, 220] on img at bounding box center [551, 230] width 30 height 21
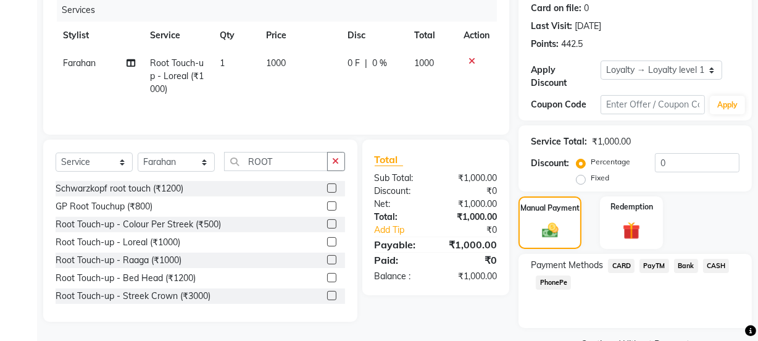
click at [726, 271] on span "CASH" at bounding box center [717, 266] width 27 height 14
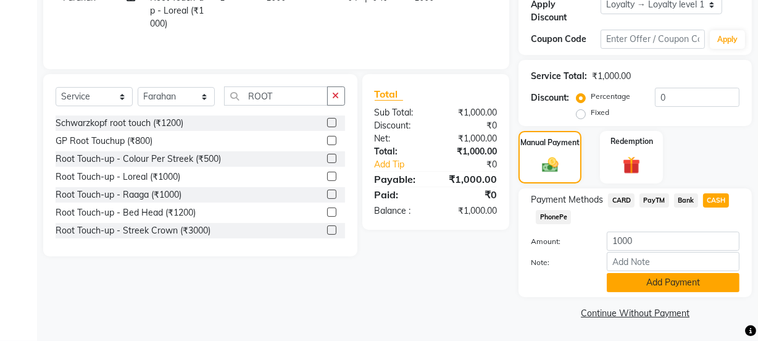
click at [663, 284] on button "Add Payment" at bounding box center [673, 282] width 133 height 19
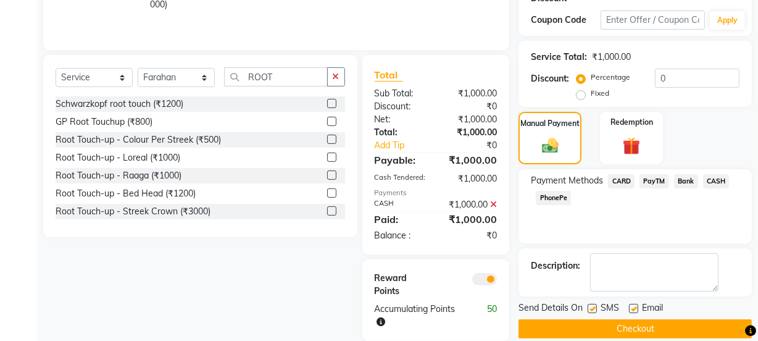
scroll to position [258, 0]
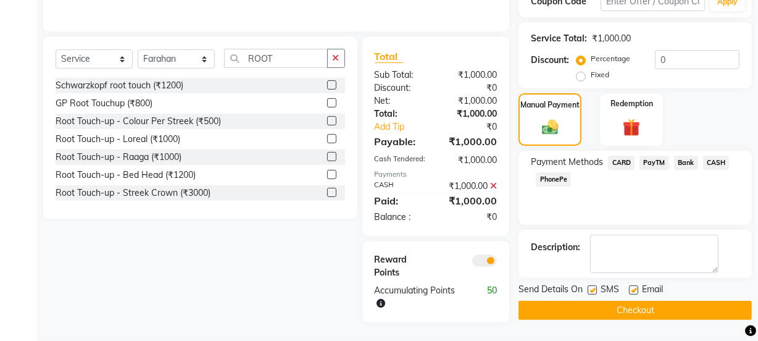
click at [630, 291] on label at bounding box center [633, 289] width 9 height 9
click at [630, 291] on input "checkbox" at bounding box center [633, 291] width 8 height 8
checkbox input "false"
click at [595, 292] on label at bounding box center [592, 289] width 9 height 9
click at [595, 292] on input "checkbox" at bounding box center [592, 291] width 8 height 8
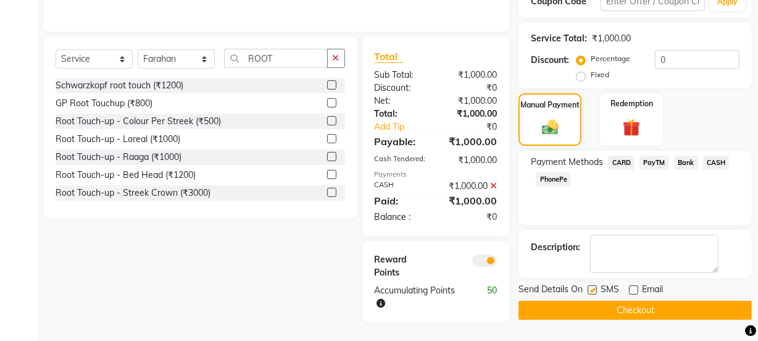
checkbox input "false"
click at [602, 318] on button "Checkout" at bounding box center [635, 310] width 233 height 19
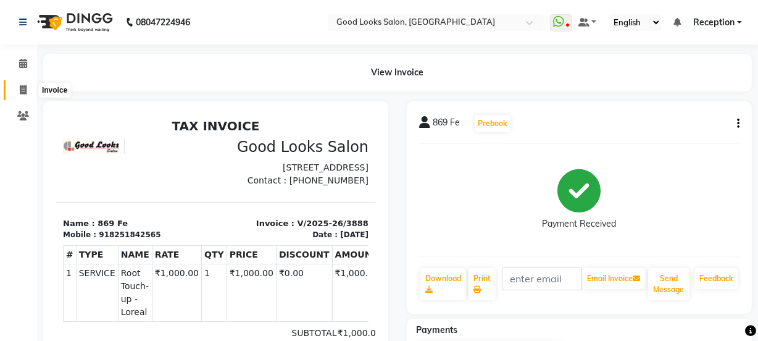
click at [22, 85] on icon at bounding box center [23, 89] width 7 height 9
select select "service"
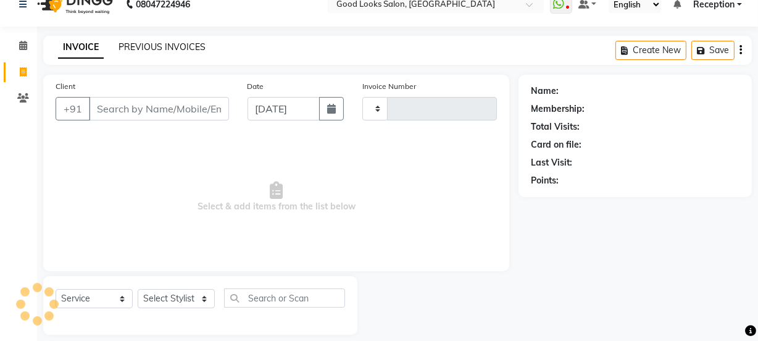
type input "3889"
select select "4230"
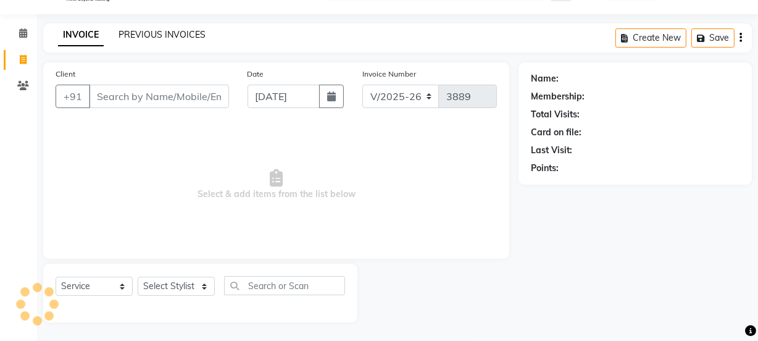
click at [126, 35] on link "PREVIOUS INVOICES" at bounding box center [162, 34] width 87 height 11
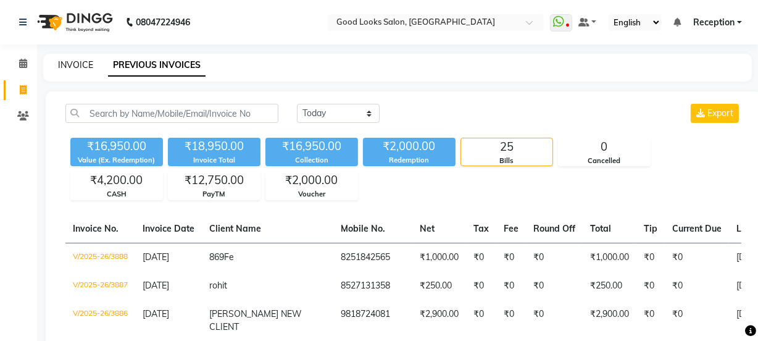
click at [65, 61] on link "INVOICE" at bounding box center [75, 64] width 35 height 11
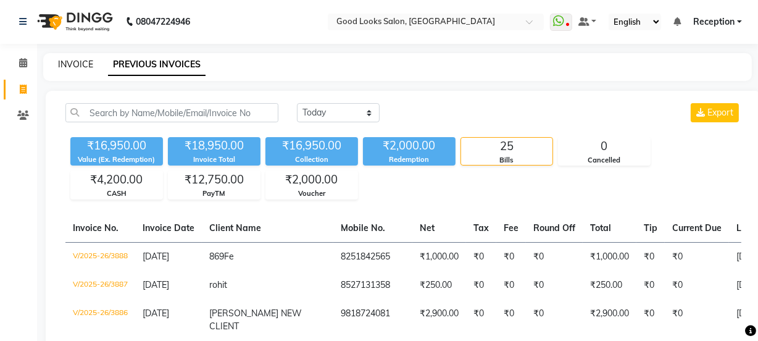
scroll to position [31, 0]
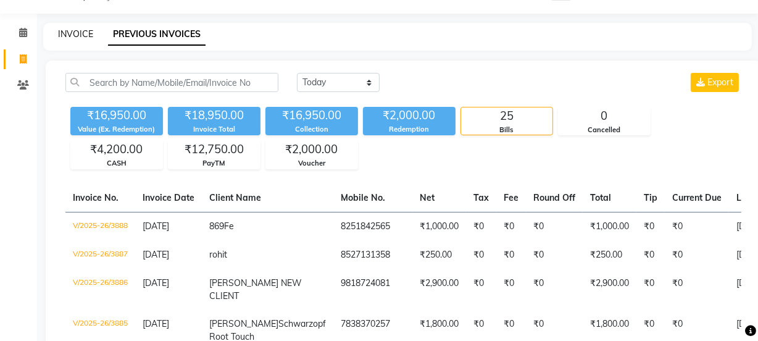
select select "4230"
select select "service"
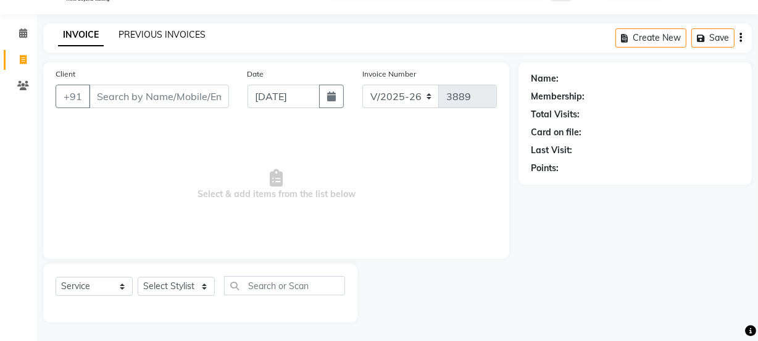
click at [141, 30] on link "PREVIOUS INVOICES" at bounding box center [162, 34] width 87 height 11
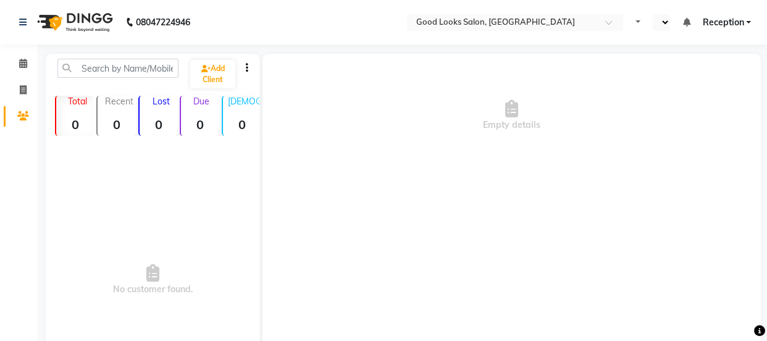
select select "en"
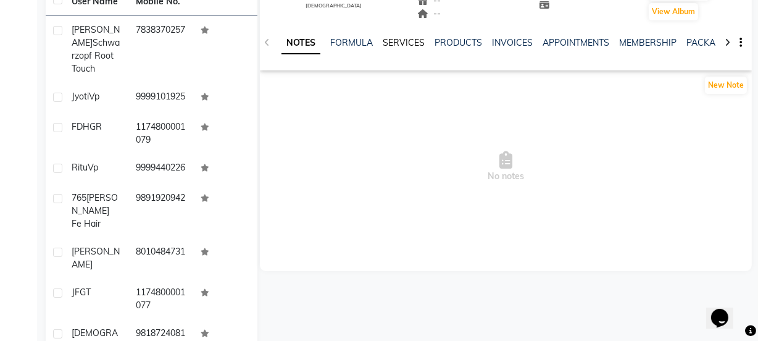
scroll to position [168, 0]
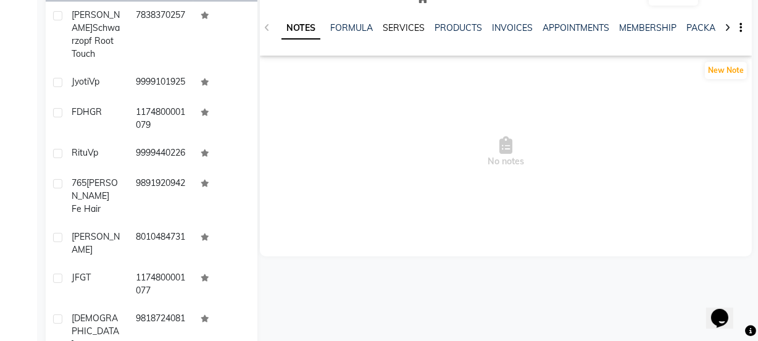
click at [399, 29] on link "SERVICES" at bounding box center [404, 27] width 42 height 11
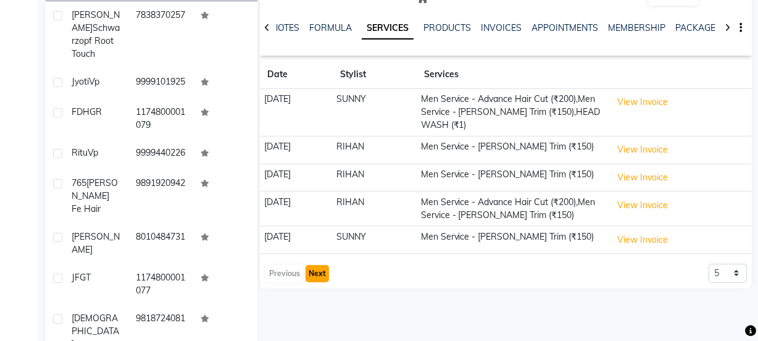
click at [316, 266] on button "Next" at bounding box center [317, 273] width 23 height 17
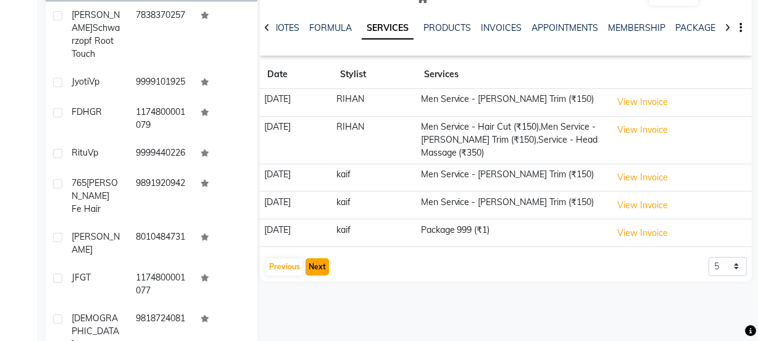
click at [316, 263] on button "Next" at bounding box center [317, 266] width 23 height 17
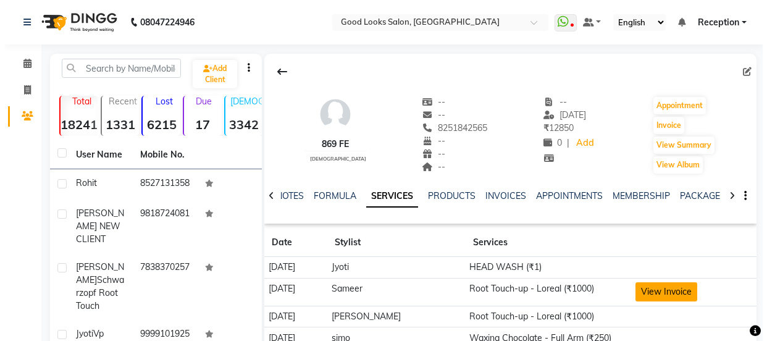
scroll to position [168, 0]
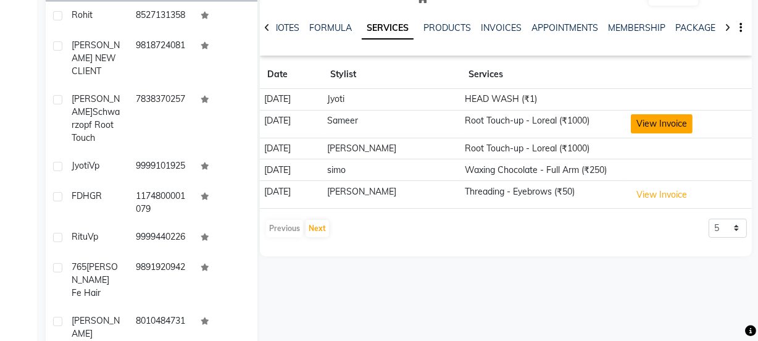
click at [664, 117] on button "View Invoice" at bounding box center [662, 123] width 62 height 19
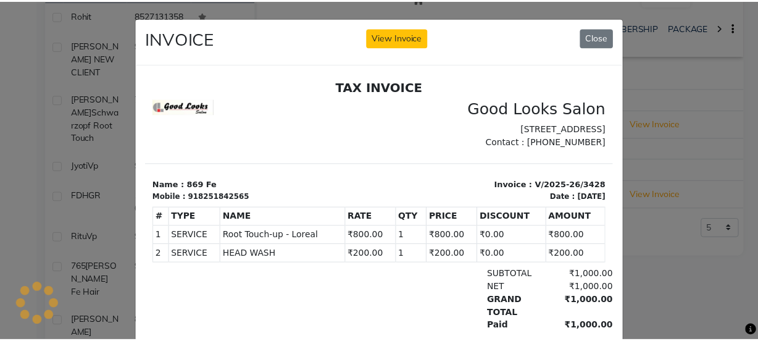
scroll to position [0, 0]
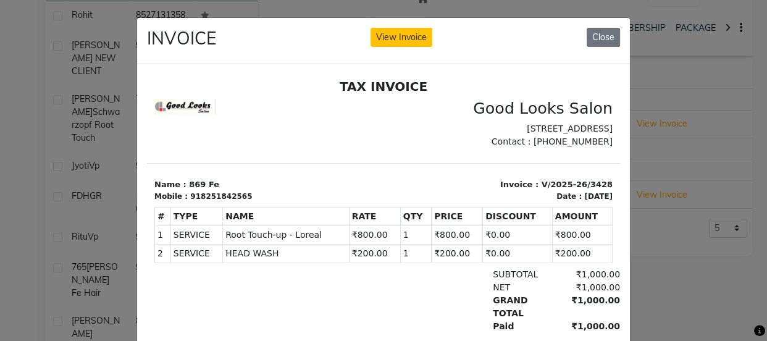
click at [721, 135] on ngb-modal-window "INVOICE View Invoice Close" at bounding box center [383, 170] width 767 height 341
